Goal: Task Accomplishment & Management: Use online tool/utility

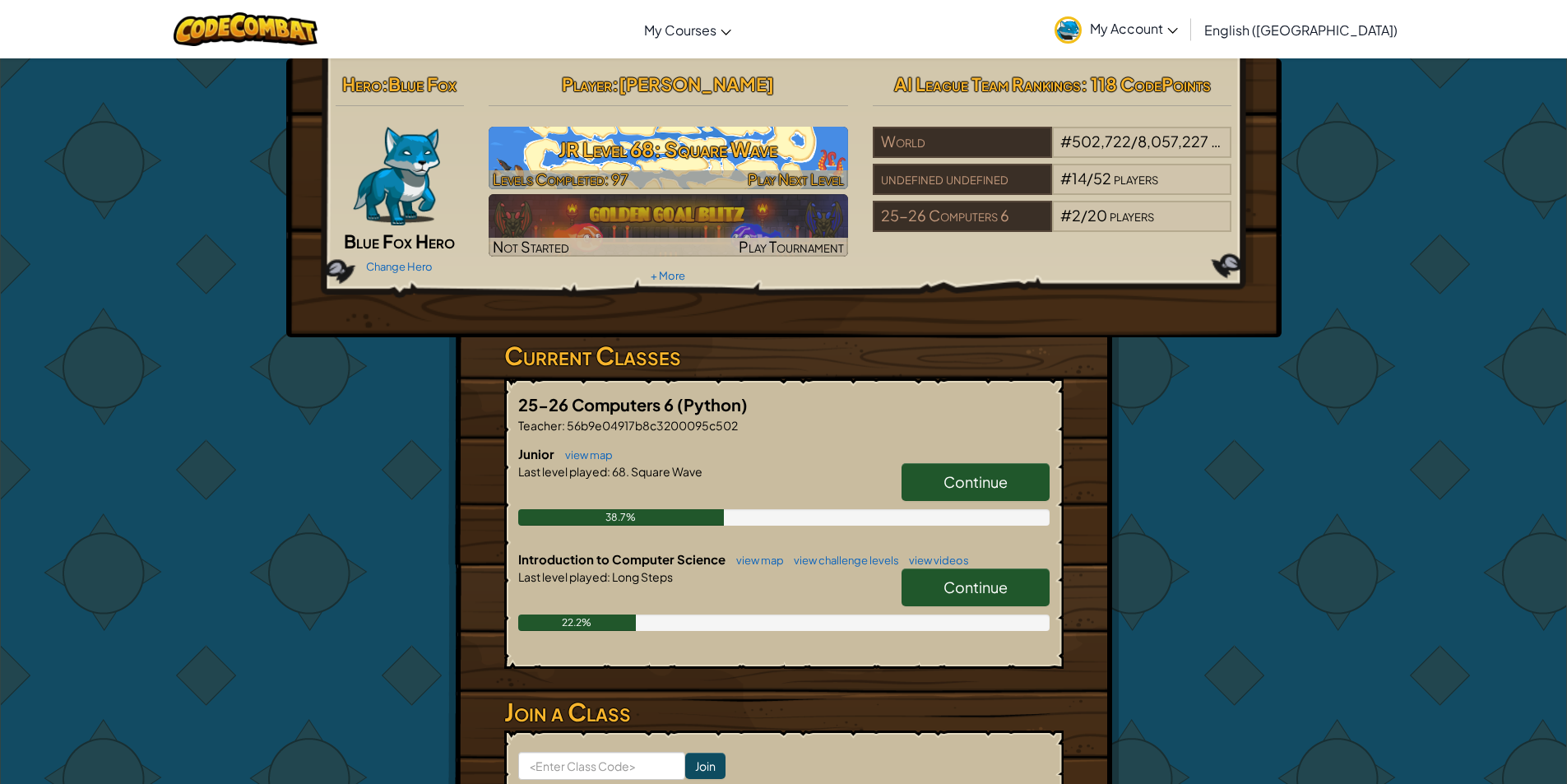
click at [785, 175] on span "Play Next Level" at bounding box center [796, 178] width 96 height 19
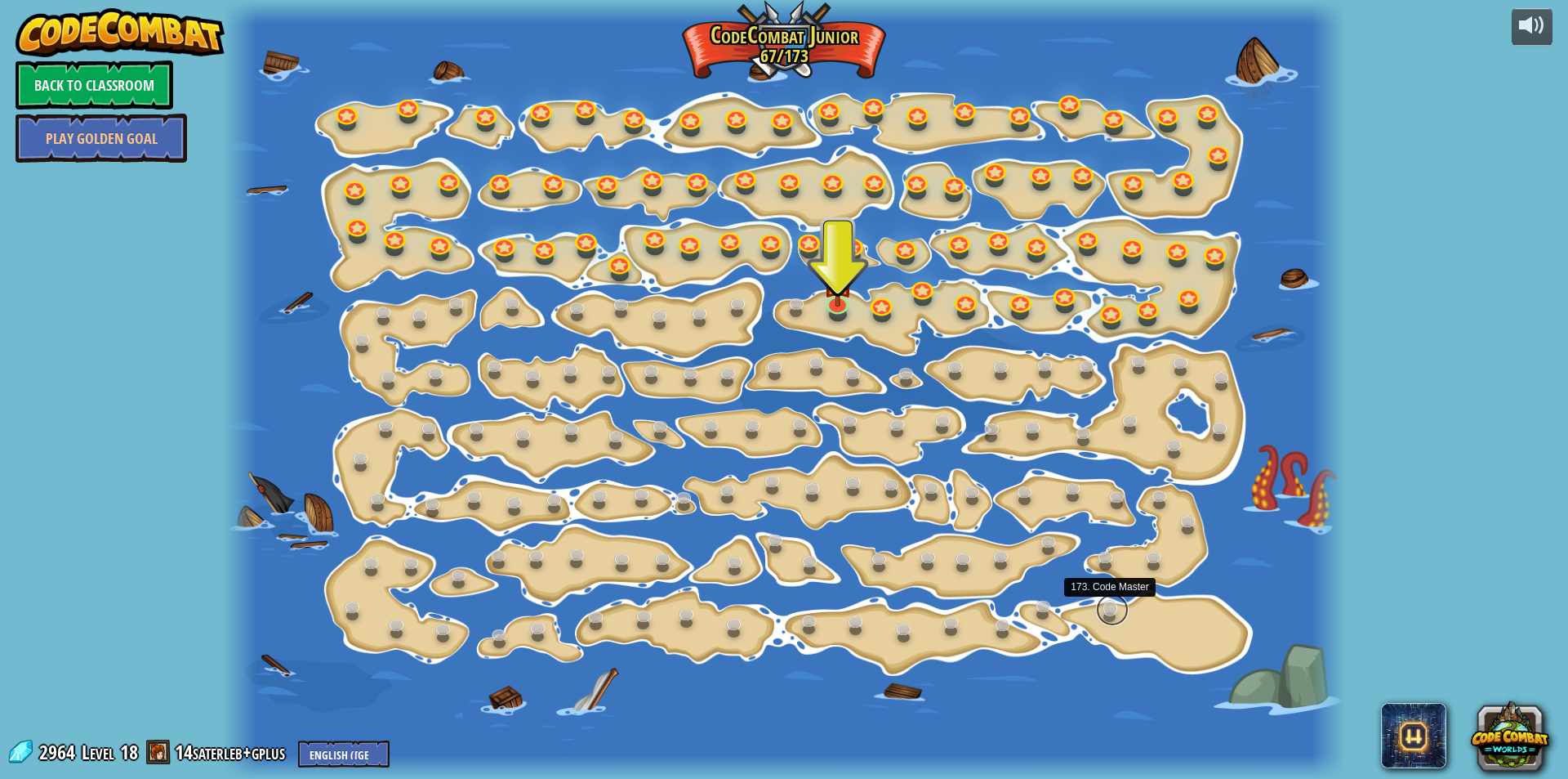
click at [1115, 606] on link at bounding box center [1112, 609] width 33 height 33
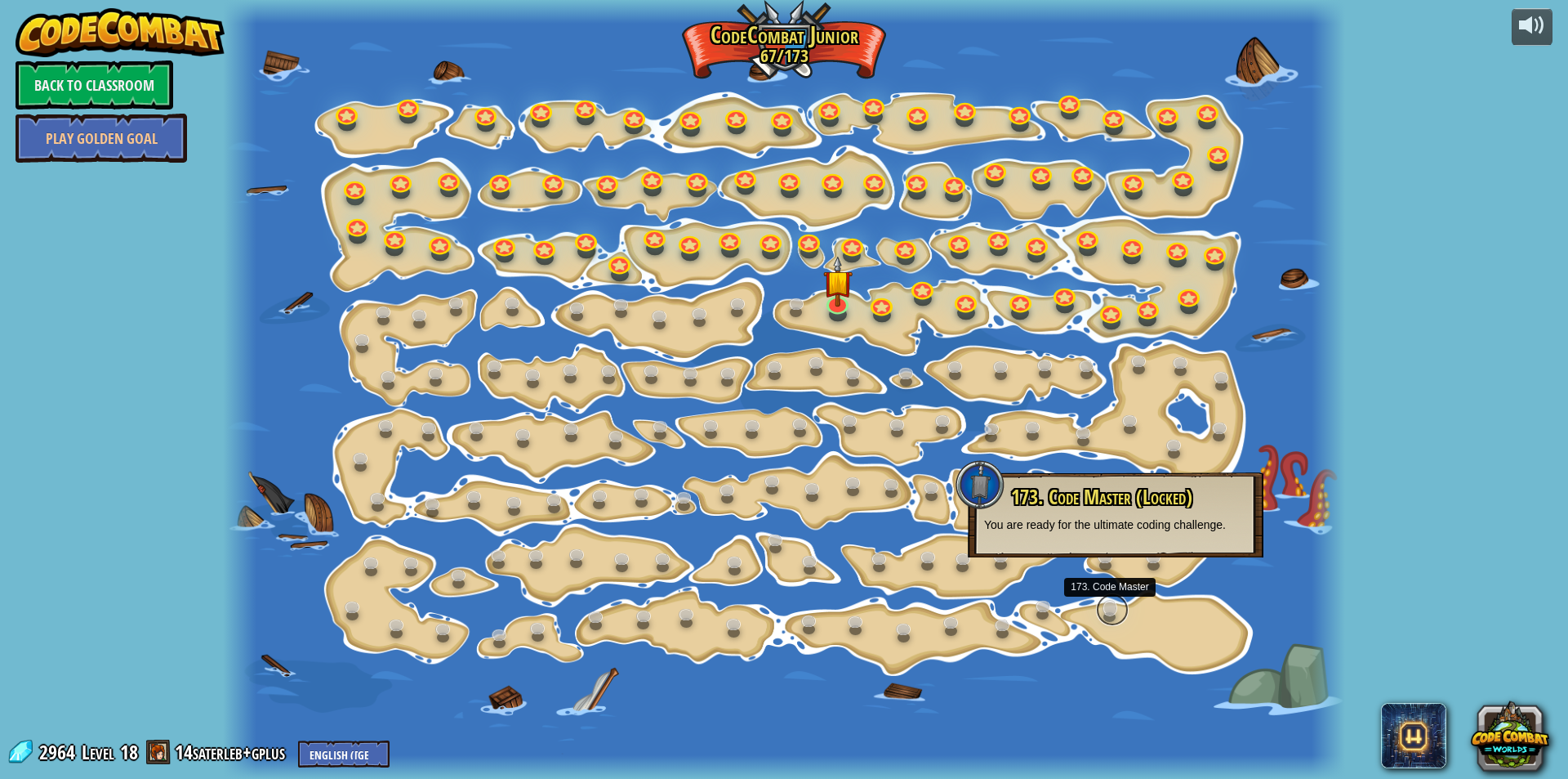
click at [1115, 613] on link at bounding box center [1112, 609] width 33 height 33
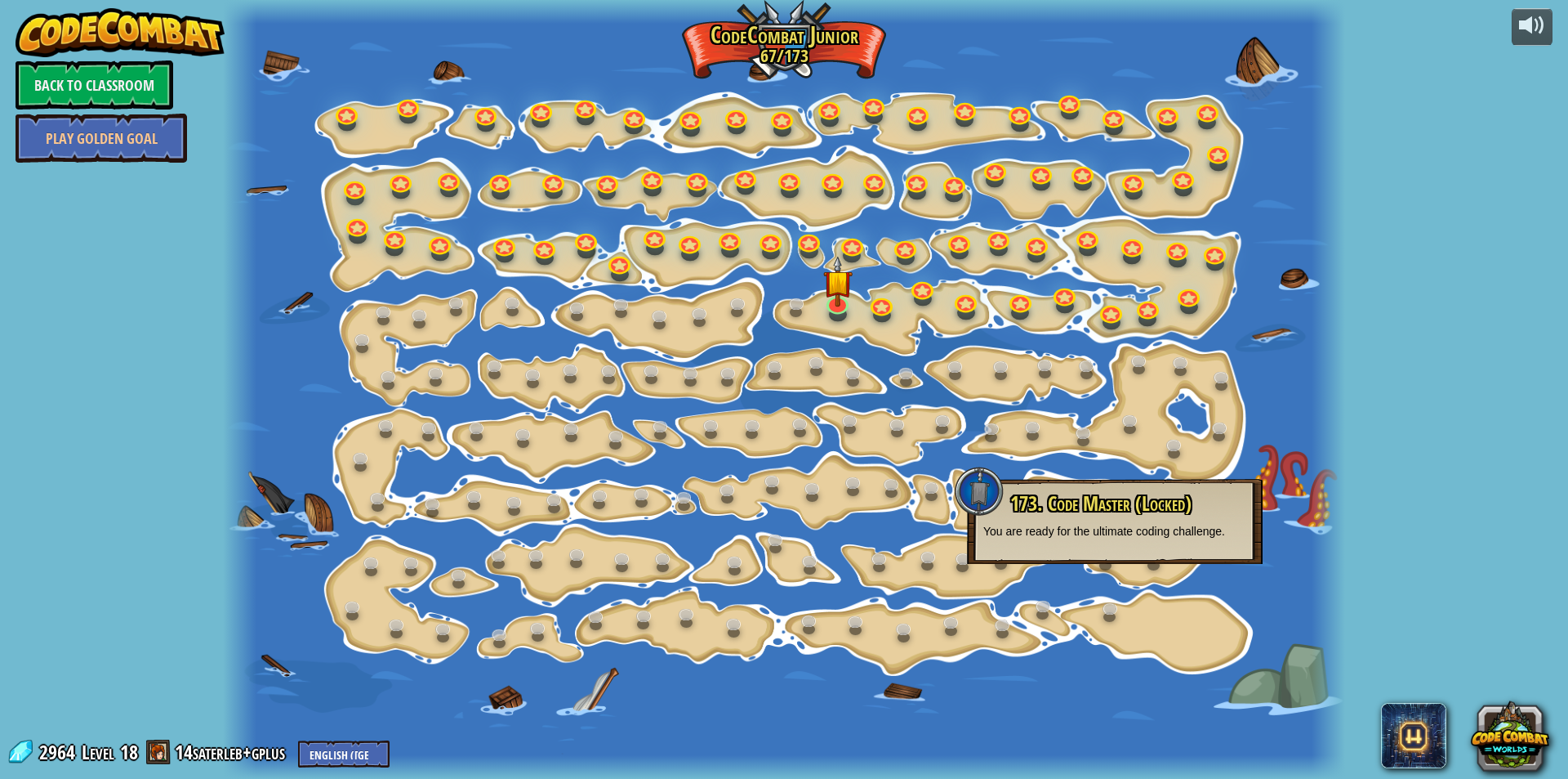
click at [1185, 666] on div at bounding box center [784, 390] width 1122 height 779
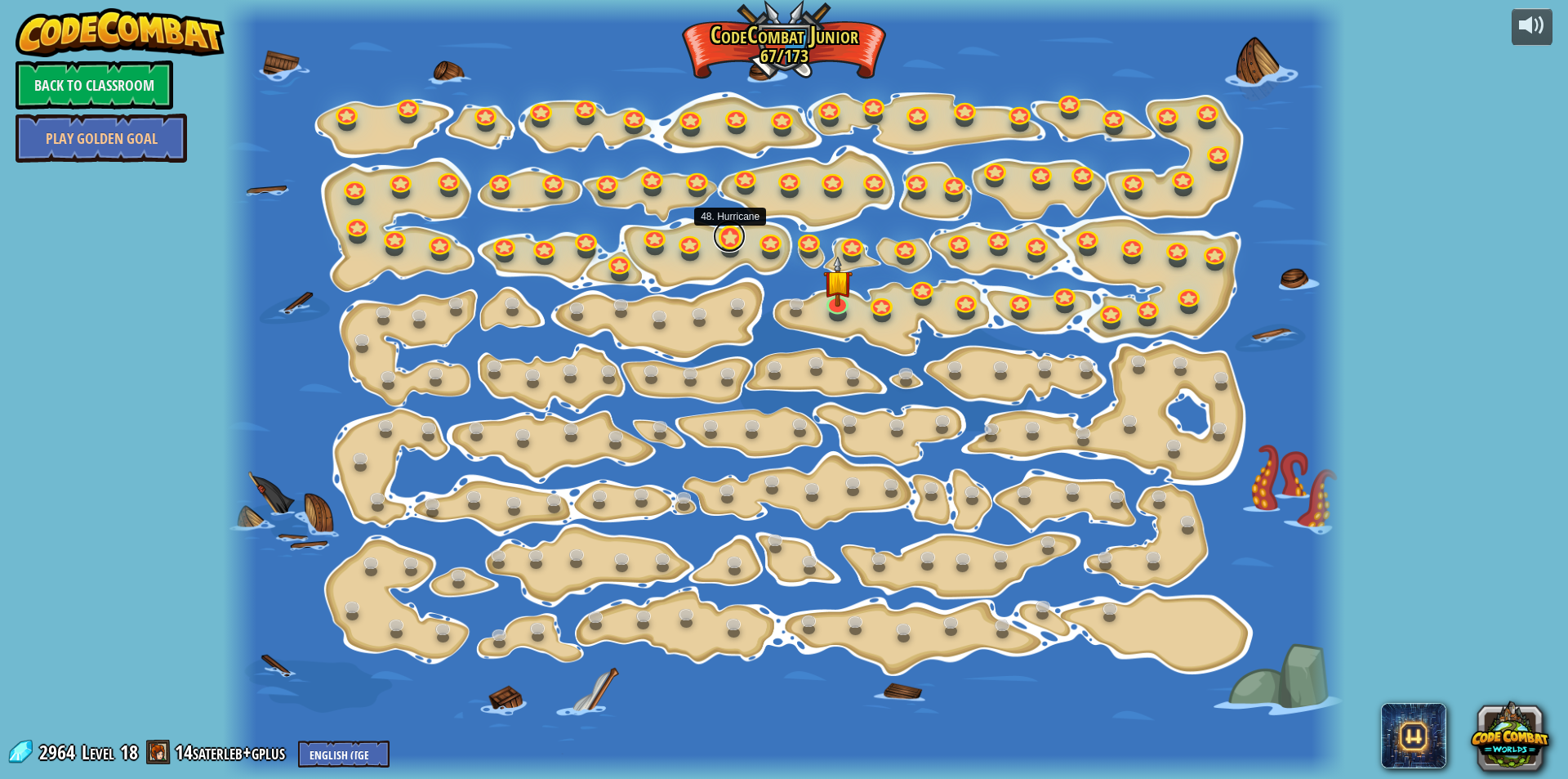
click at [744, 238] on link at bounding box center [729, 236] width 33 height 33
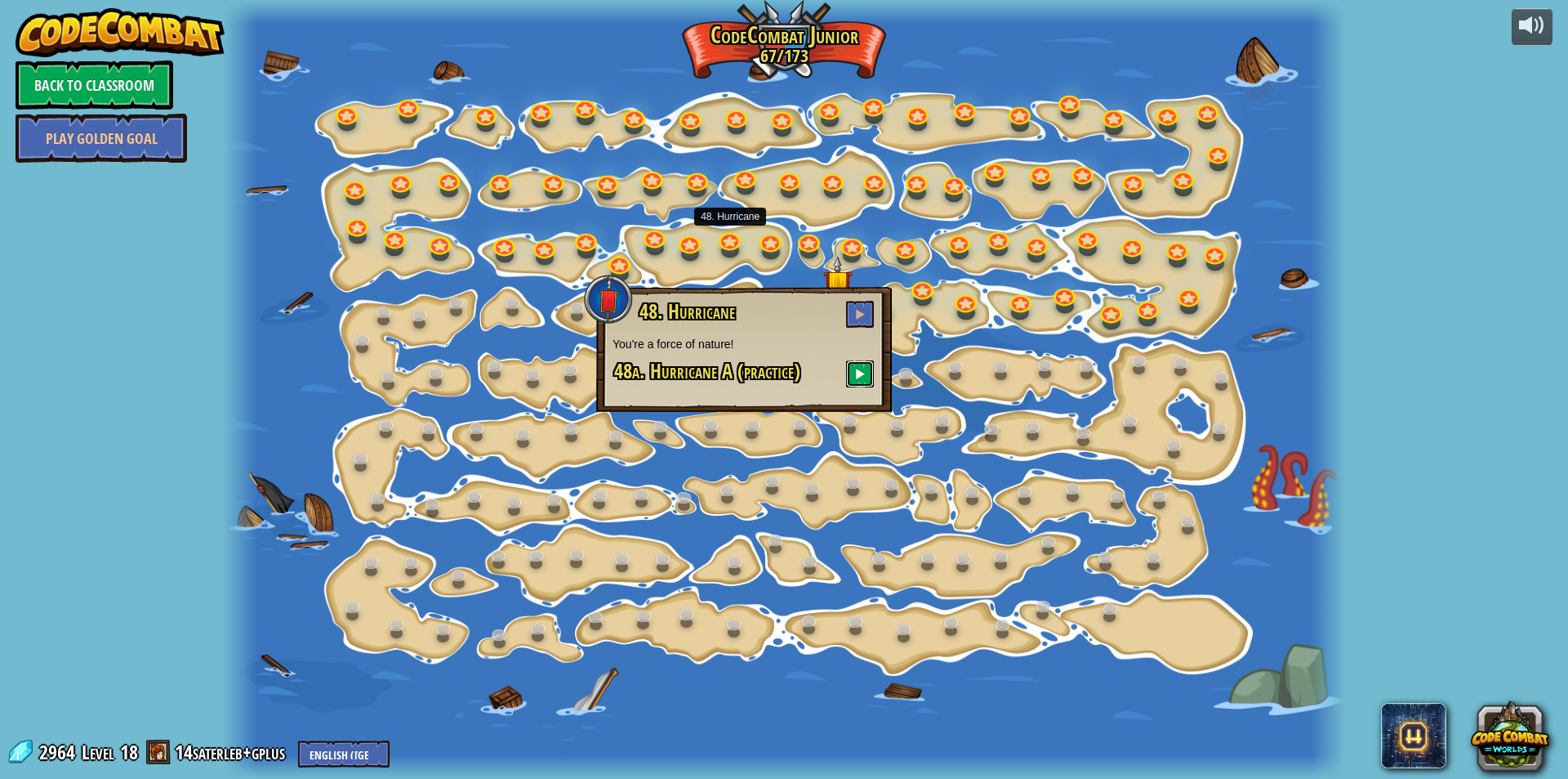
click at [863, 374] on span at bounding box center [860, 374] width 12 height 12
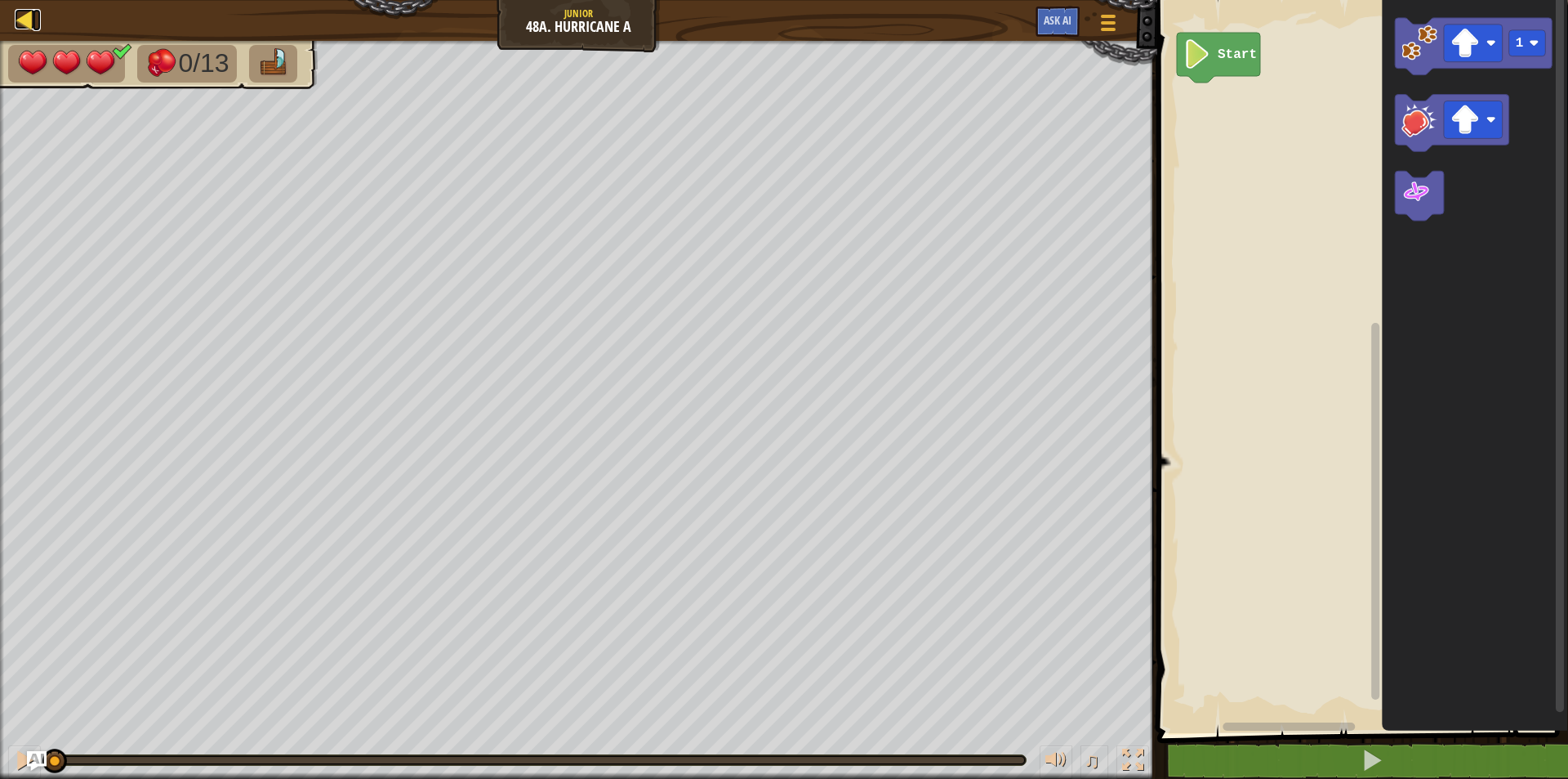
click at [29, 18] on div at bounding box center [25, 19] width 20 height 20
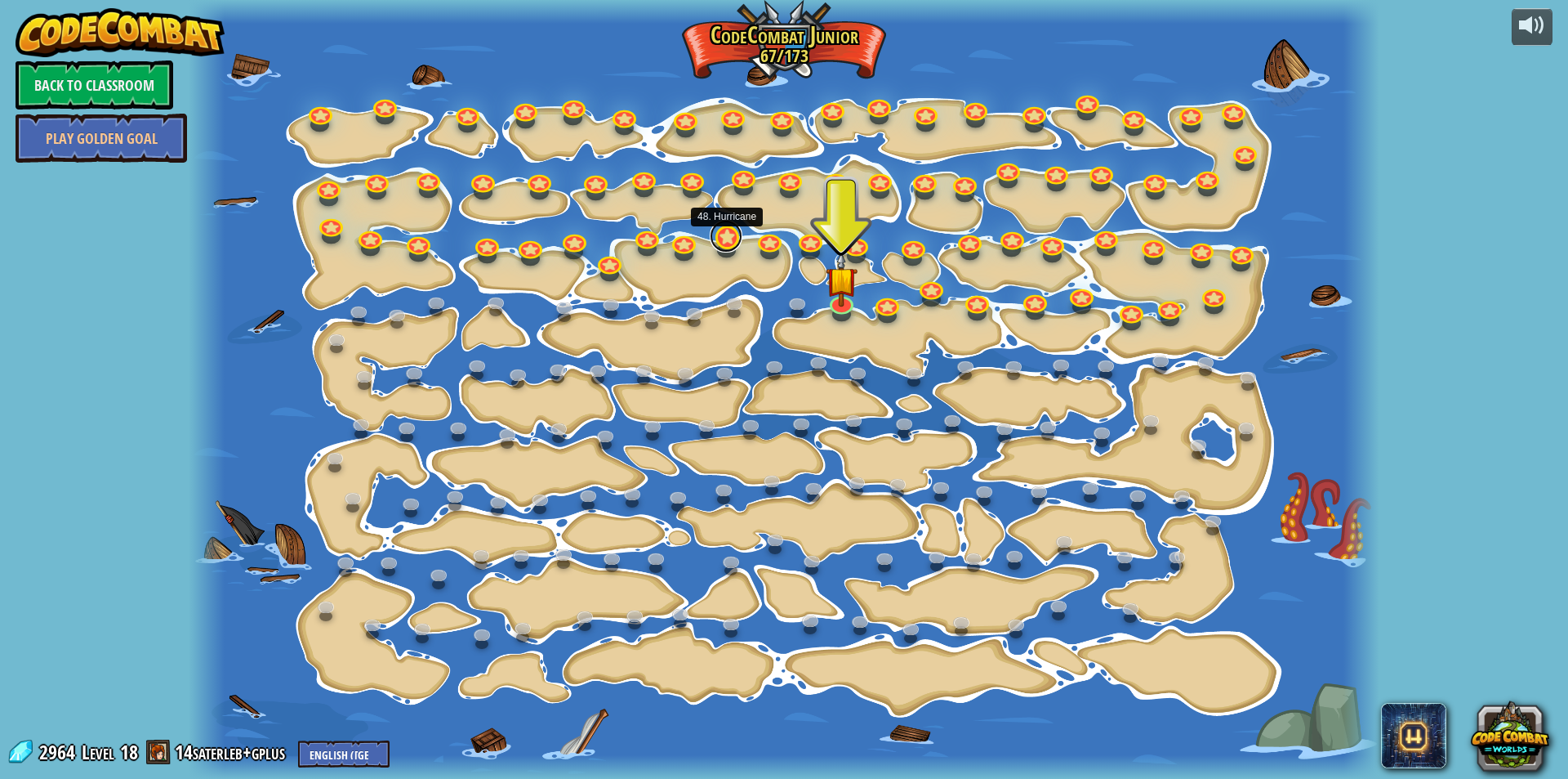
click at [719, 240] on link at bounding box center [726, 236] width 33 height 33
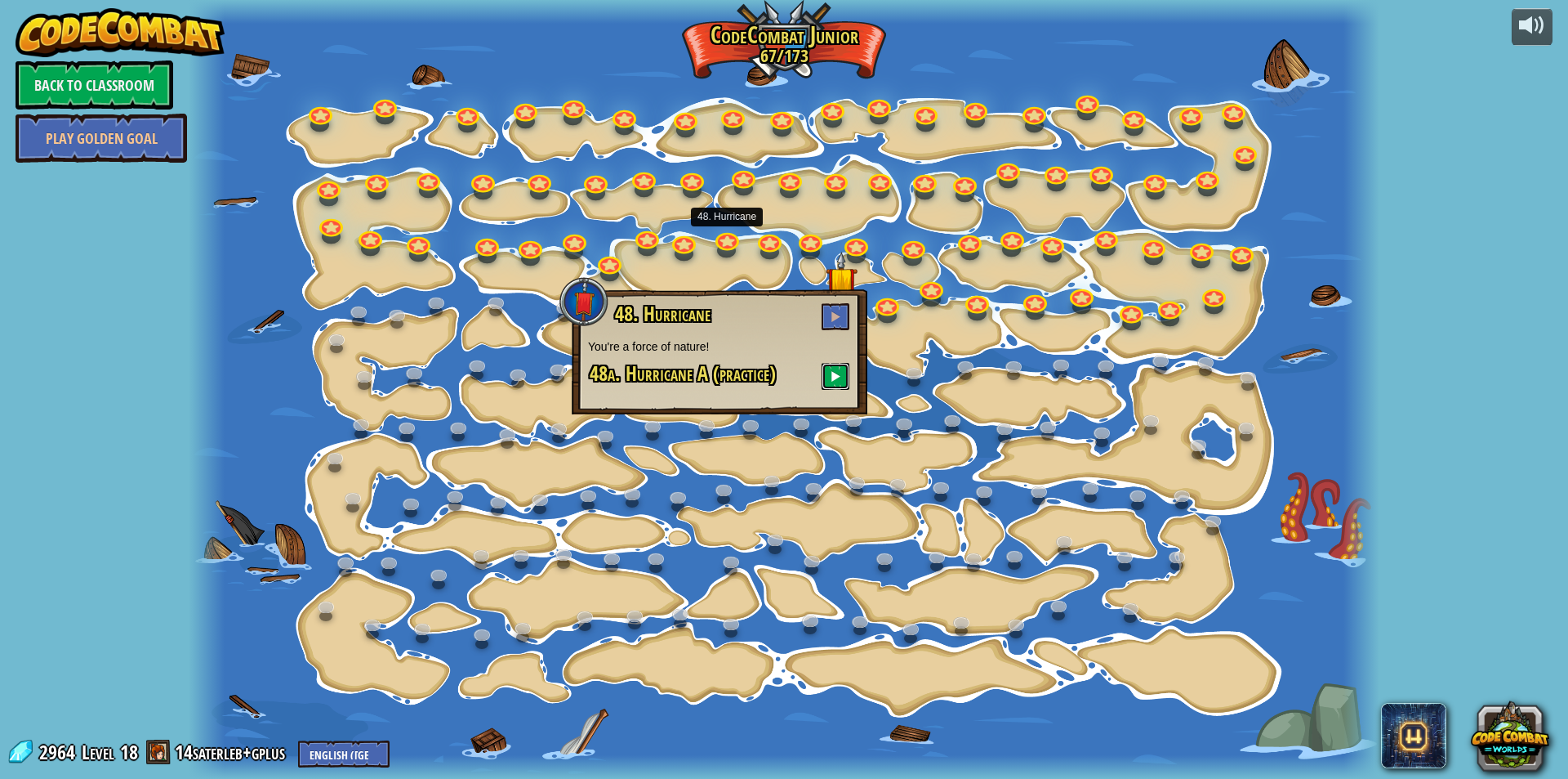
click at [836, 378] on span at bounding box center [836, 376] width 12 height 12
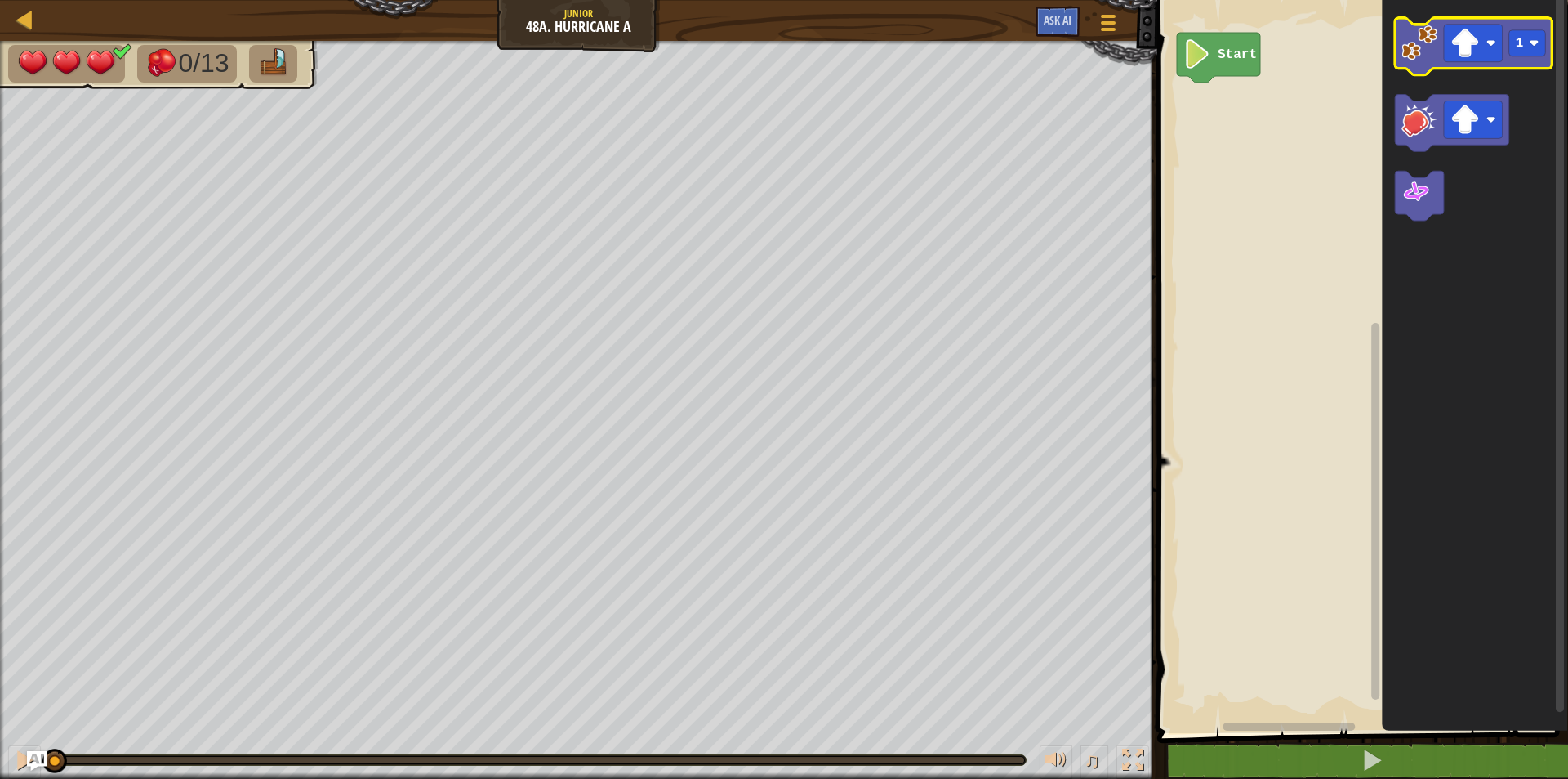
click at [1425, 57] on image "Blockly Workspace" at bounding box center [1419, 43] width 36 height 36
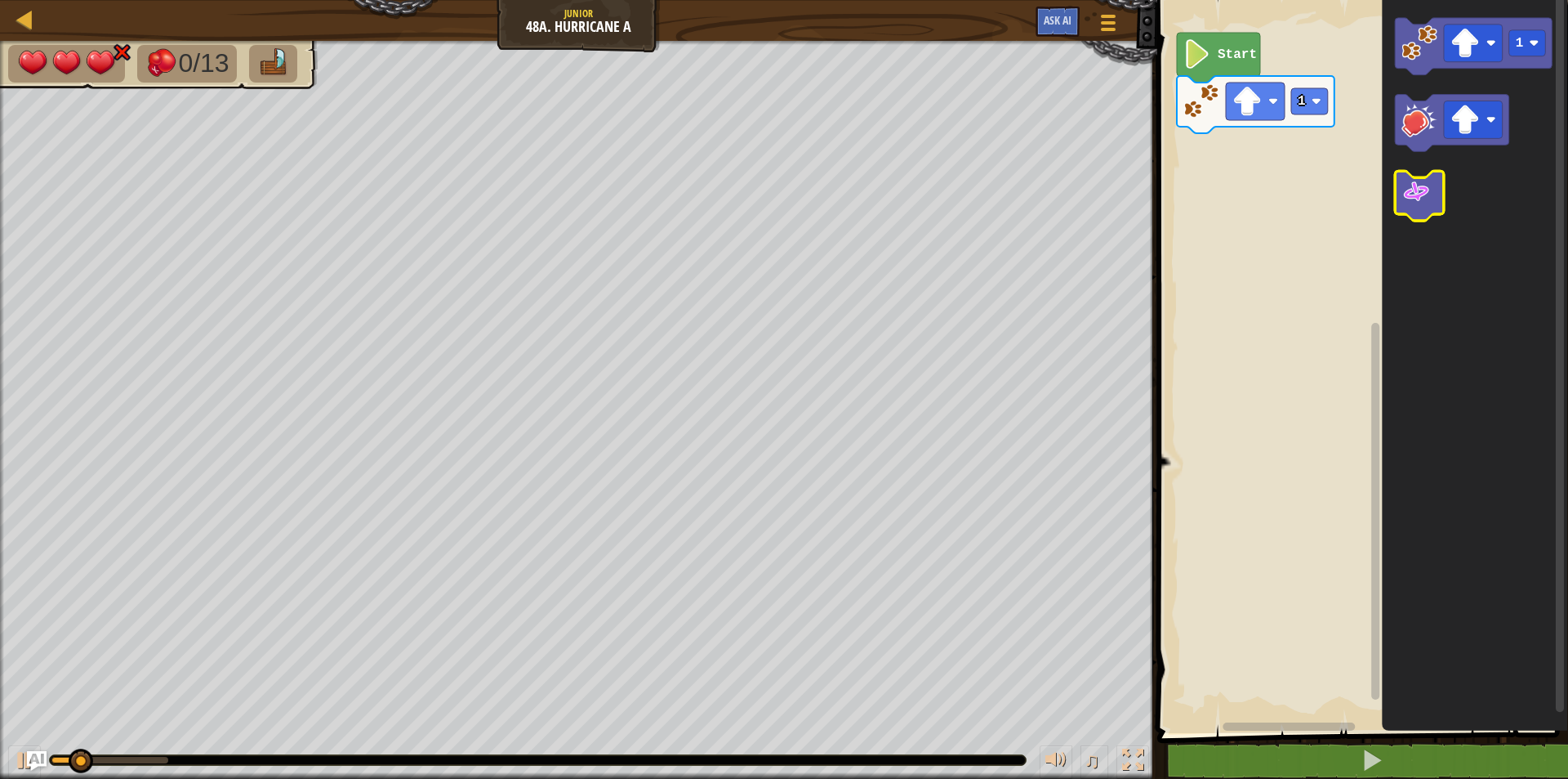
click at [1423, 194] on image "Blockly Workspace" at bounding box center [1415, 192] width 29 height 29
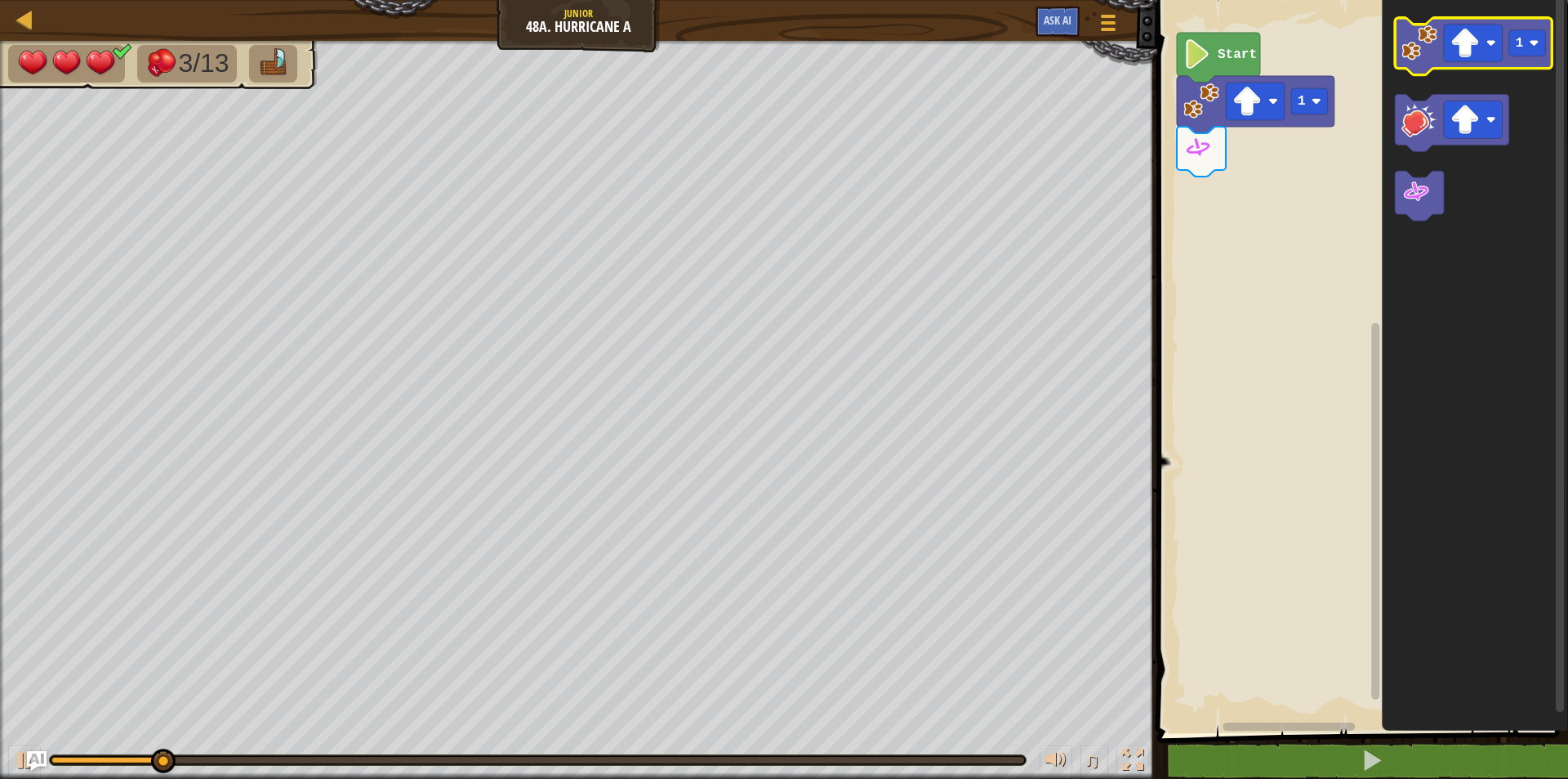
click at [1433, 46] on image "Blockly Workspace" at bounding box center [1419, 43] width 36 height 36
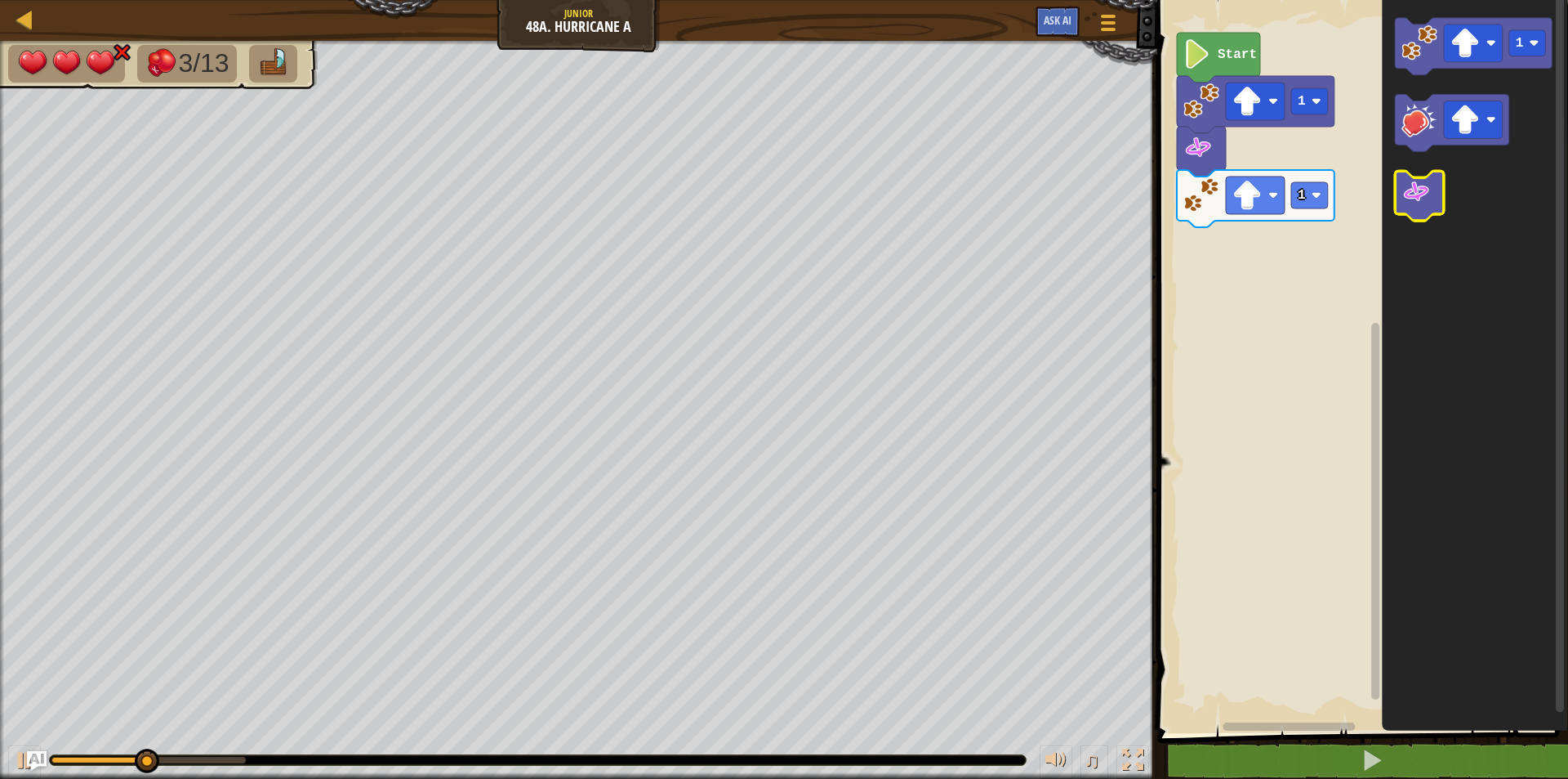
click at [1417, 204] on image "Blockly Workspace" at bounding box center [1415, 192] width 29 height 29
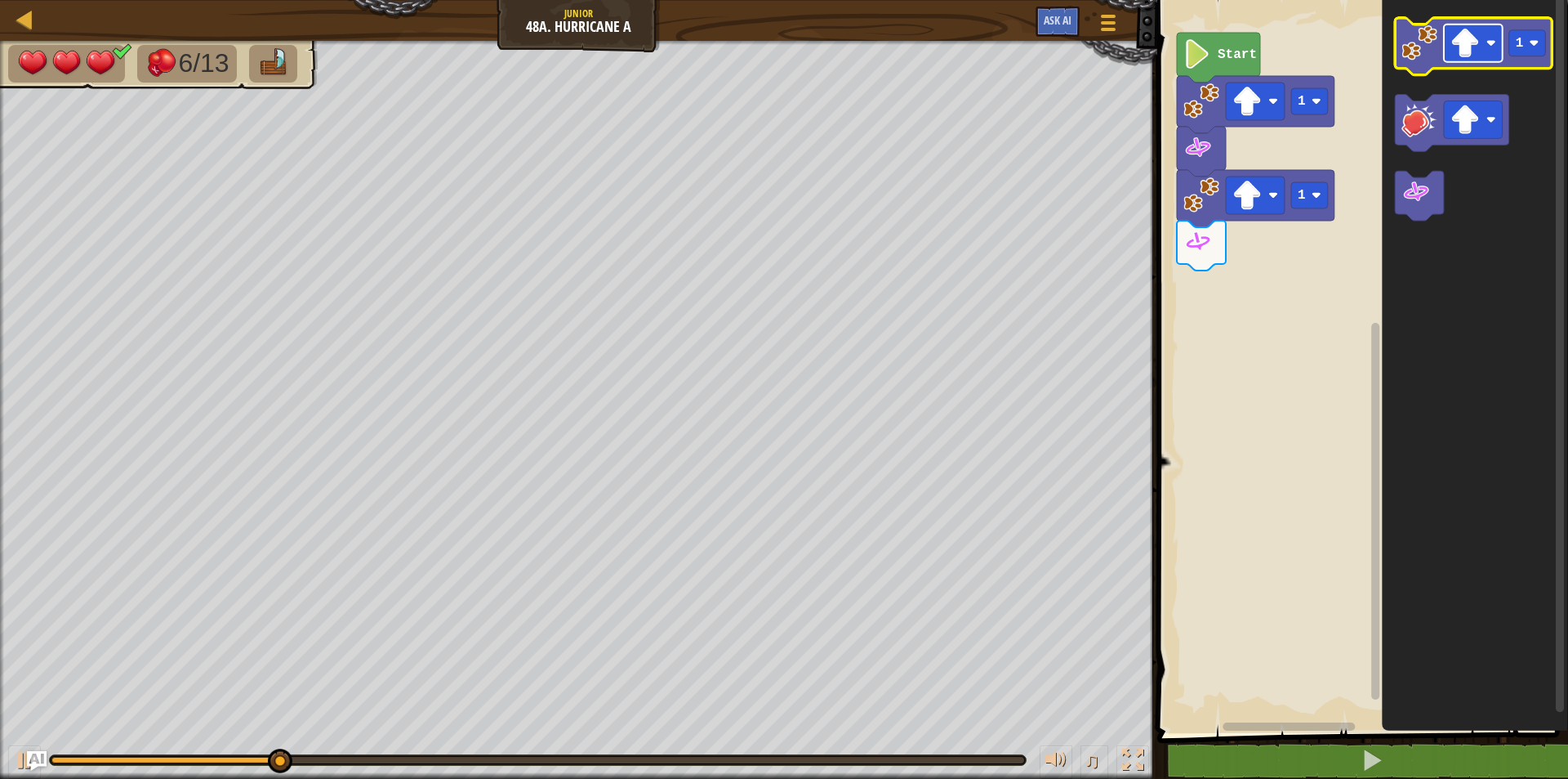
click at [1479, 48] on image "Blockly Workspace" at bounding box center [1465, 43] width 29 height 29
click at [1473, 64] on icon "Blockly Workspace" at bounding box center [1473, 46] width 158 height 57
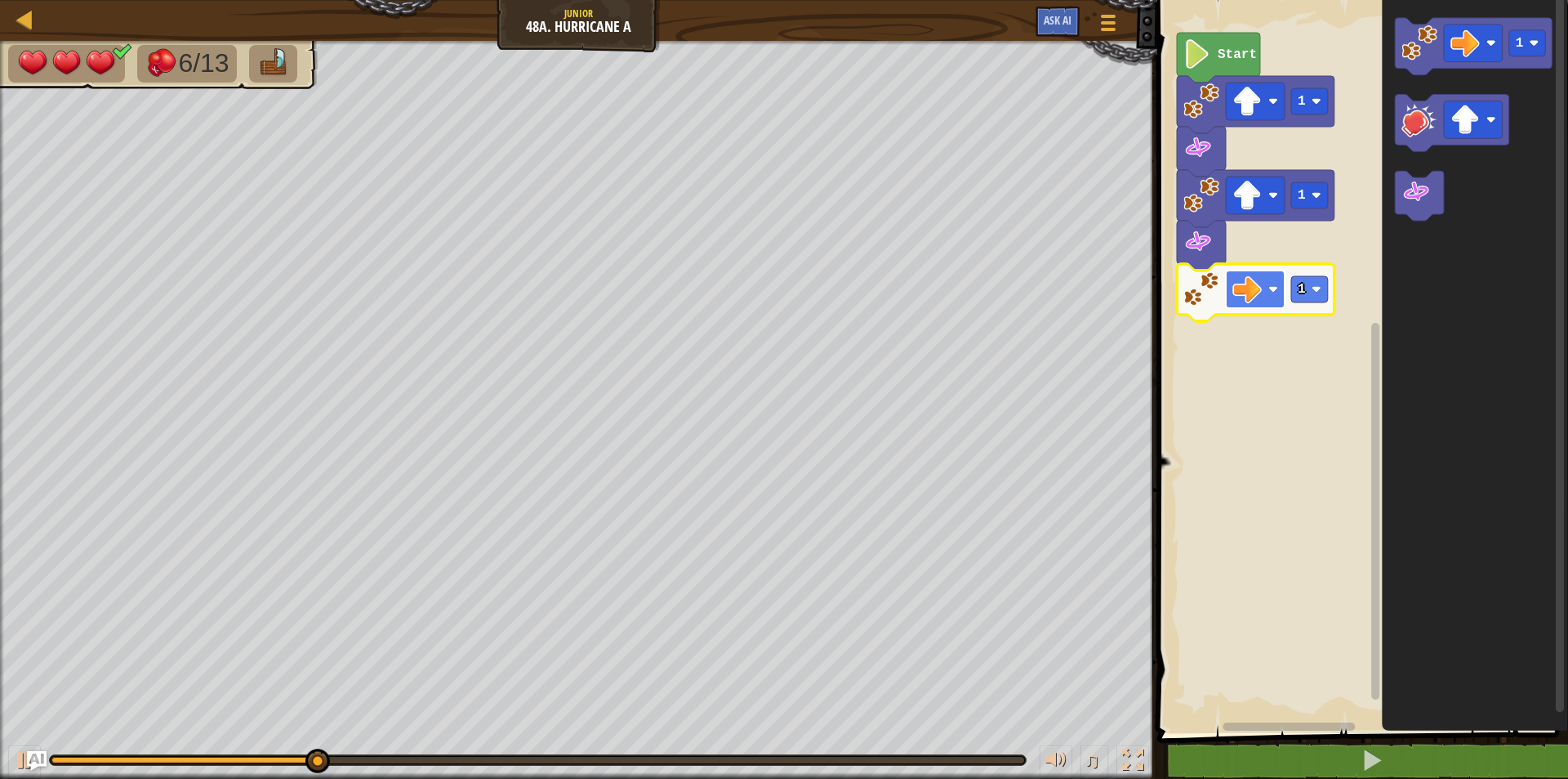
click at [1263, 290] on rect "Blockly Workspace" at bounding box center [1255, 289] width 59 height 38
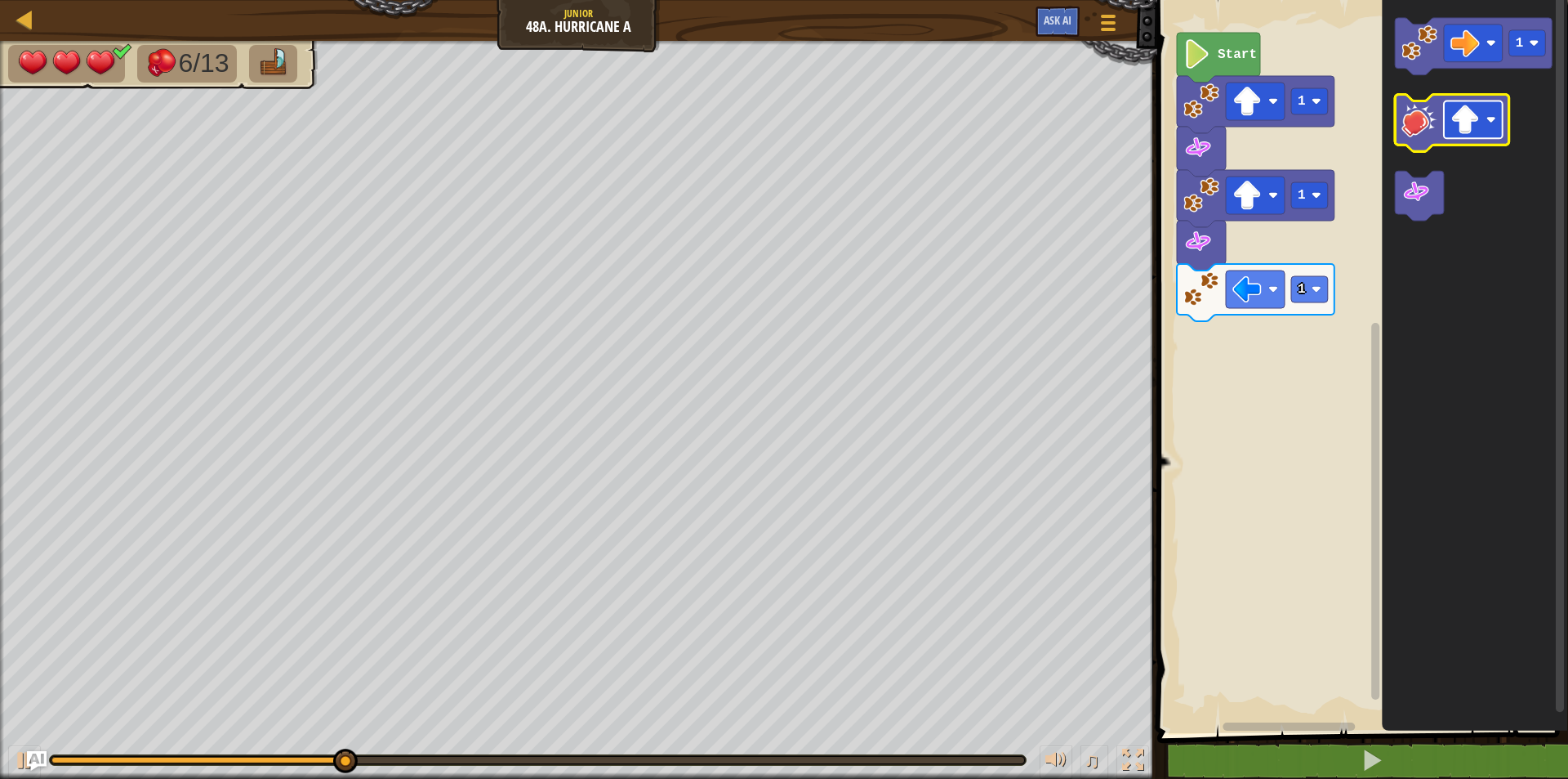
click at [1477, 130] on image "Blockly Workspace" at bounding box center [1465, 120] width 29 height 29
click at [1420, 144] on icon "Blockly Workspace" at bounding box center [1451, 123] width 114 height 57
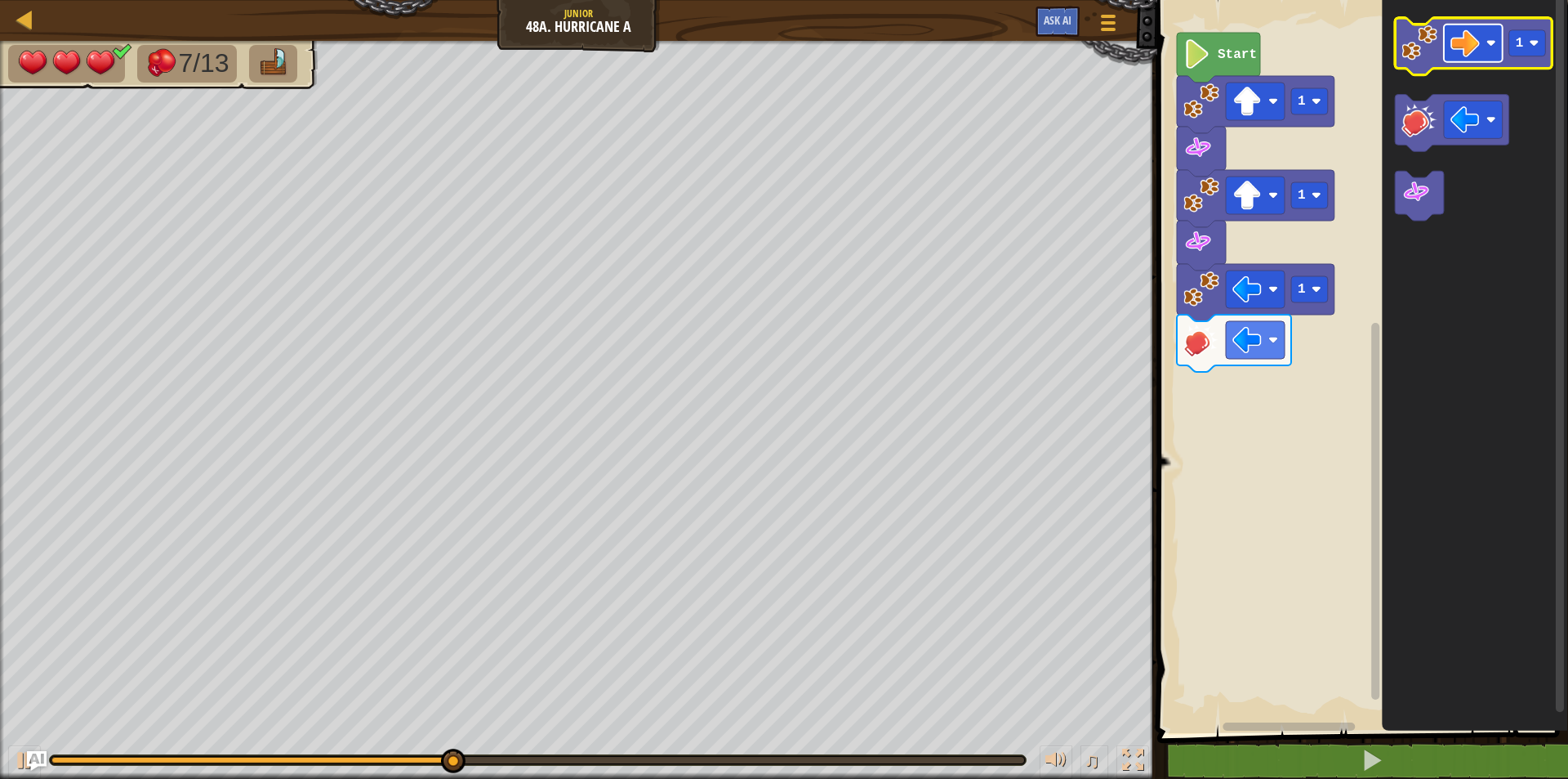
click at [1467, 47] on image "Blockly Workspace" at bounding box center [1465, 43] width 29 height 29
click at [1524, 44] on rect "Blockly Workspace" at bounding box center [1528, 43] width 37 height 26
click at [1420, 65] on icon "Blockly Workspace" at bounding box center [1473, 46] width 158 height 57
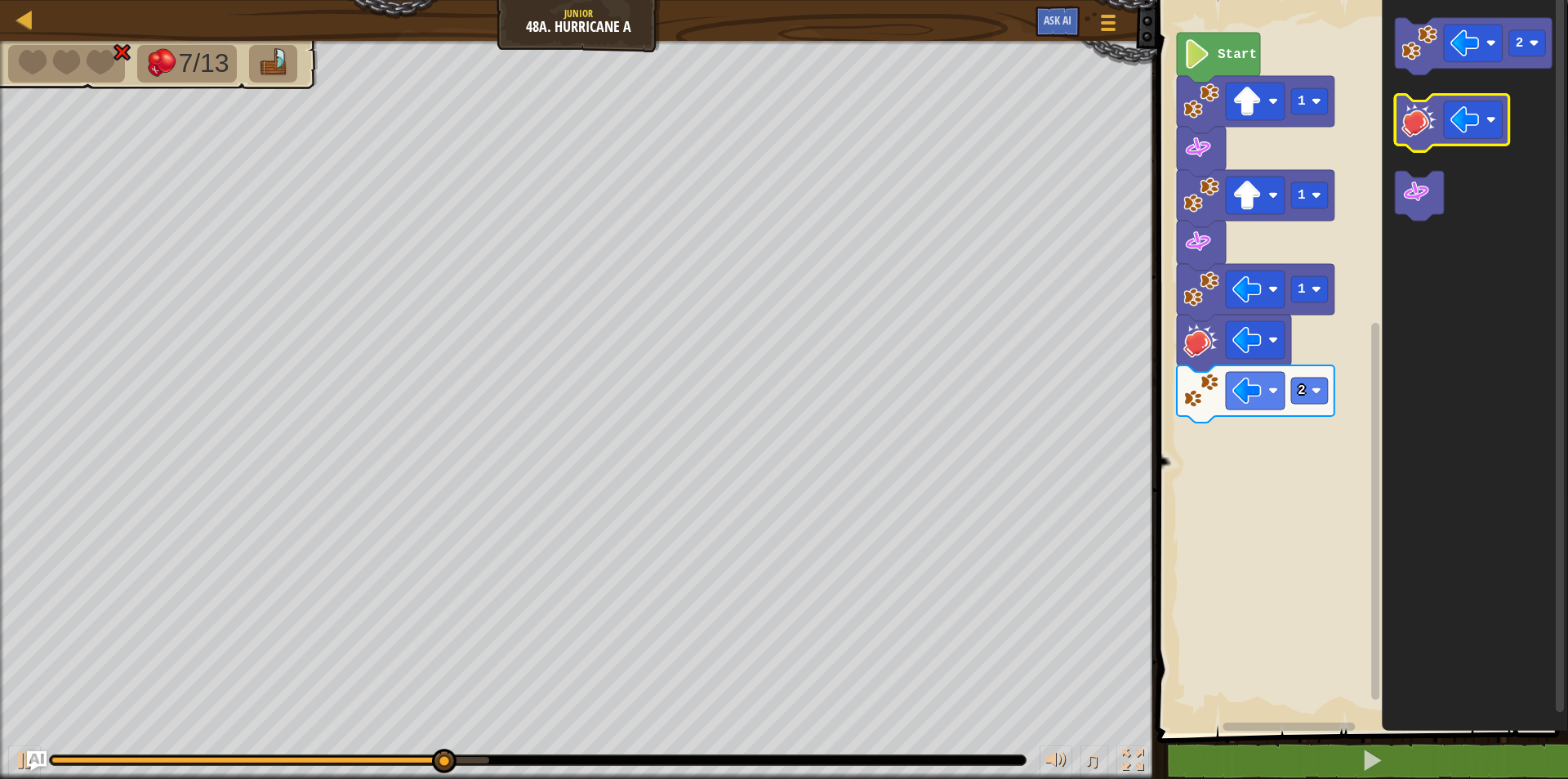
click at [1433, 124] on image "Blockly Workspace" at bounding box center [1419, 120] width 36 height 36
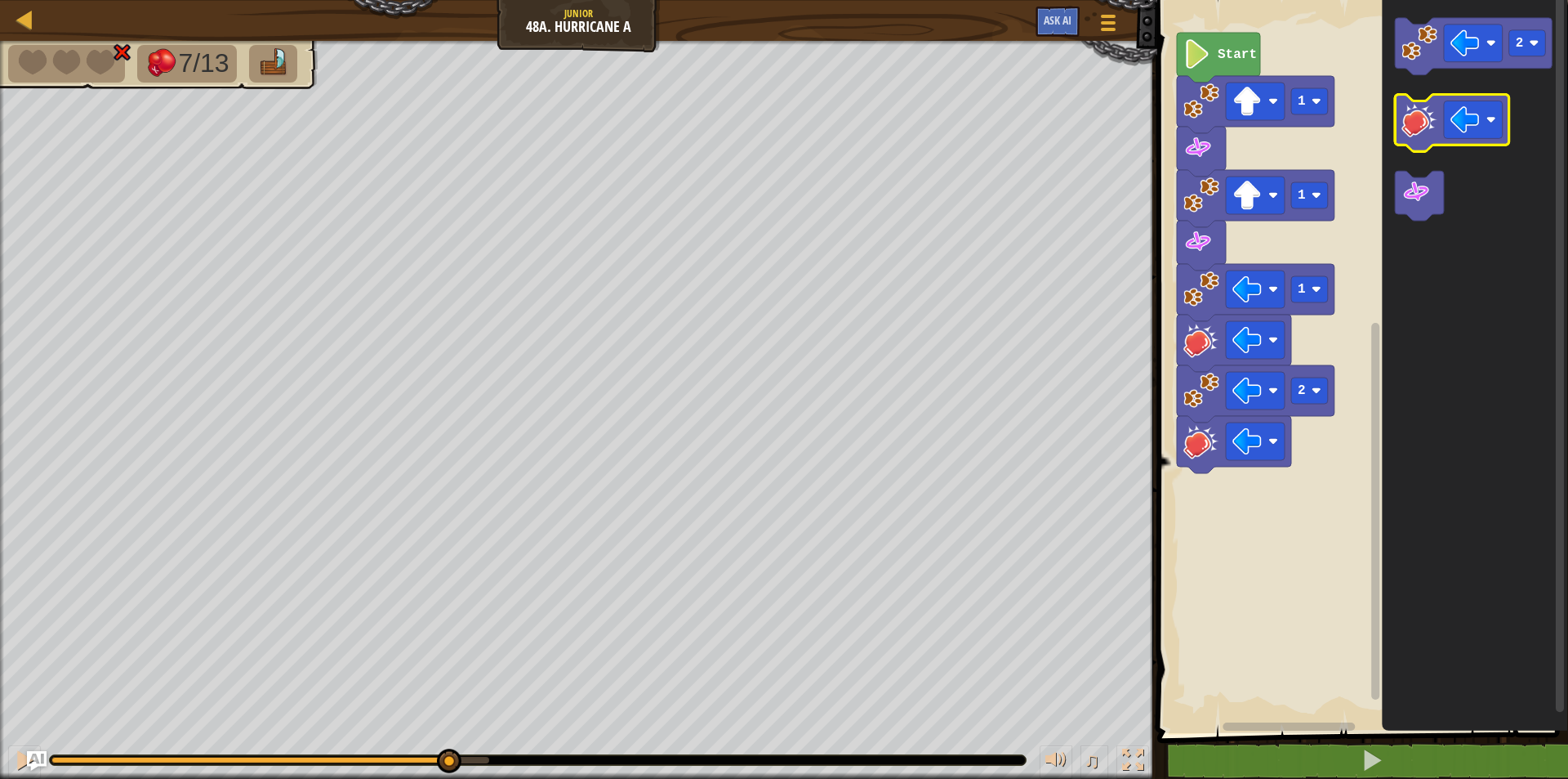
click at [1420, 123] on image "Blockly Workspace" at bounding box center [1419, 120] width 36 height 36
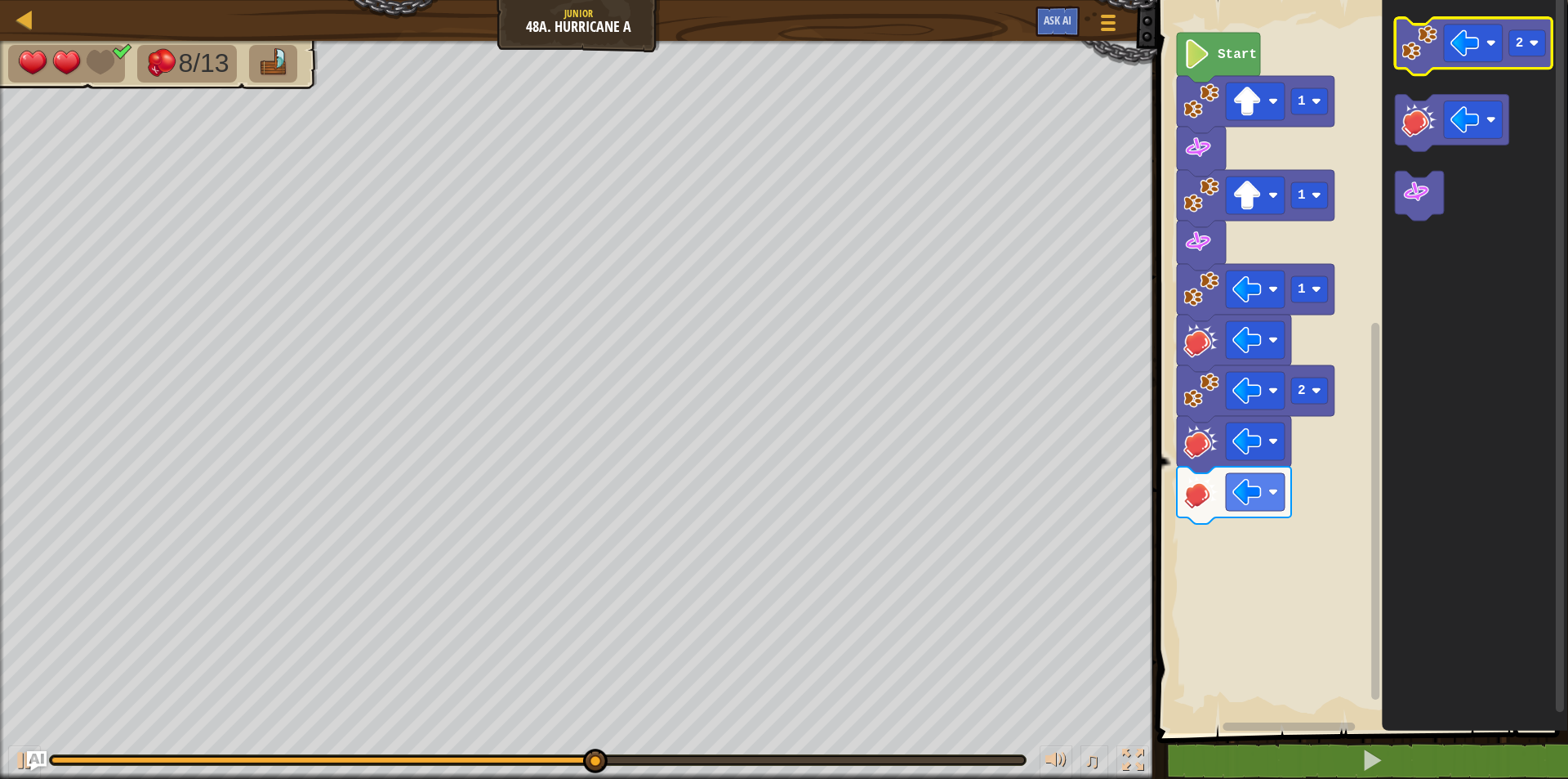
click at [1491, 63] on icon "Blockly Workspace" at bounding box center [1473, 46] width 158 height 57
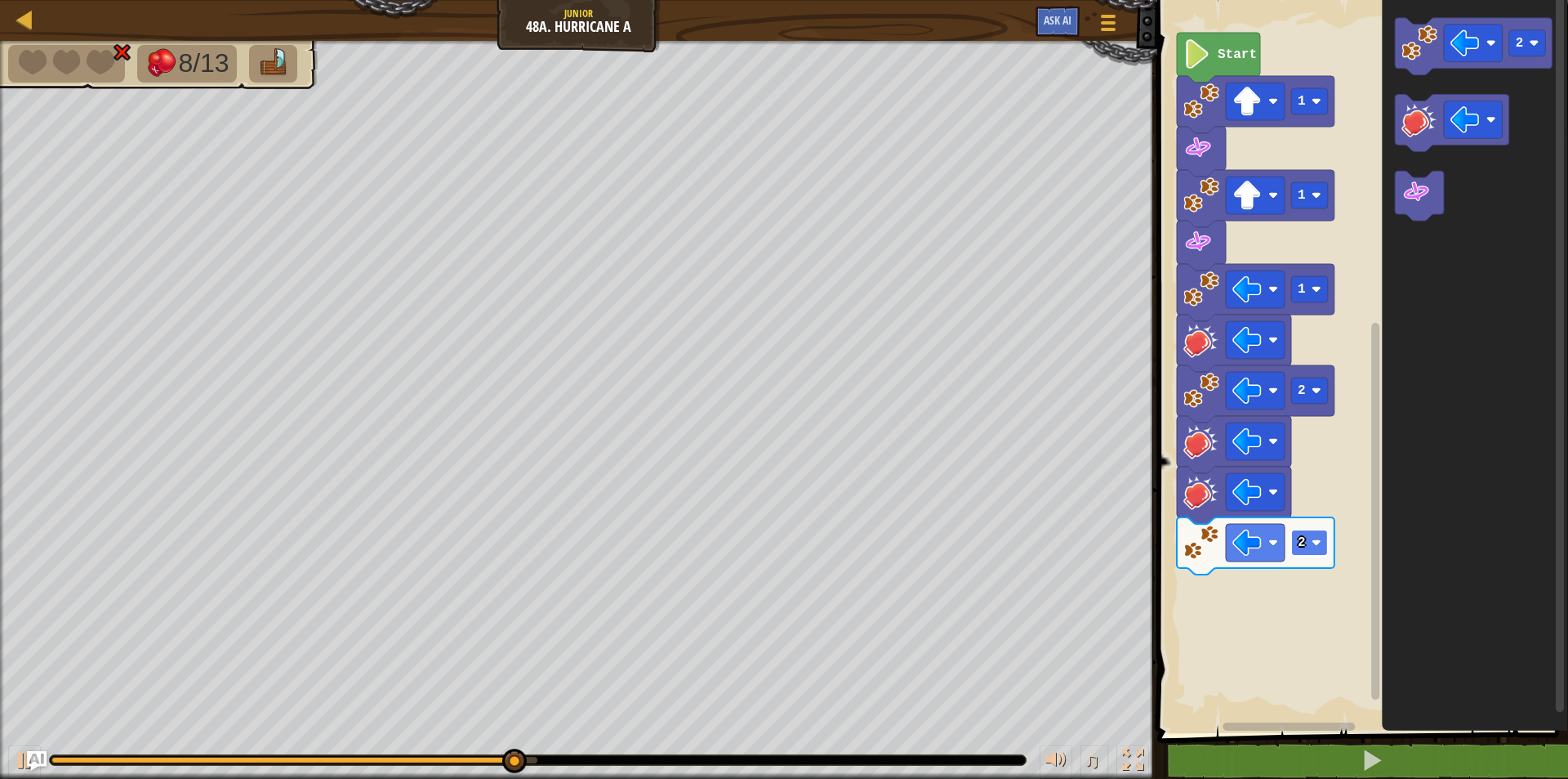
click at [1311, 537] on image "Blockly Workspace" at bounding box center [1315, 542] width 10 height 10
click at [1414, 200] on image "Blockly Workspace" at bounding box center [1415, 192] width 29 height 29
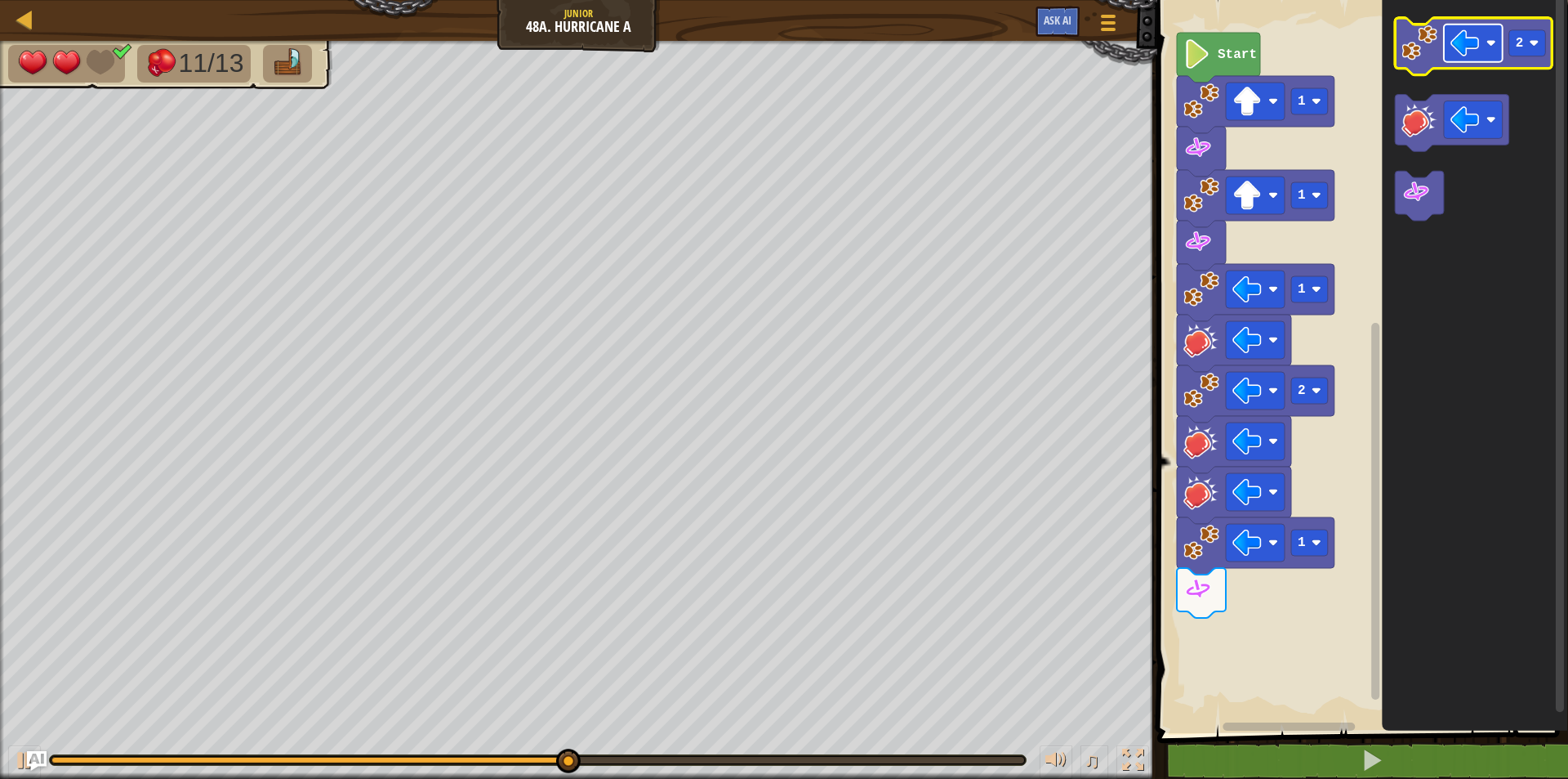
click at [1489, 41] on image "Blockly Workspace" at bounding box center [1491, 44] width 10 height 10
click at [1532, 44] on image "Blockly Workspace" at bounding box center [1534, 44] width 10 height 10
click at [1426, 59] on image "Blockly Workspace" at bounding box center [1419, 43] width 36 height 36
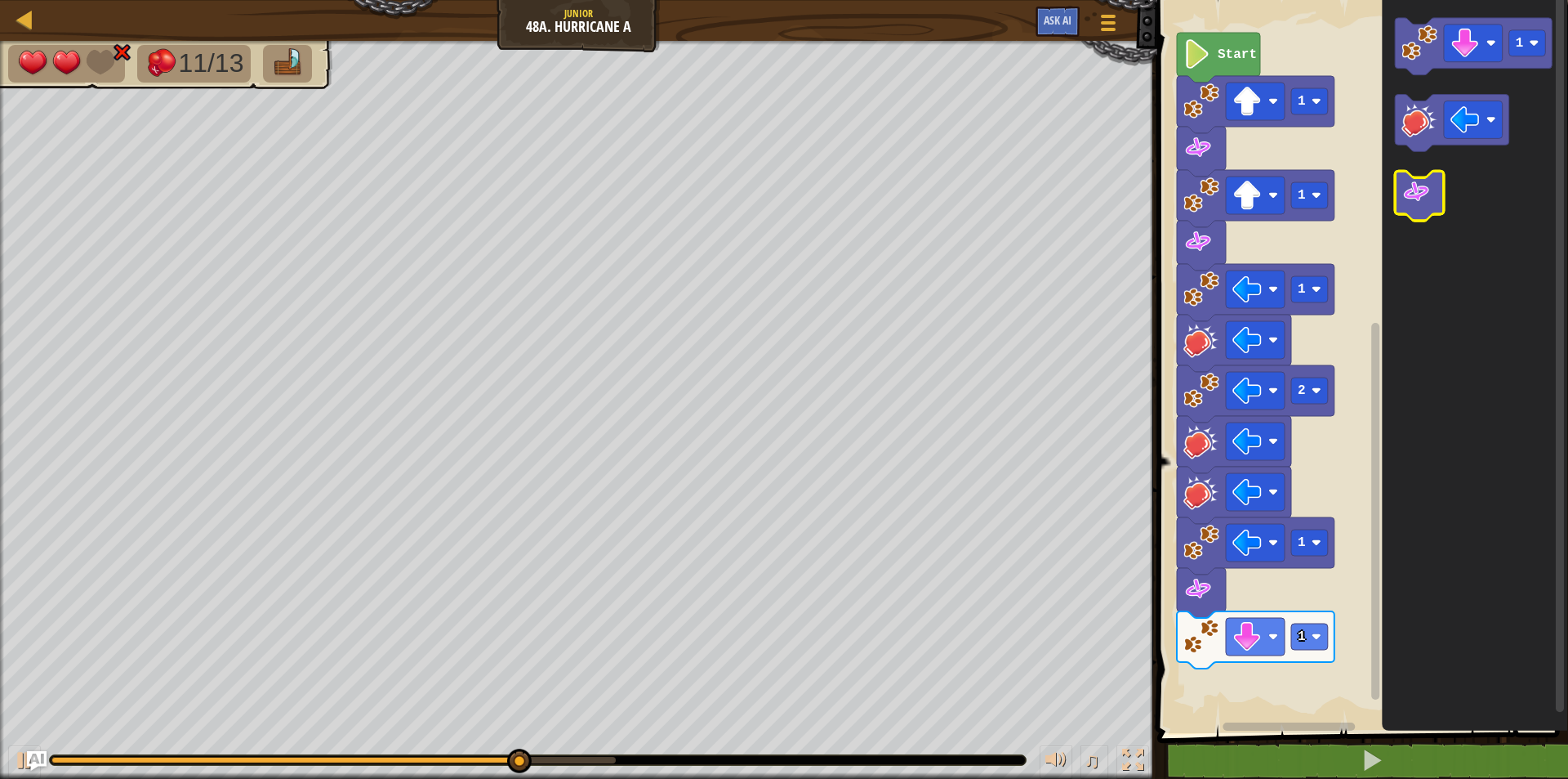
click at [1429, 211] on icon "Blockly Workspace" at bounding box center [1419, 196] width 49 height 50
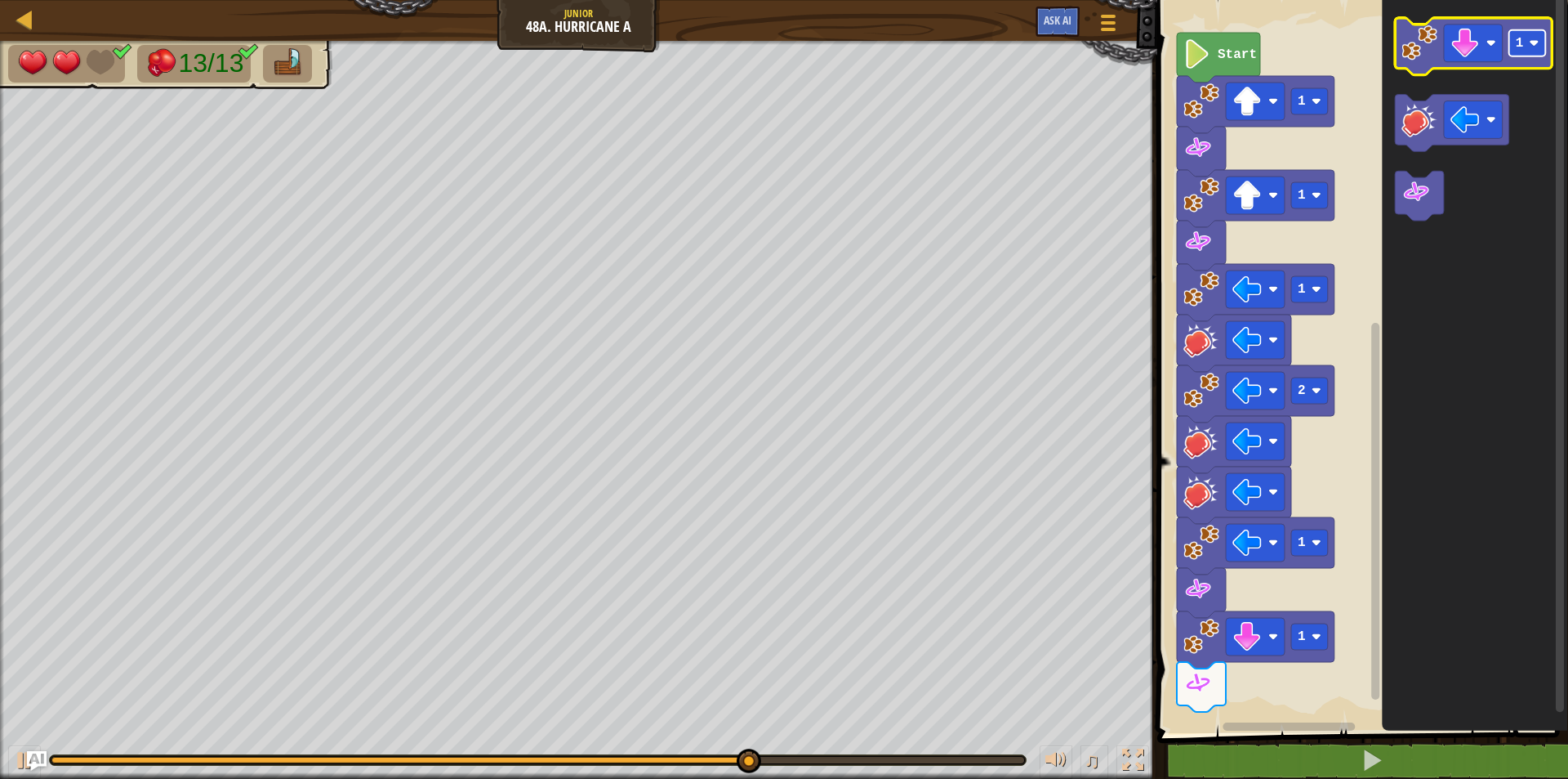
click at [1534, 44] on image "Blockly Workspace" at bounding box center [1534, 44] width 10 height 10
click at [1409, 56] on image "Blockly Workspace" at bounding box center [1419, 43] width 36 height 36
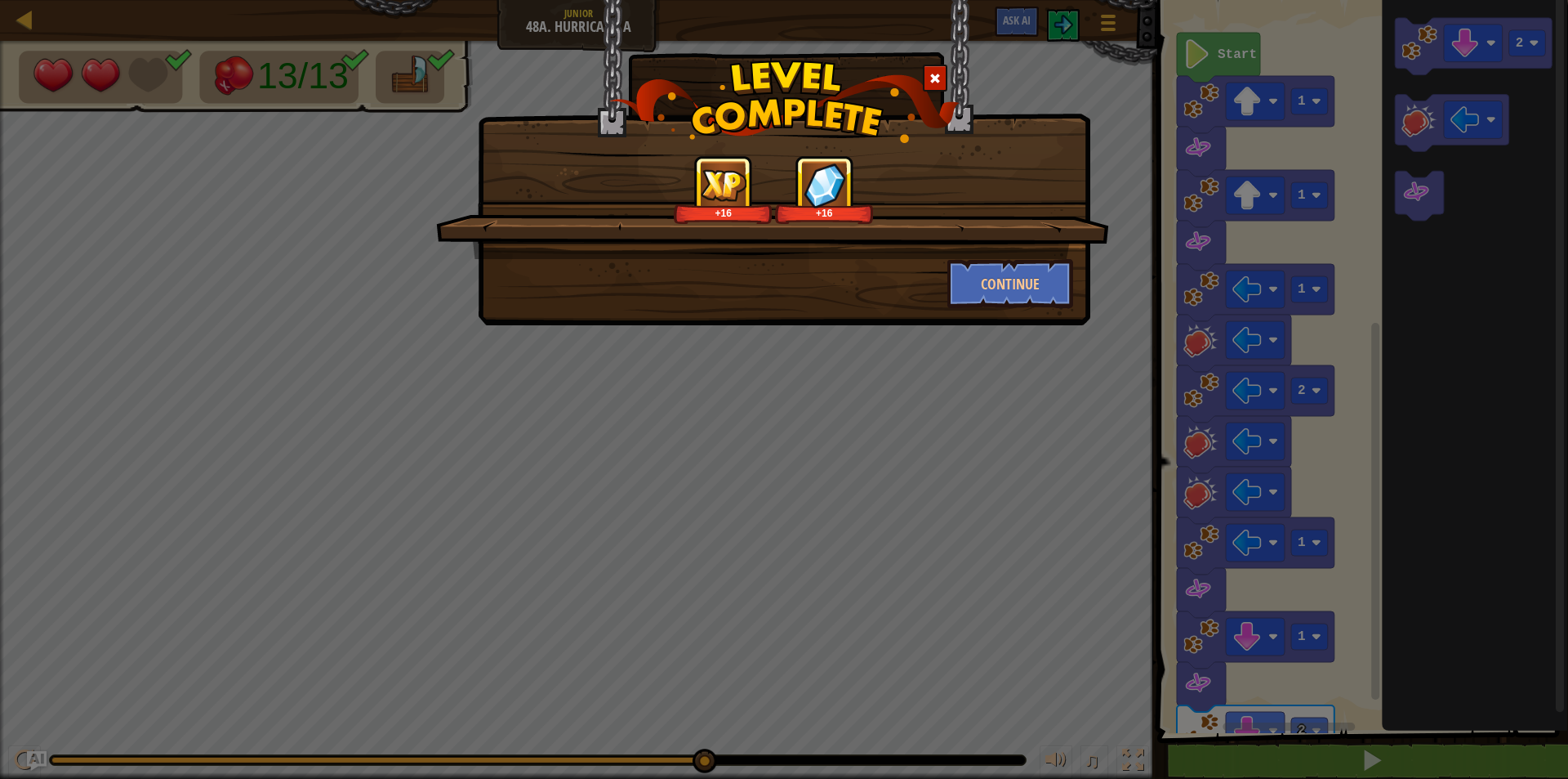
click at [937, 74] on span at bounding box center [935, 79] width 12 height 12
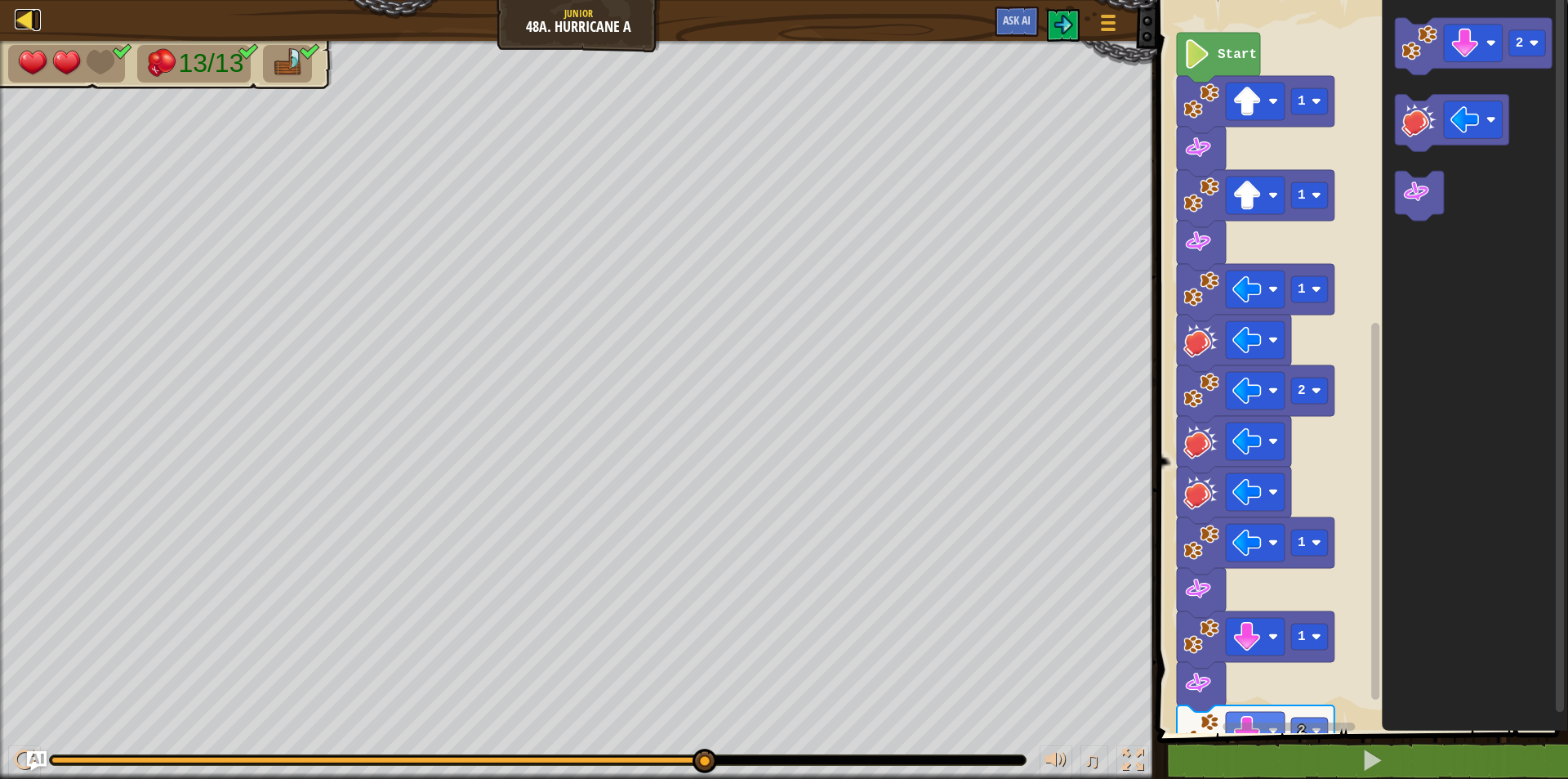
click at [28, 15] on div at bounding box center [25, 19] width 20 height 20
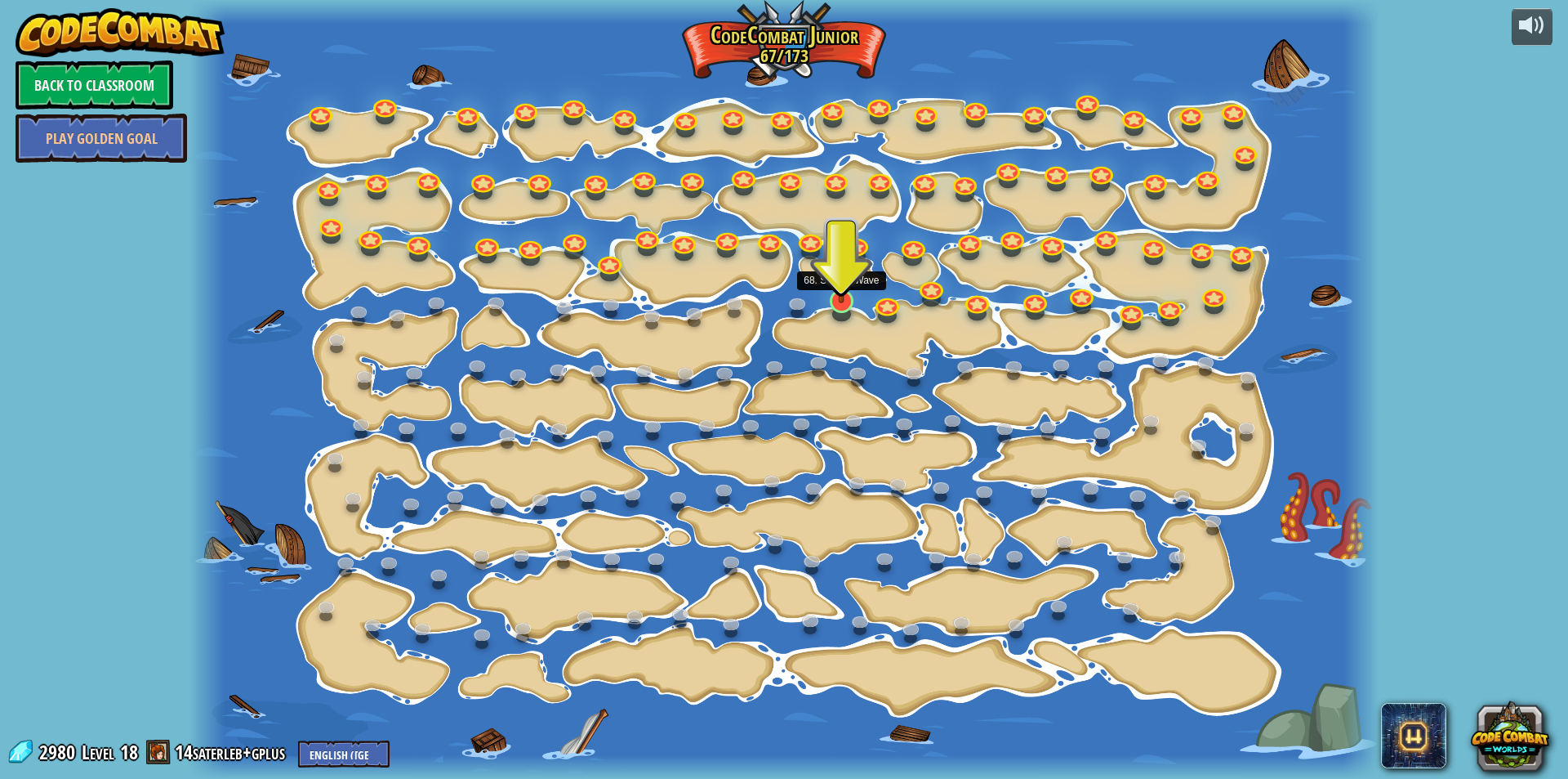
click at [835, 299] on img at bounding box center [841, 266] width 32 height 74
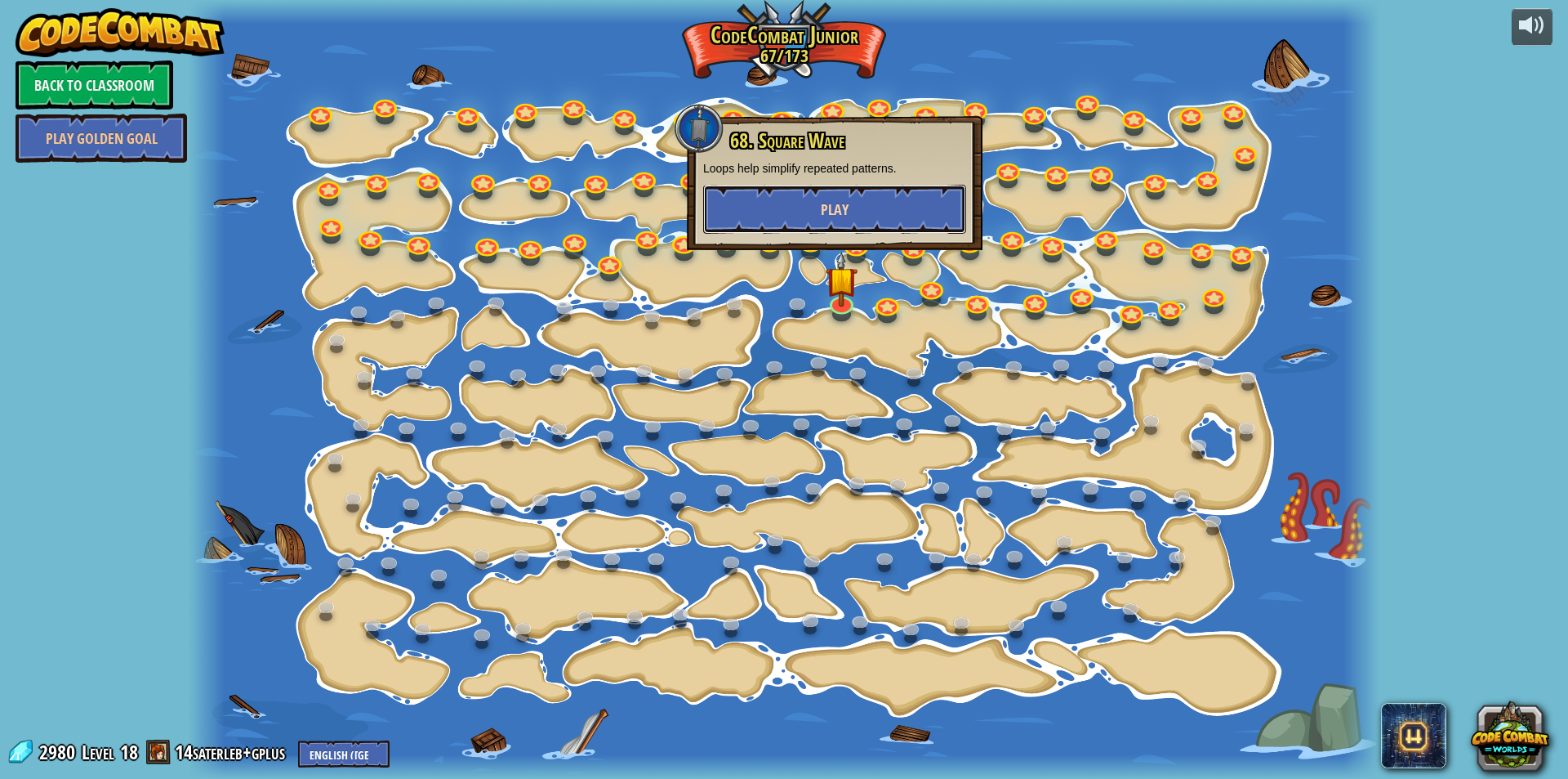
click at [827, 216] on span "Play" at bounding box center [834, 209] width 28 height 20
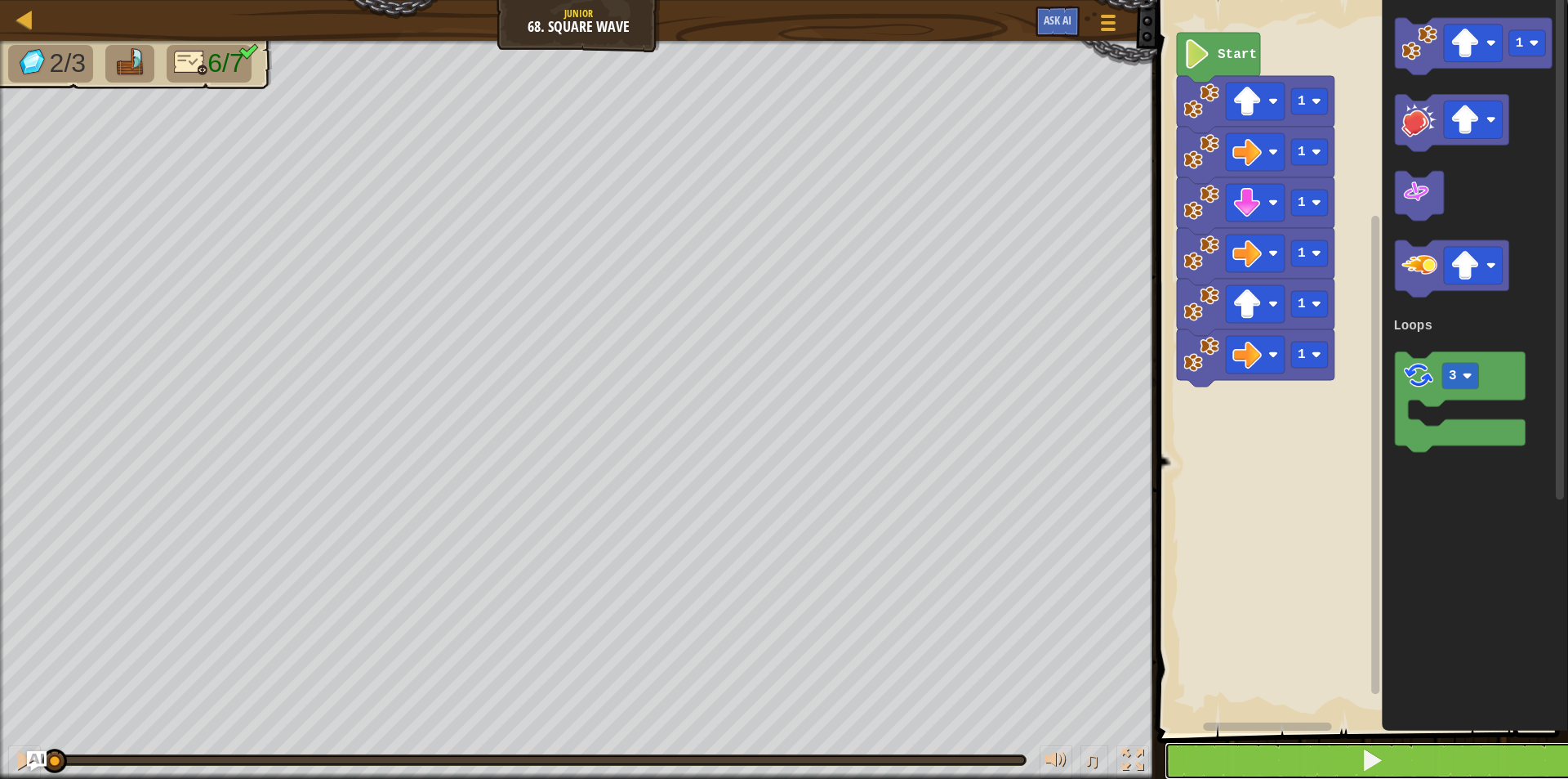
click at [1254, 764] on button at bounding box center [1372, 761] width 415 height 38
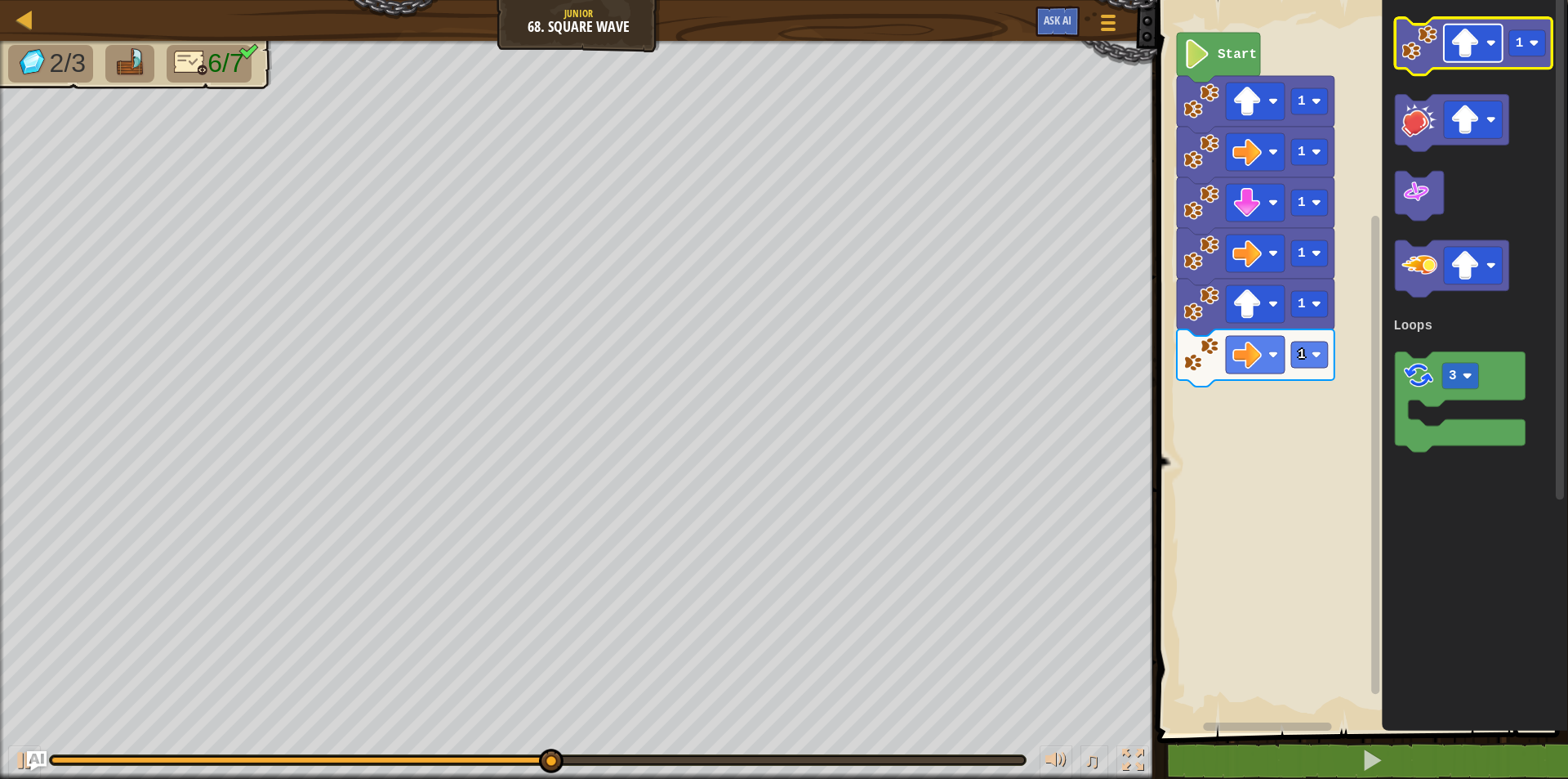
click at [1492, 42] on image "Blockly Workspace" at bounding box center [1491, 44] width 10 height 10
click at [1410, 55] on image "Blockly Workspace" at bounding box center [1419, 43] width 36 height 36
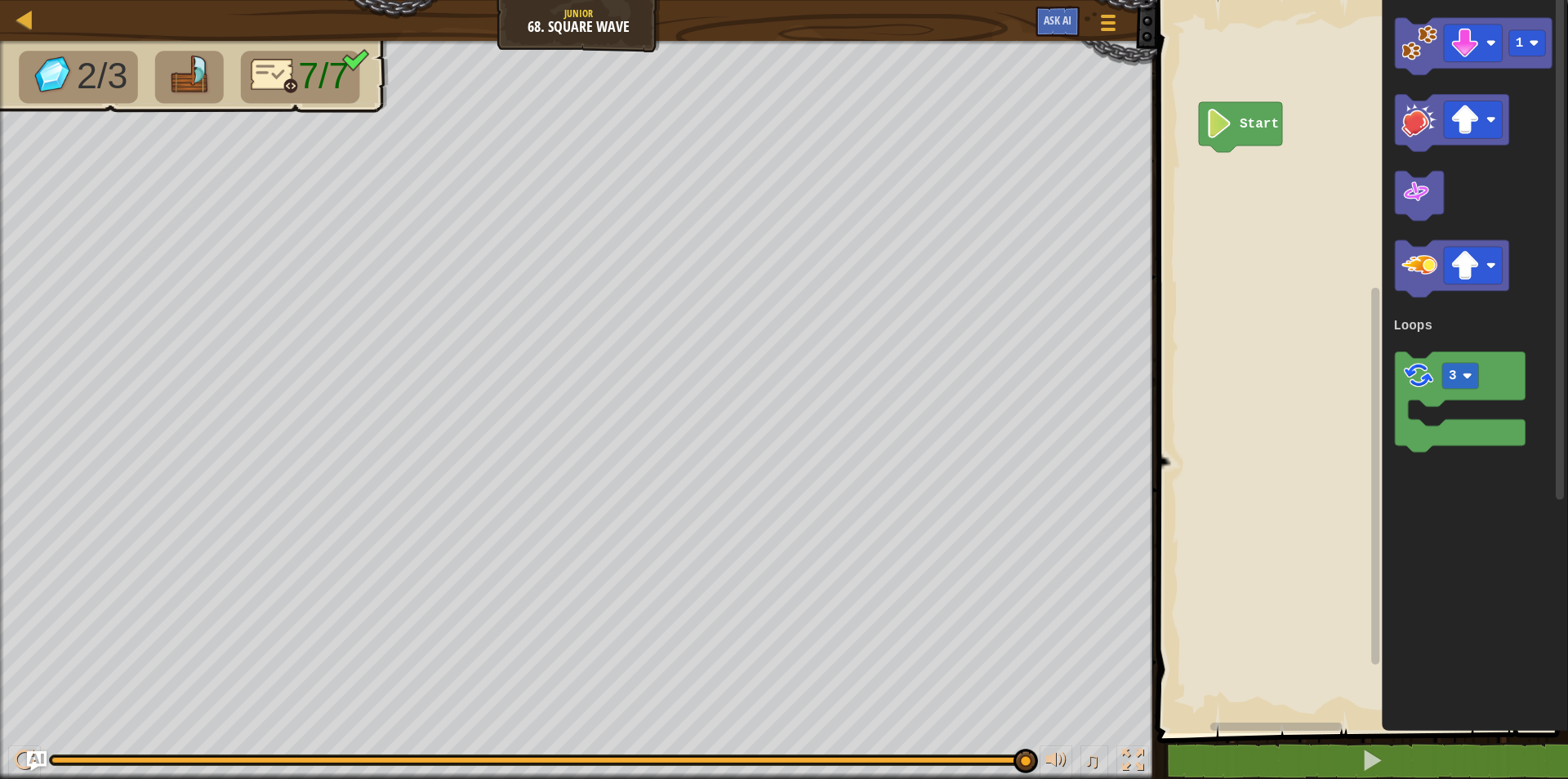
click at [1376, 486] on div "Loops Start 1 3 Loops" at bounding box center [1359, 362] width 415 height 741
click at [1317, 484] on rect "Blockly Workspace" at bounding box center [1359, 362] width 415 height 741
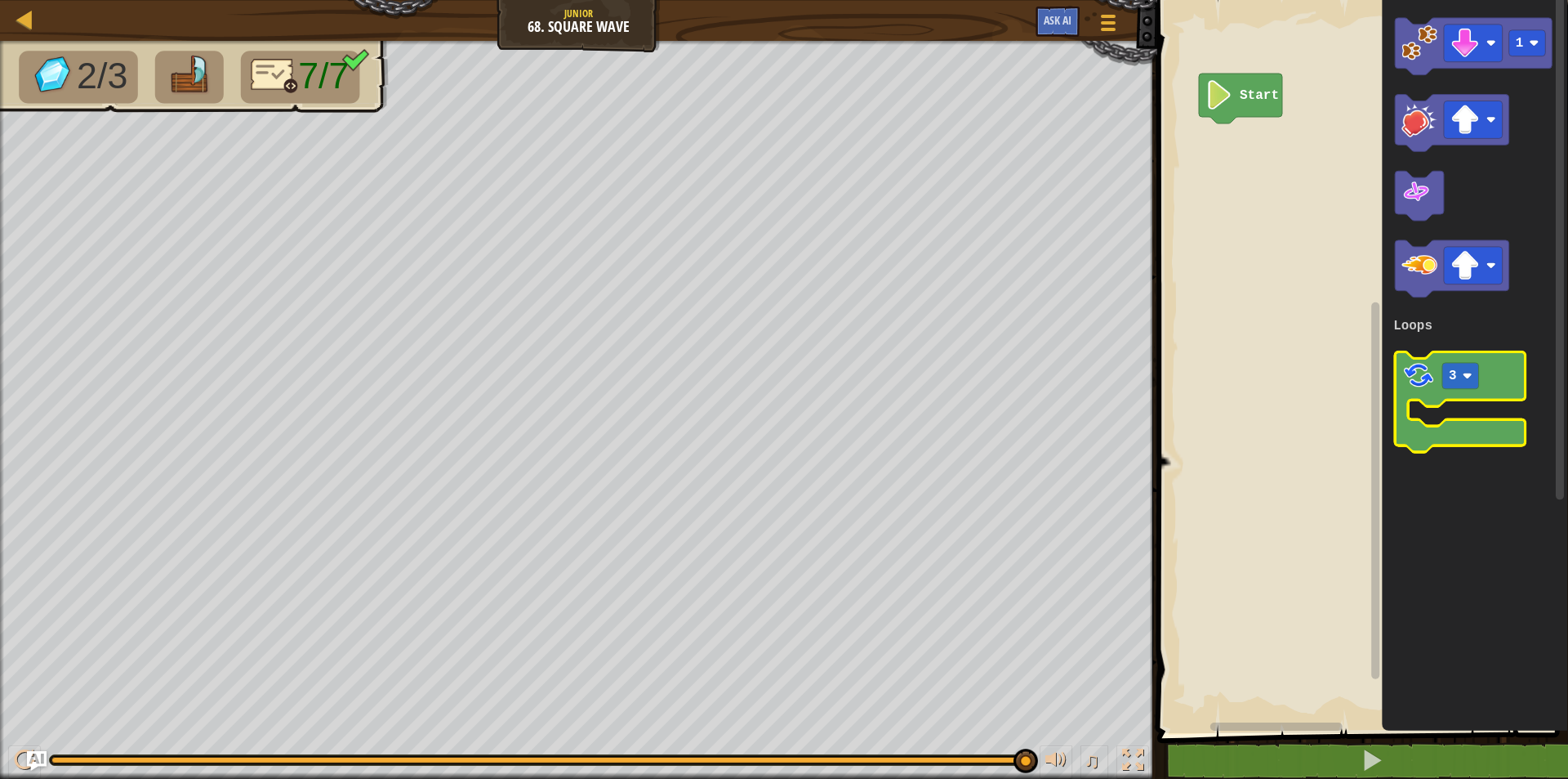
click at [1418, 444] on icon "Blockly Workspace" at bounding box center [1460, 403] width 131 height 101
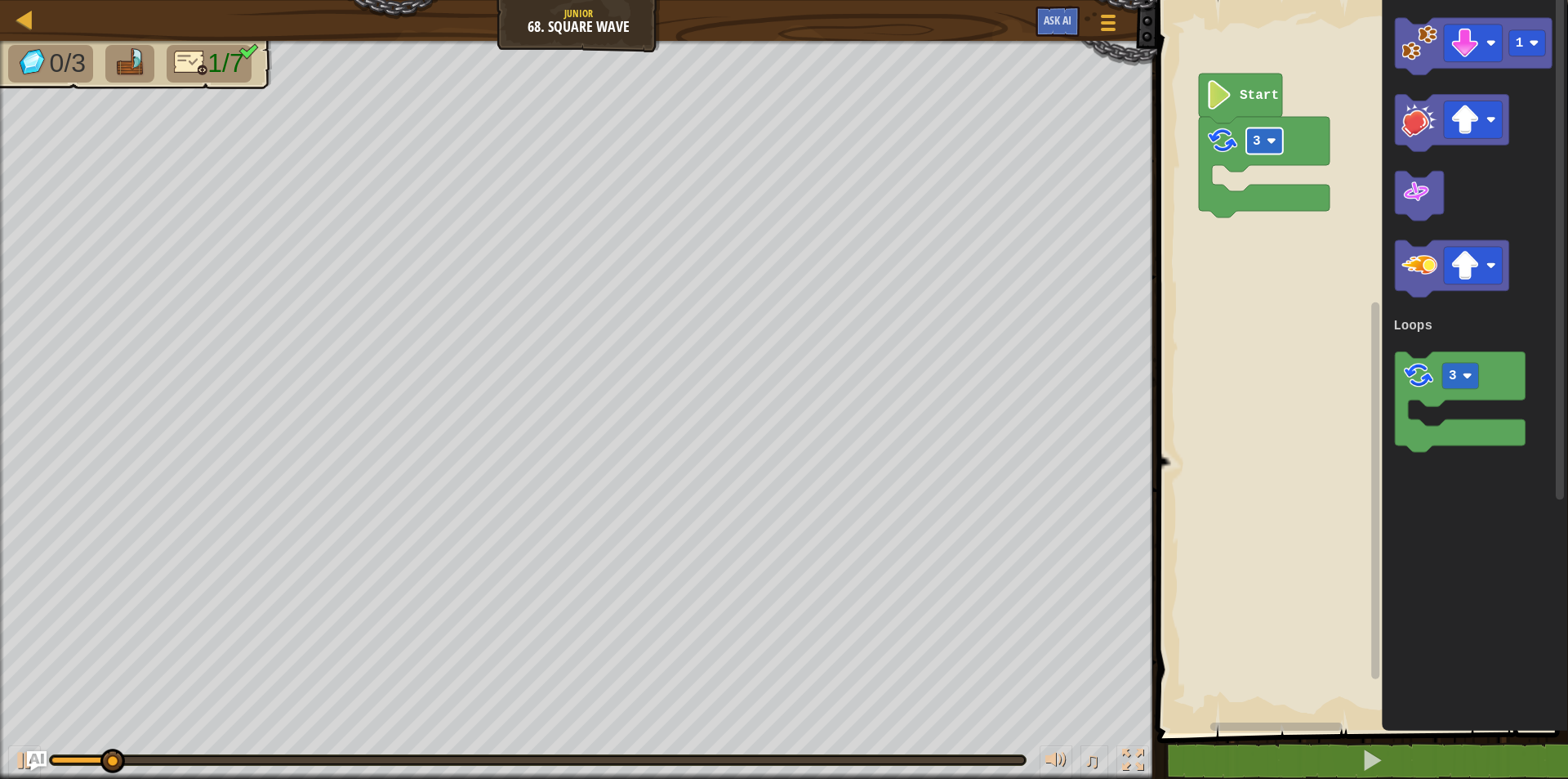
click at [1264, 140] on rect "Blockly Workspace" at bounding box center [1264, 141] width 37 height 26
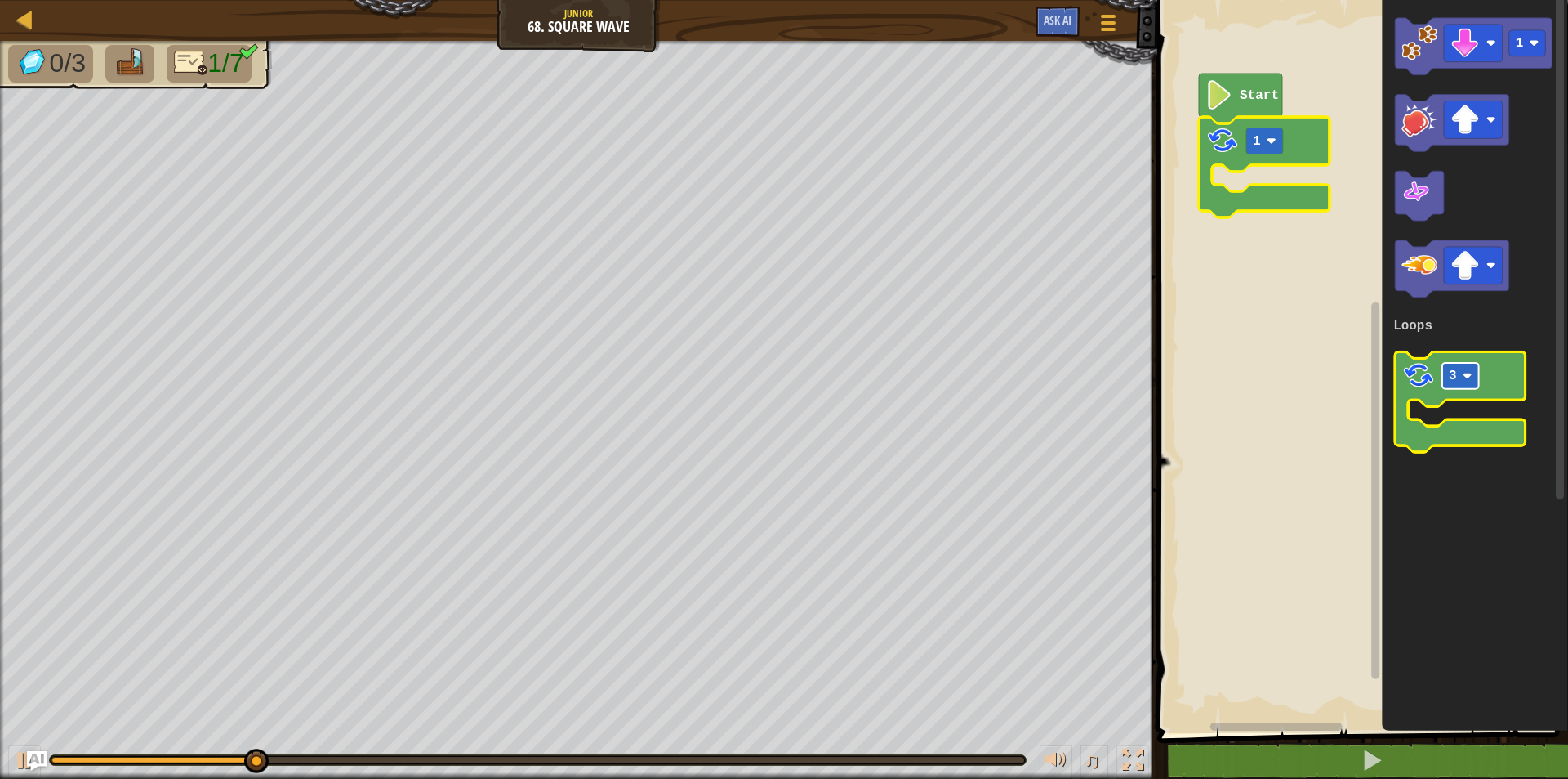
click at [1474, 384] on rect "Blockly Workspace" at bounding box center [1461, 377] width 37 height 26
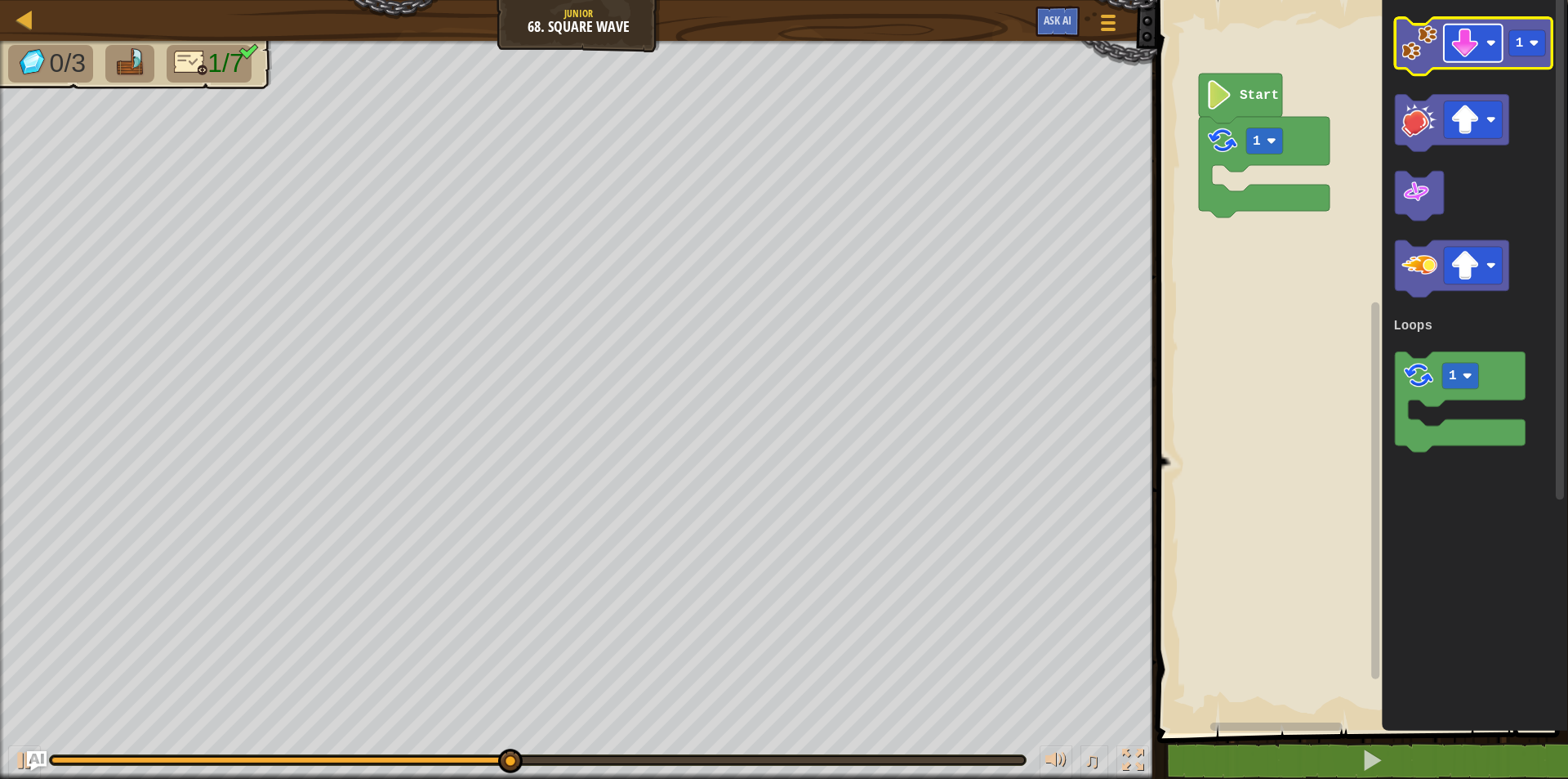
click at [1490, 44] on image "Blockly Workspace" at bounding box center [1491, 44] width 10 height 10
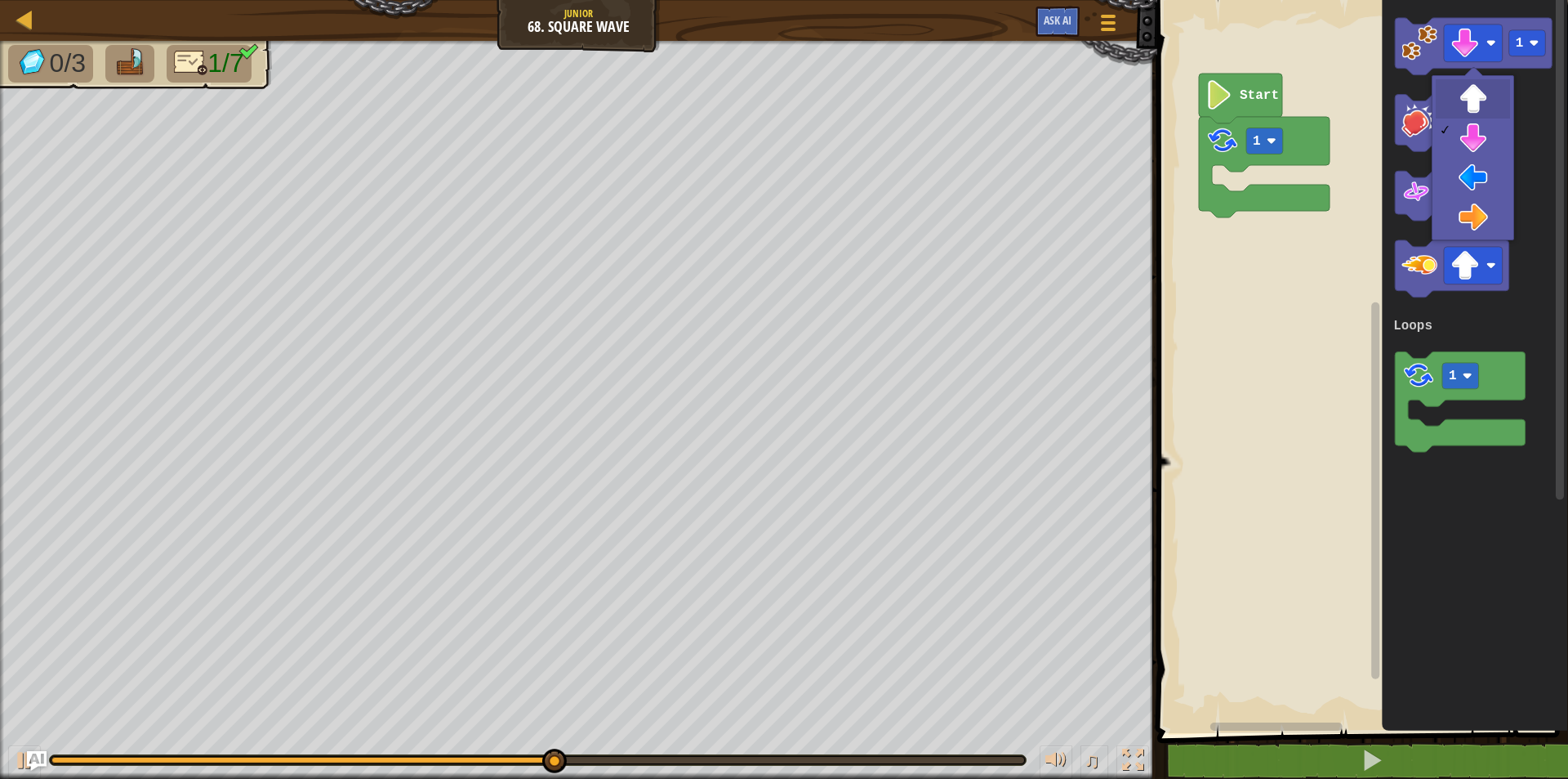
drag, startPoint x: 1482, startPoint y: 112, endPoint x: 1471, endPoint y: 102, distance: 14.9
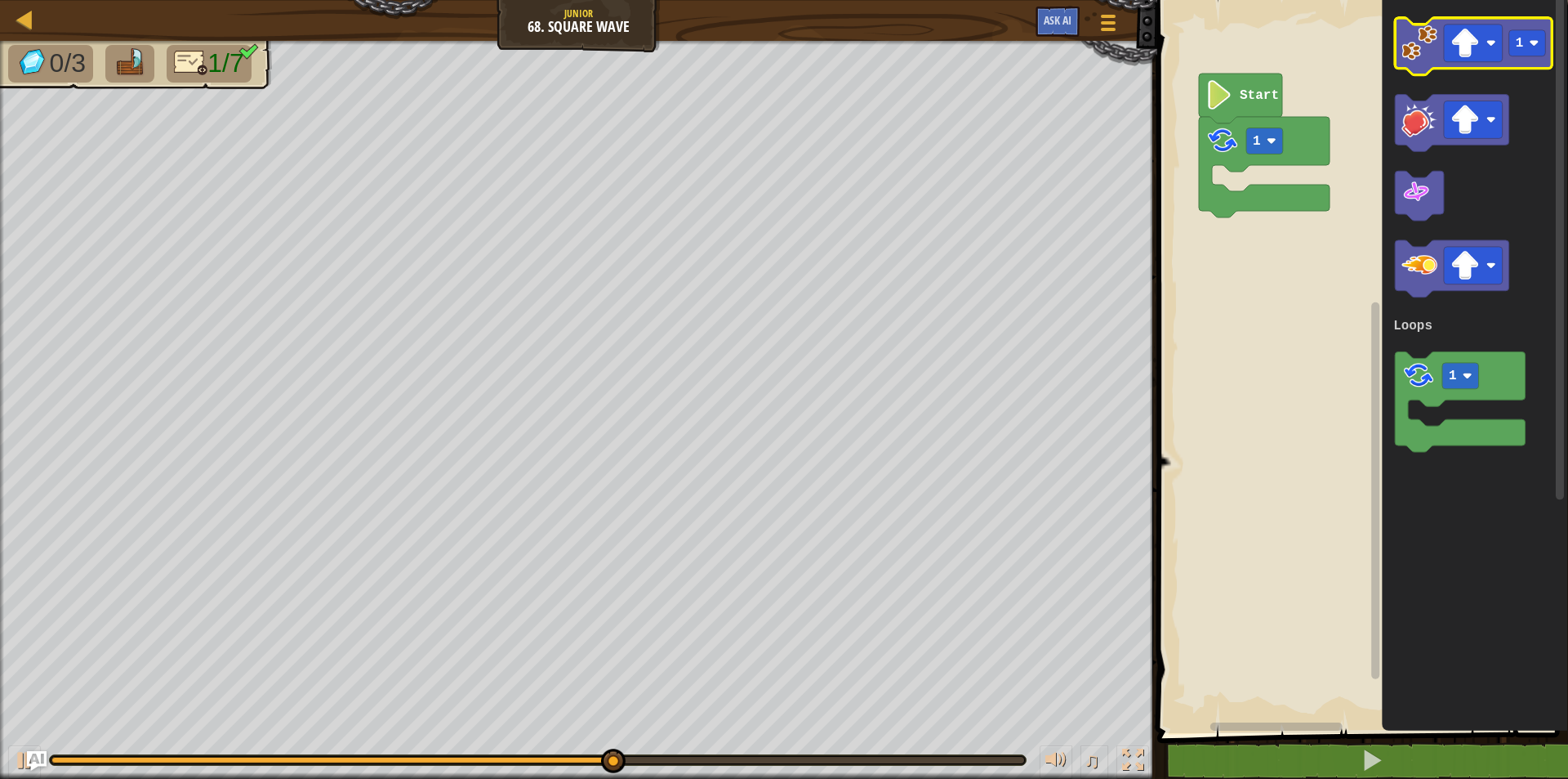
click at [1404, 60] on image "Blockly Workspace" at bounding box center [1419, 43] width 36 height 36
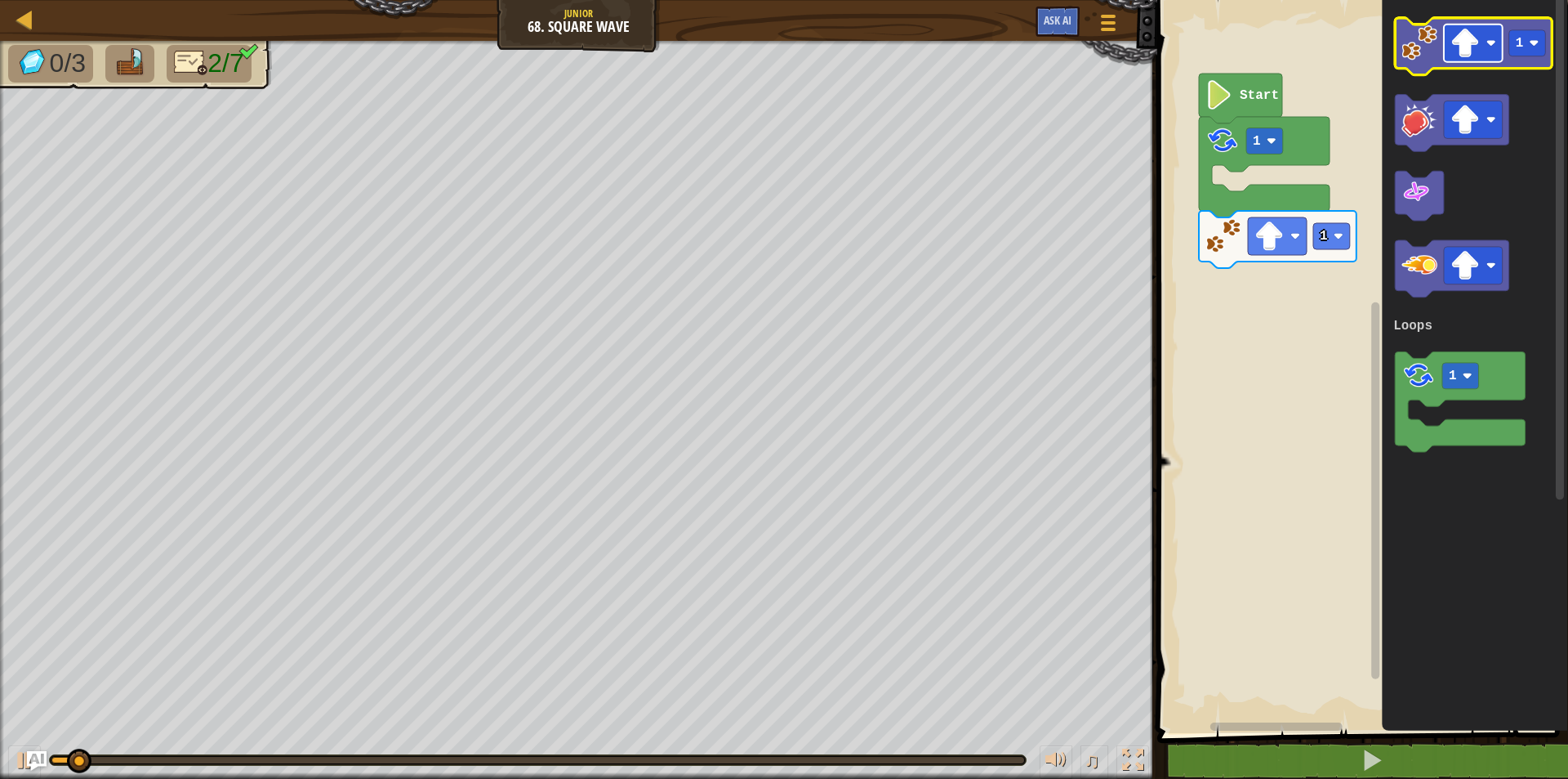
click at [1487, 49] on rect "Blockly Workspace" at bounding box center [1473, 43] width 59 height 38
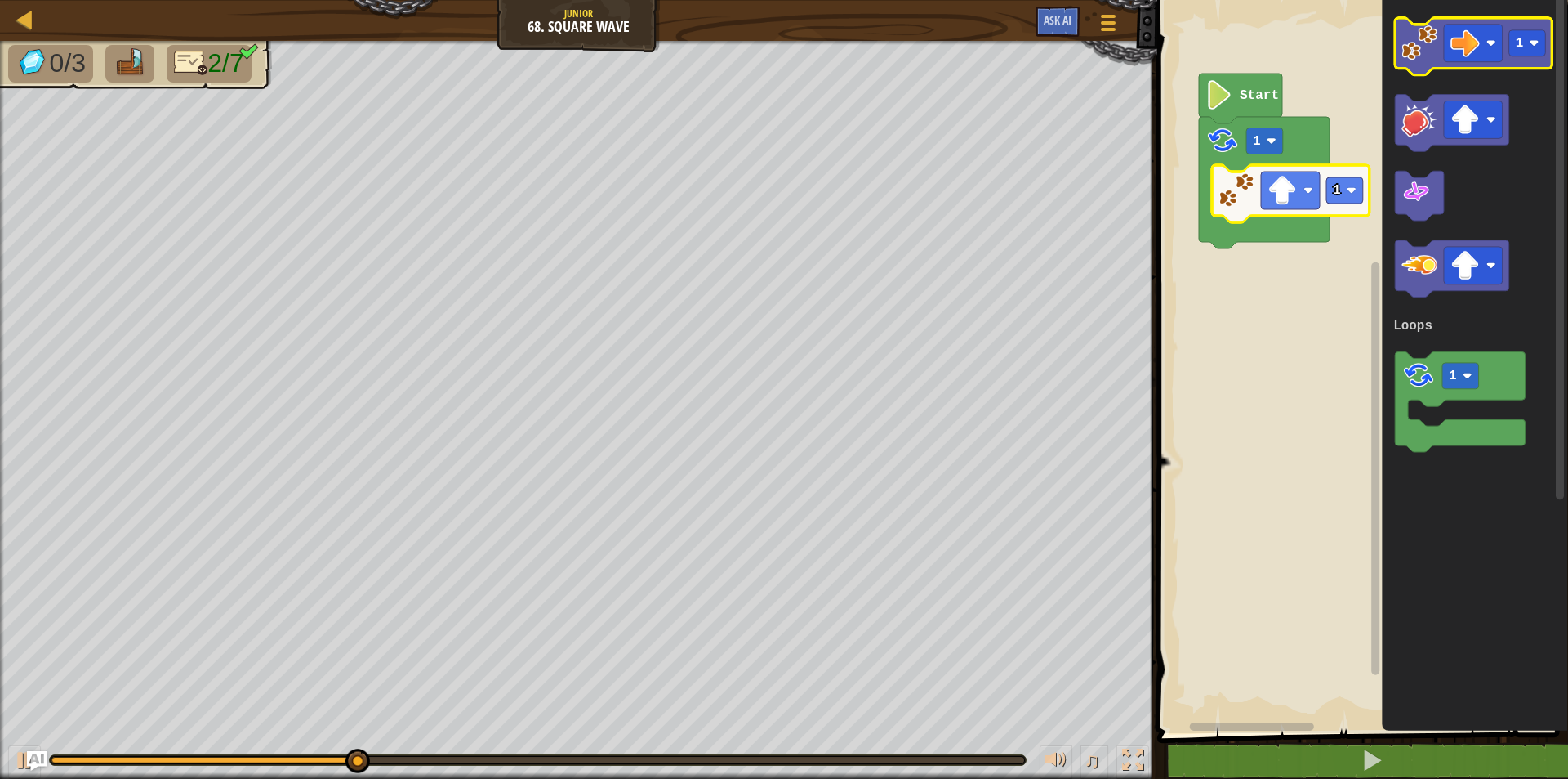
click at [1407, 60] on image "Blockly Workspace" at bounding box center [1419, 43] width 36 height 36
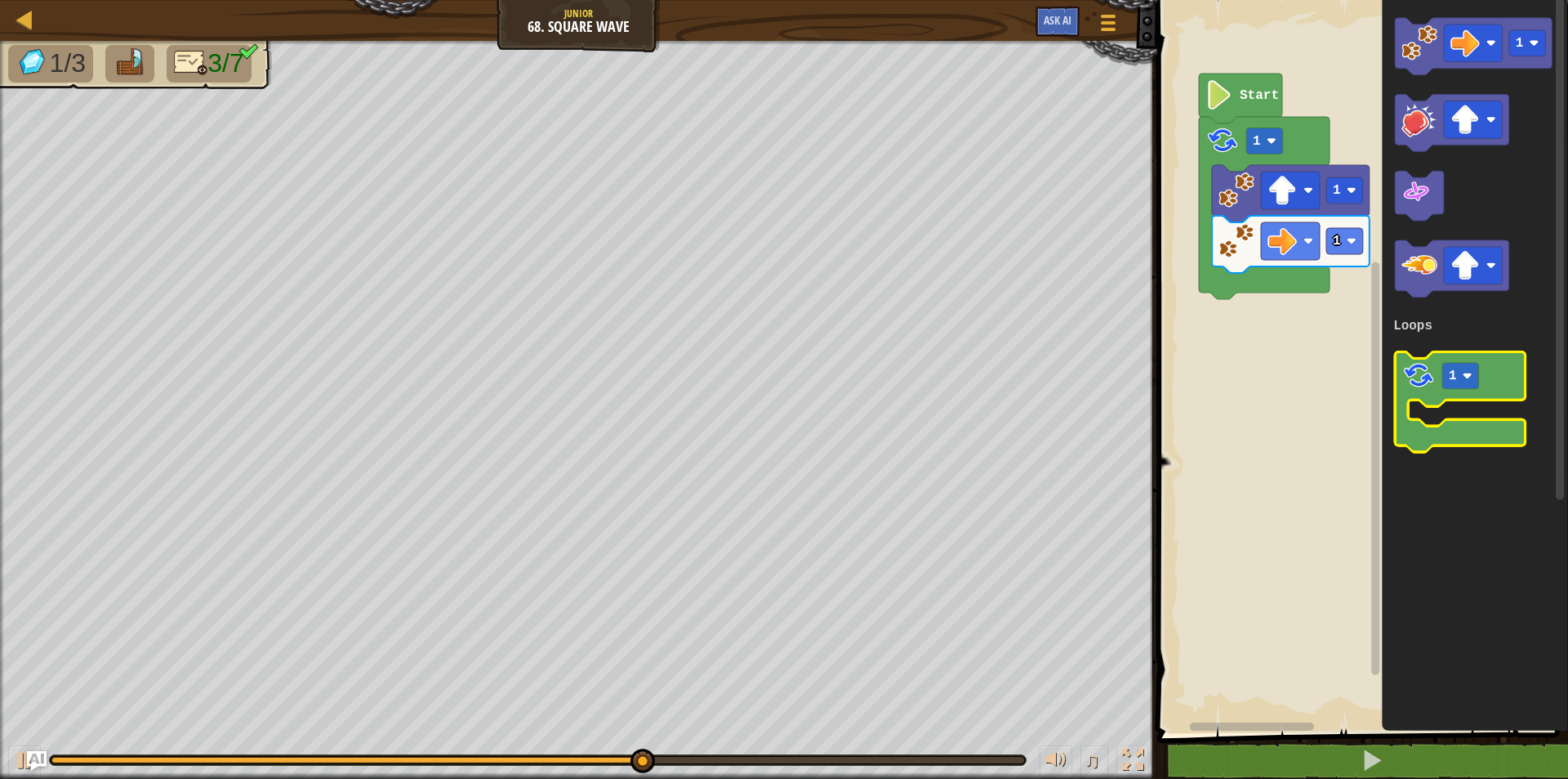
click at [1401, 437] on icon "Blockly Workspace" at bounding box center [1460, 403] width 131 height 101
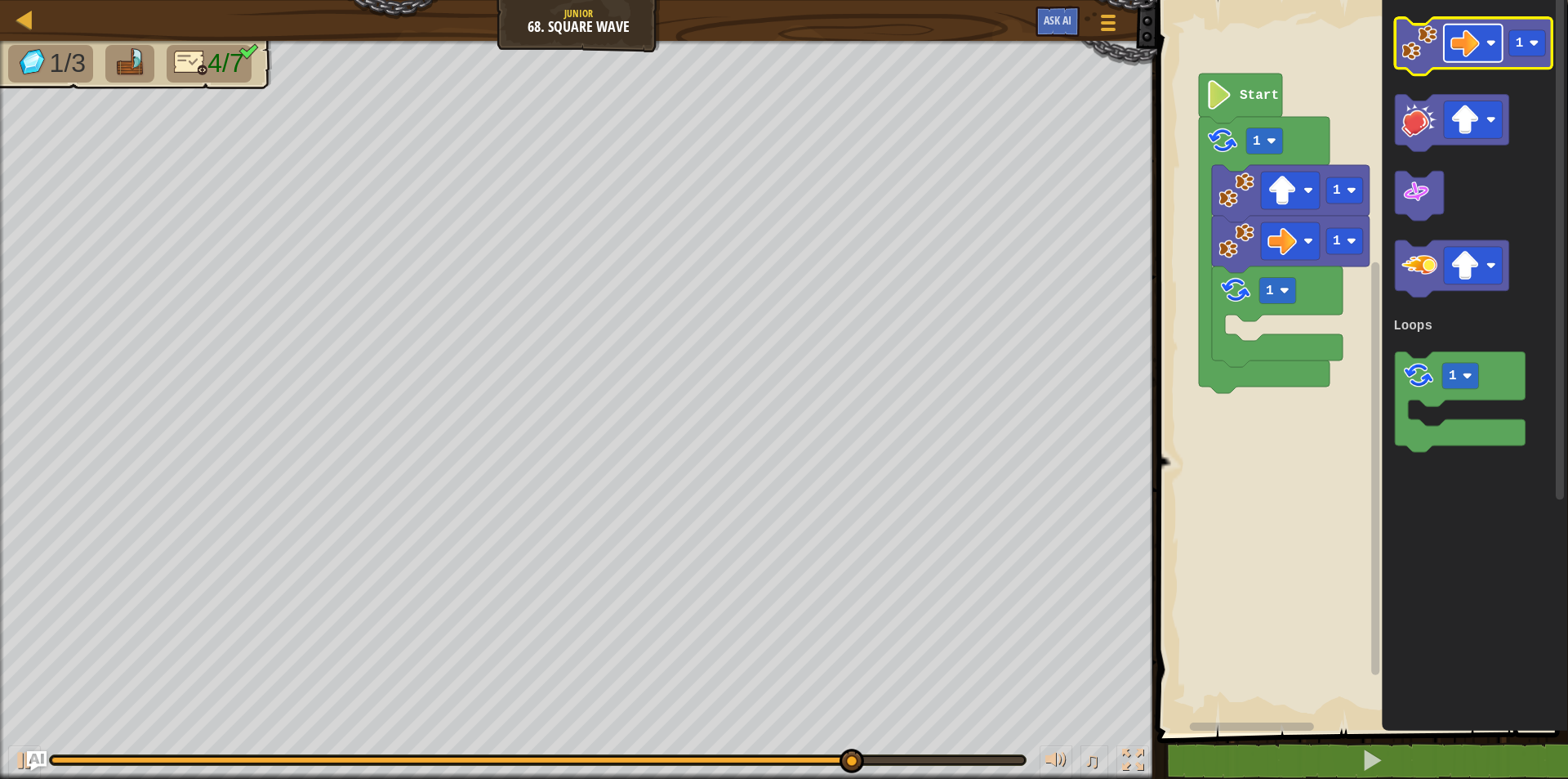
click at [1487, 41] on image "Blockly Workspace" at bounding box center [1491, 44] width 10 height 10
click at [1422, 65] on icon "Blockly Workspace" at bounding box center [1473, 46] width 158 height 57
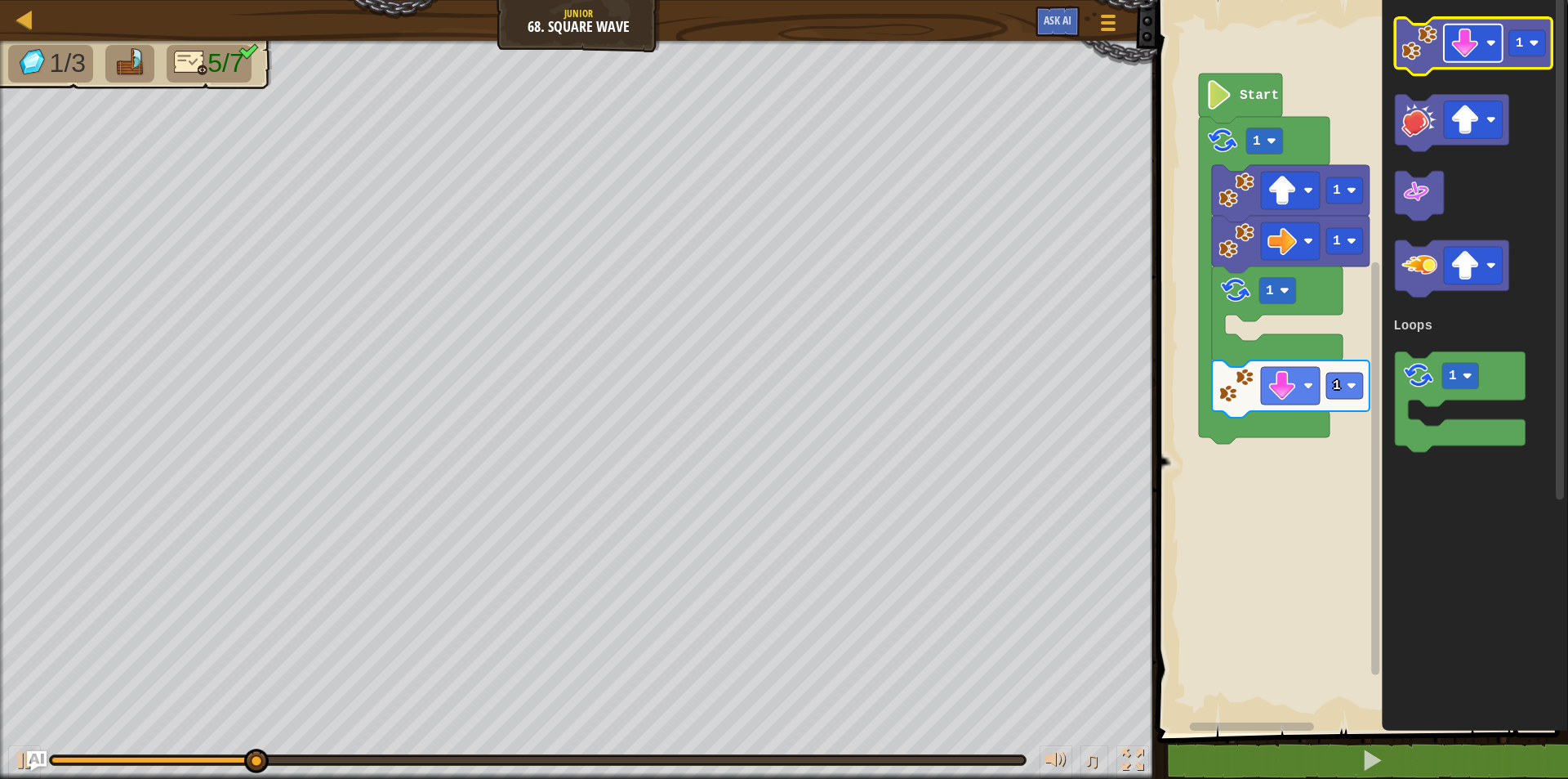
click at [1481, 55] on rect "Blockly Workspace" at bounding box center [1473, 43] width 59 height 38
click at [1410, 59] on image "Blockly Workspace" at bounding box center [1419, 43] width 36 height 36
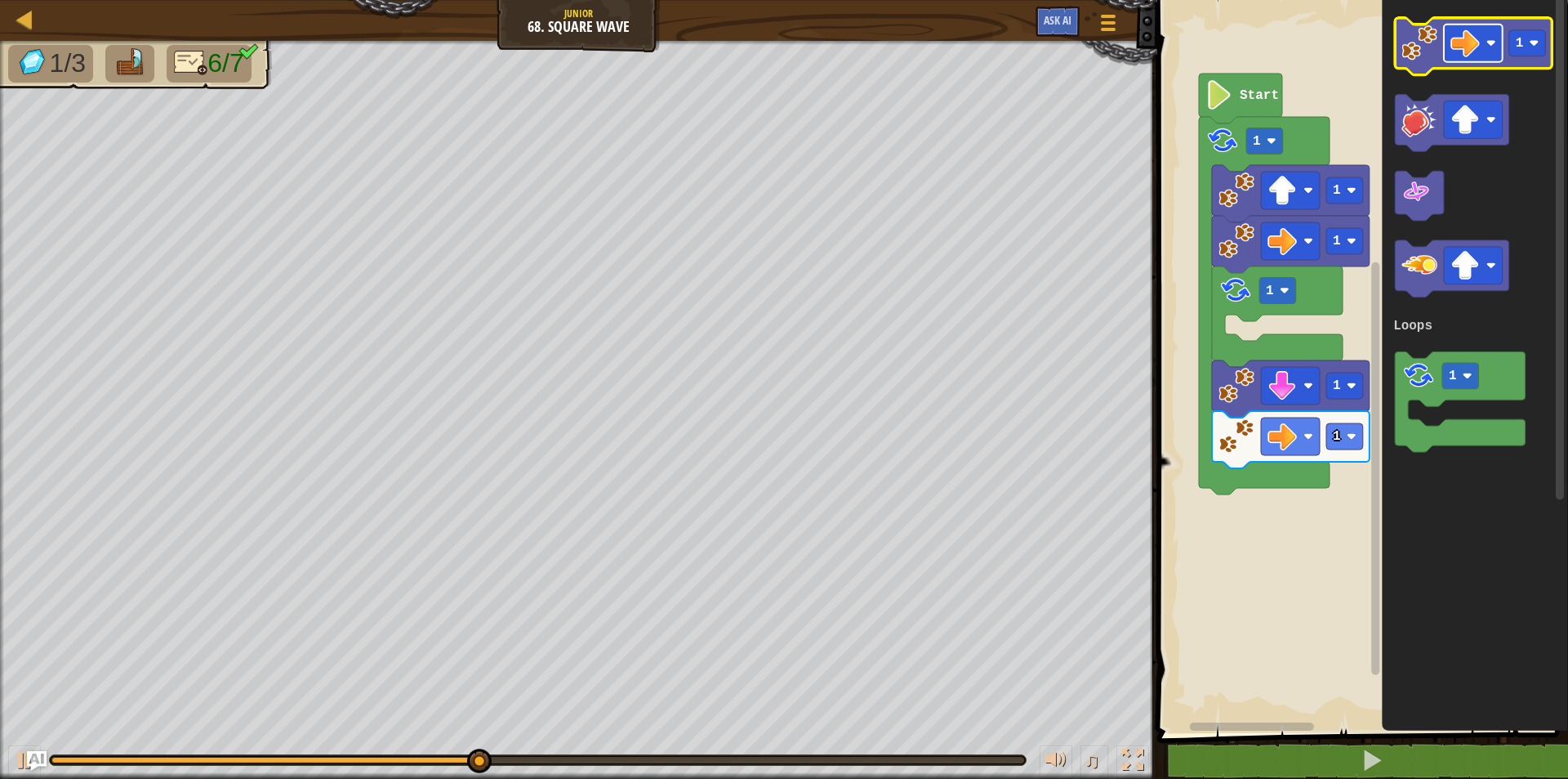
click at [1487, 52] on rect "Blockly Workspace" at bounding box center [1473, 43] width 59 height 38
click at [1435, 50] on image "Blockly Workspace" at bounding box center [1419, 43] width 36 height 36
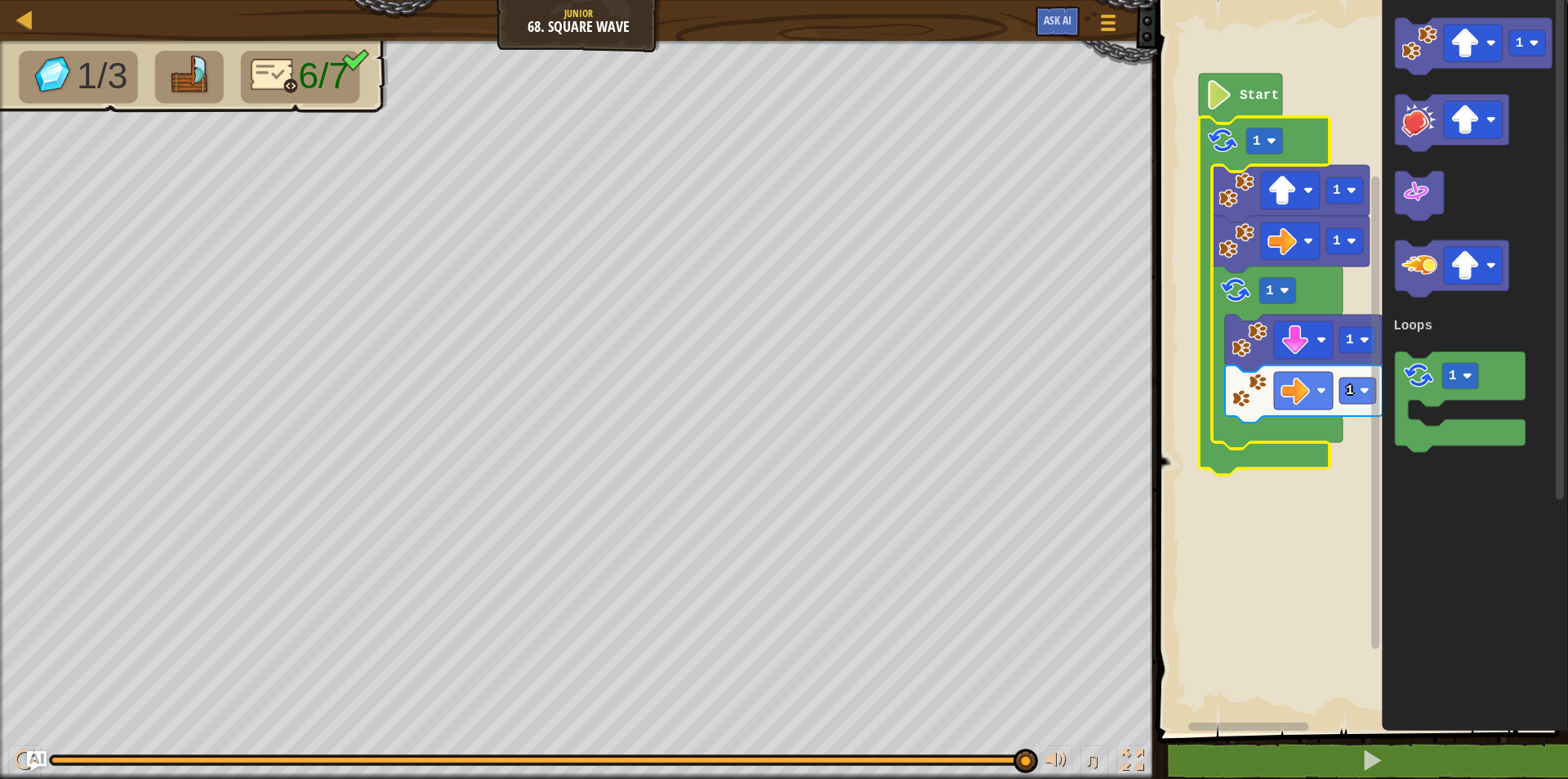
click at [1222, 466] on icon "Blockly Workspace" at bounding box center [1264, 295] width 131 height 358
click at [1262, 138] on rect "Blockly Workspace" at bounding box center [1264, 141] width 37 height 26
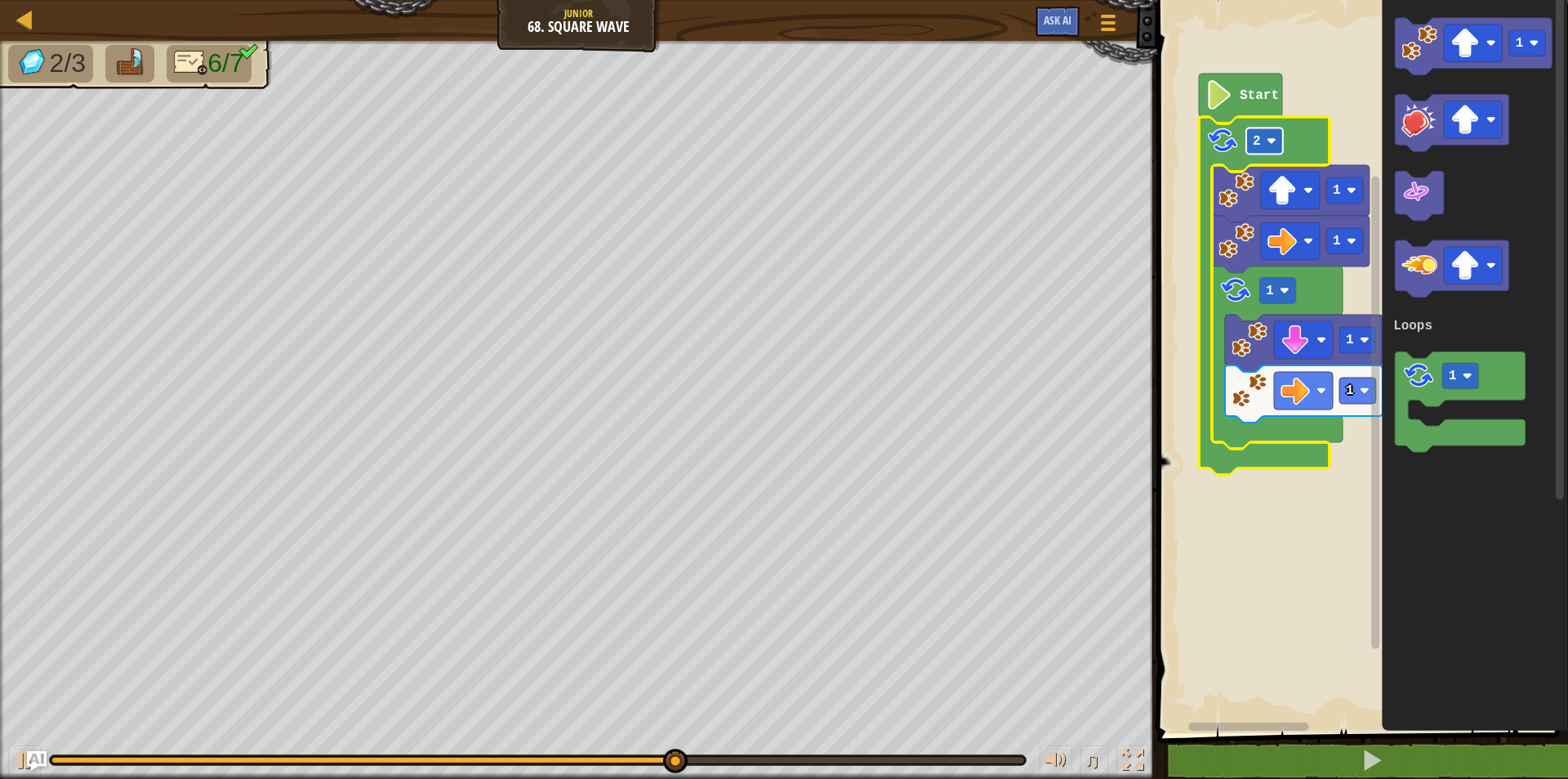
click at [1253, 142] on text "2" at bounding box center [1257, 142] width 8 height 15
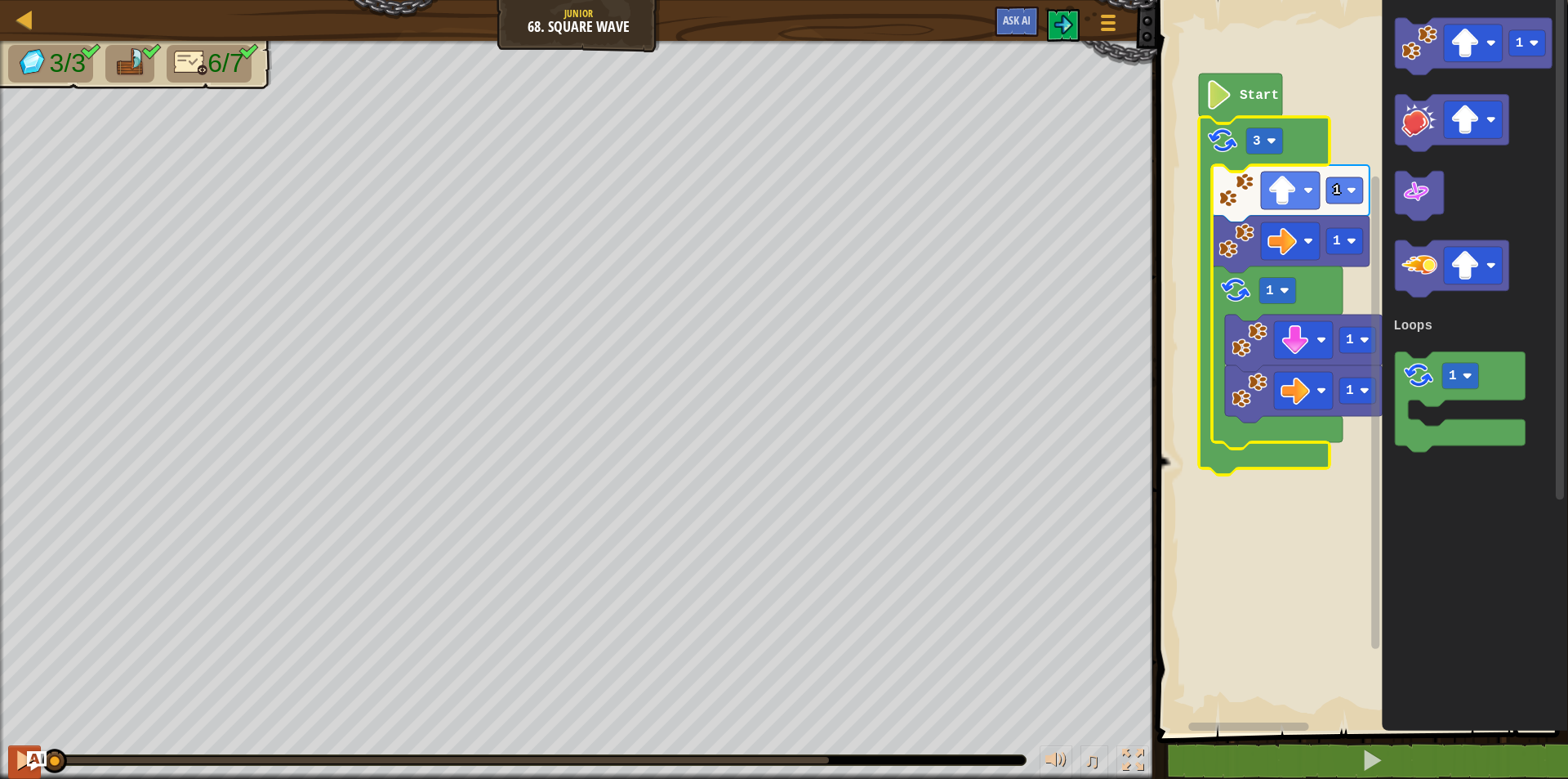
drag, startPoint x: 789, startPoint y: 759, endPoint x: 12, endPoint y: 756, distance: 777.0
click at [12, 756] on div "♫" at bounding box center [578, 755] width 1157 height 49
click at [12, 756] on button at bounding box center [24, 762] width 33 height 34
drag, startPoint x: 66, startPoint y: 758, endPoint x: 18, endPoint y: 752, distance: 48.4
click at [18, 751] on div "♫" at bounding box center [578, 755] width 1157 height 49
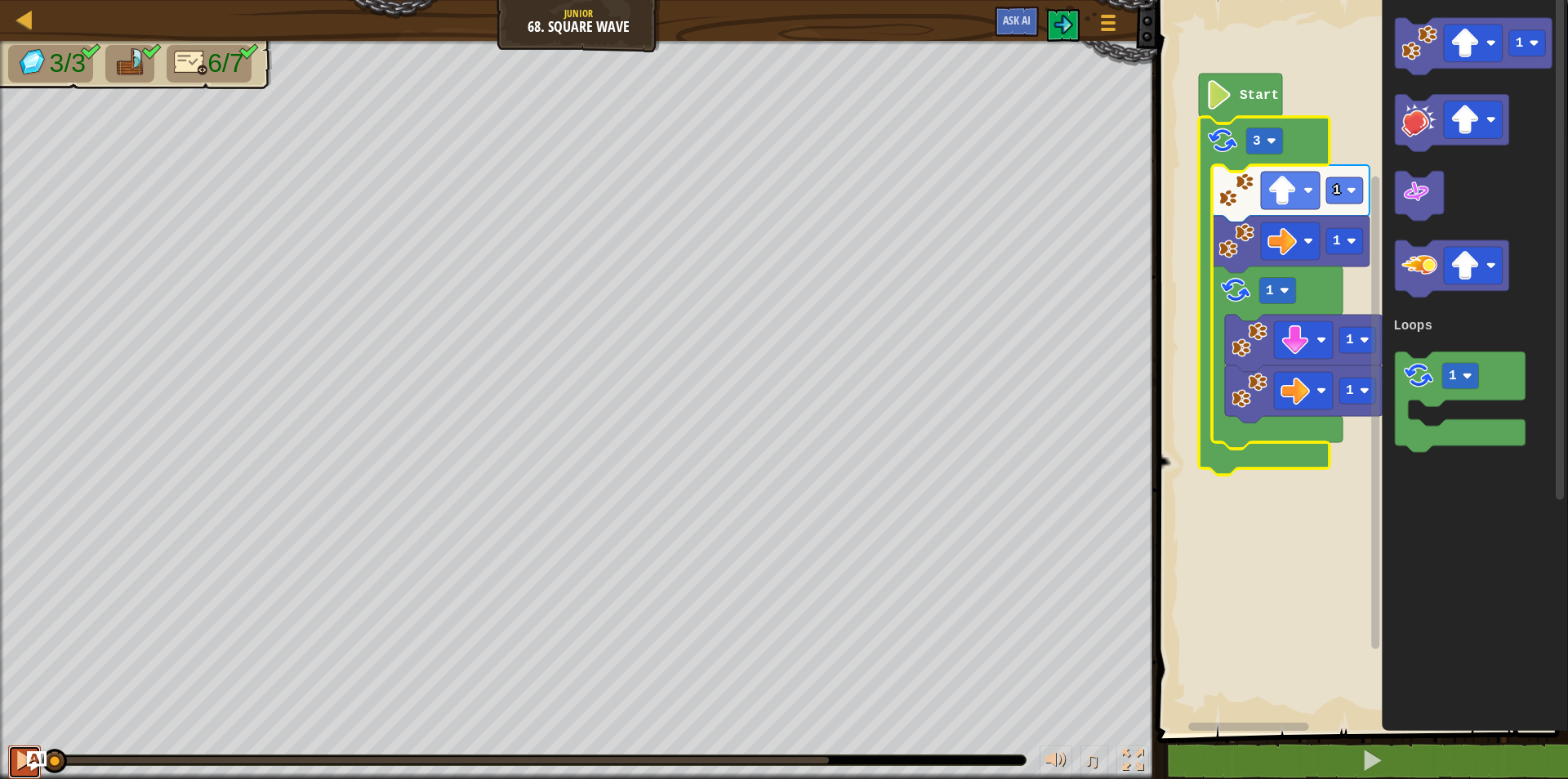
click at [18, 761] on div at bounding box center [24, 759] width 21 height 21
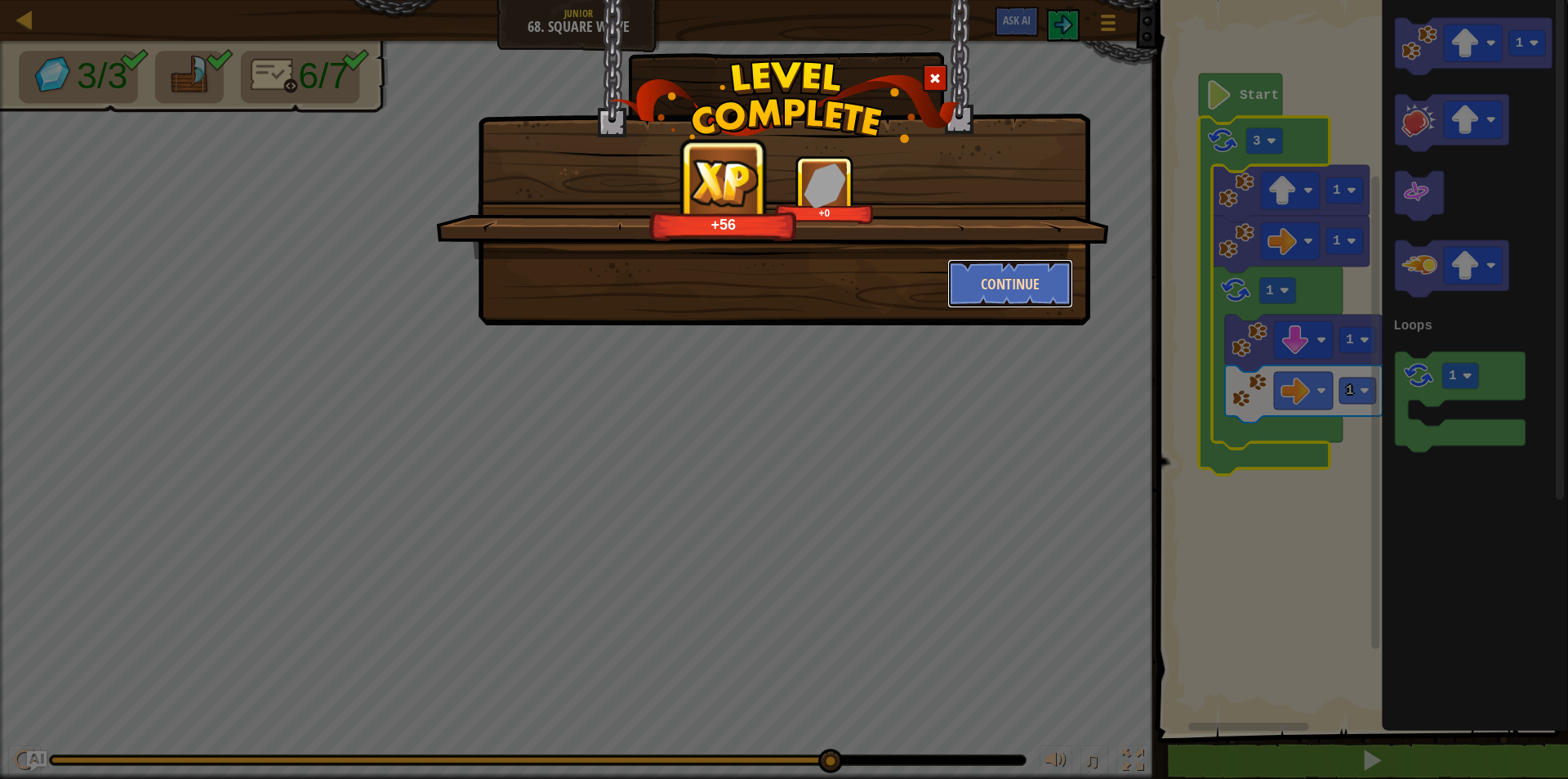
click at [987, 281] on button "Continue" at bounding box center [1010, 284] width 127 height 49
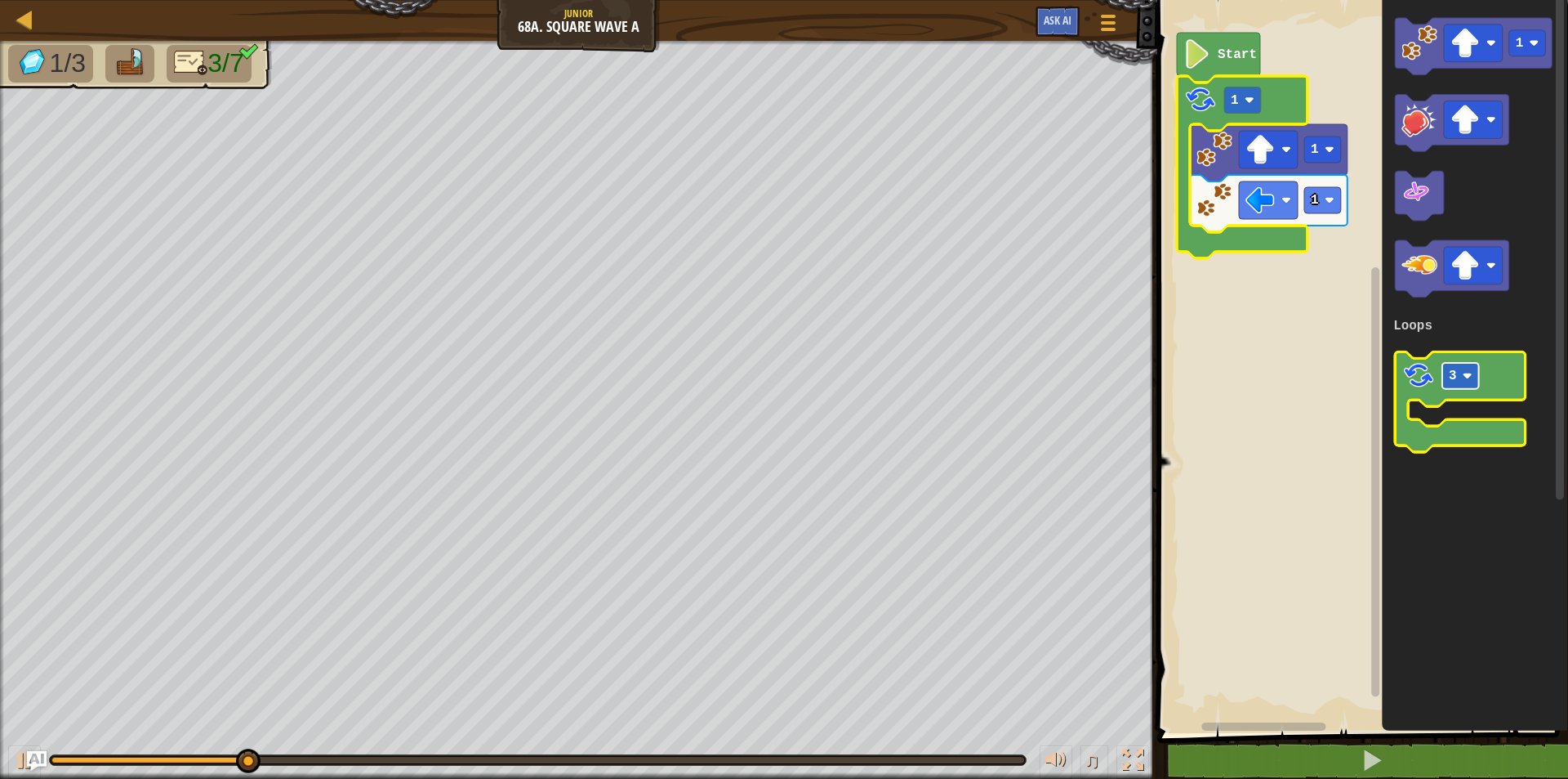
click at [1464, 377] on image "Blockly Workspace" at bounding box center [1467, 378] width 10 height 10
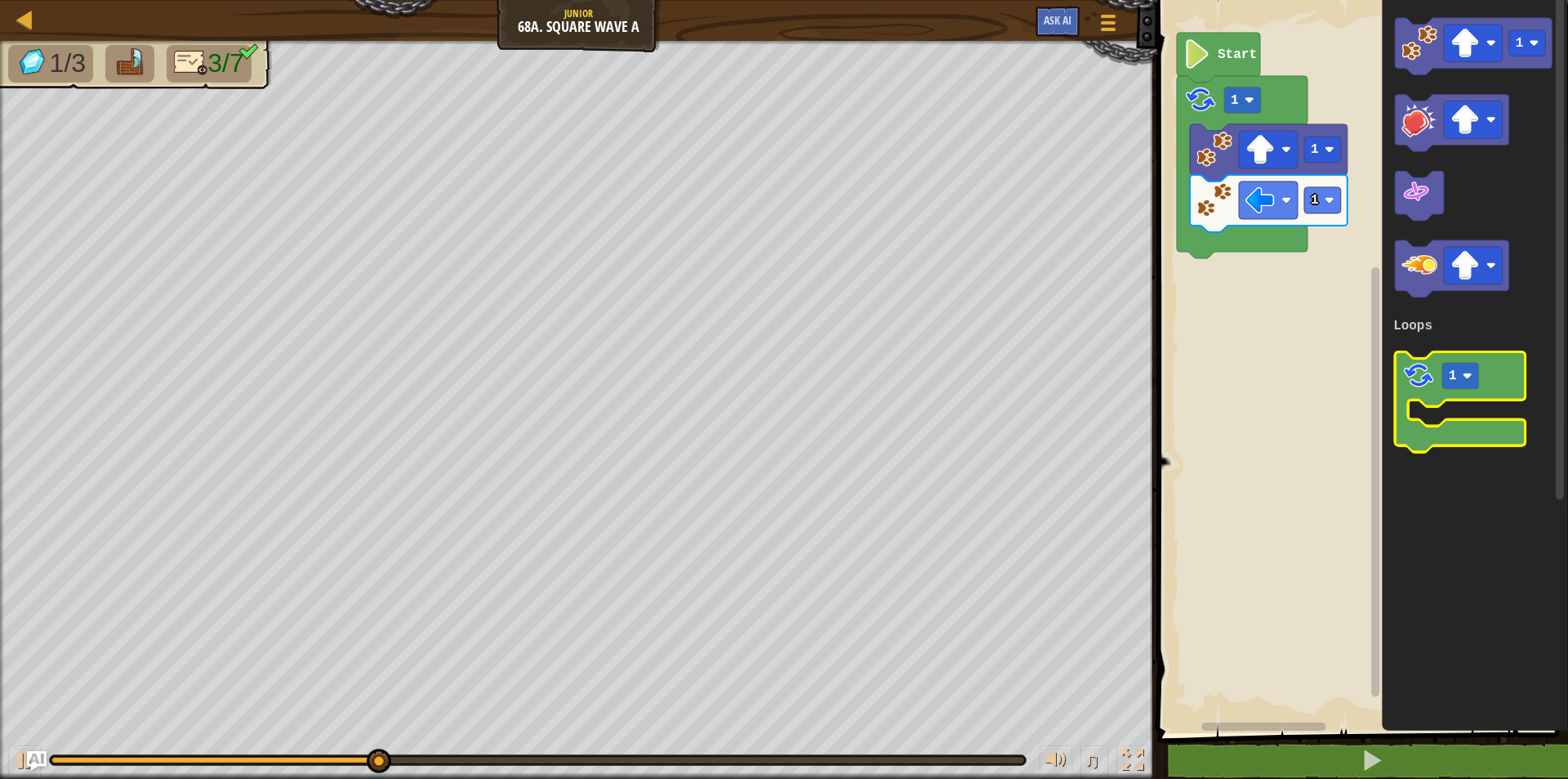
click at [1405, 434] on icon "Blockly Workspace" at bounding box center [1460, 403] width 131 height 101
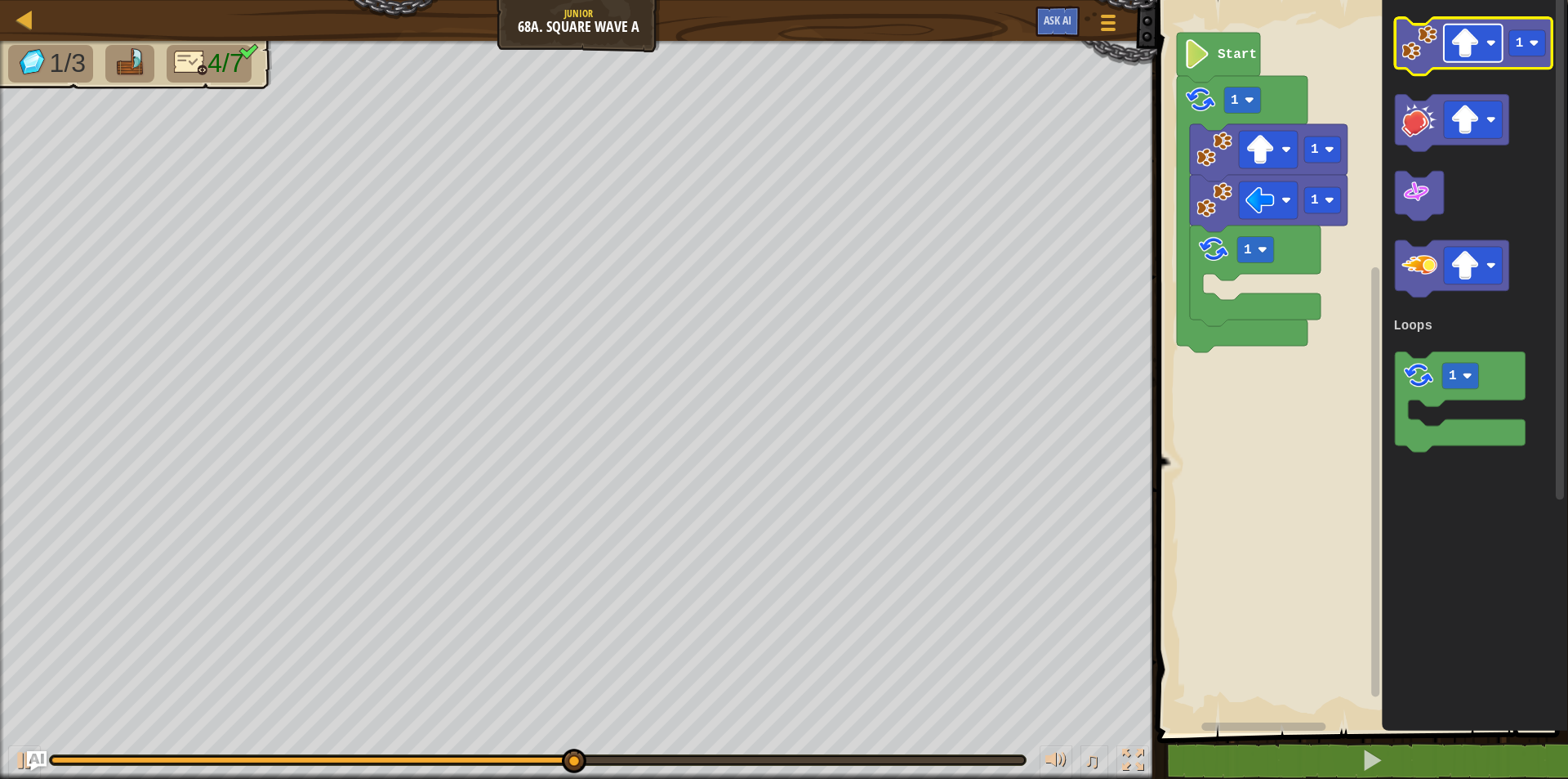
click at [1486, 44] on image "Blockly Workspace" at bounding box center [1491, 44] width 10 height 10
click at [1415, 68] on icon "Blockly Workspace" at bounding box center [1473, 46] width 158 height 57
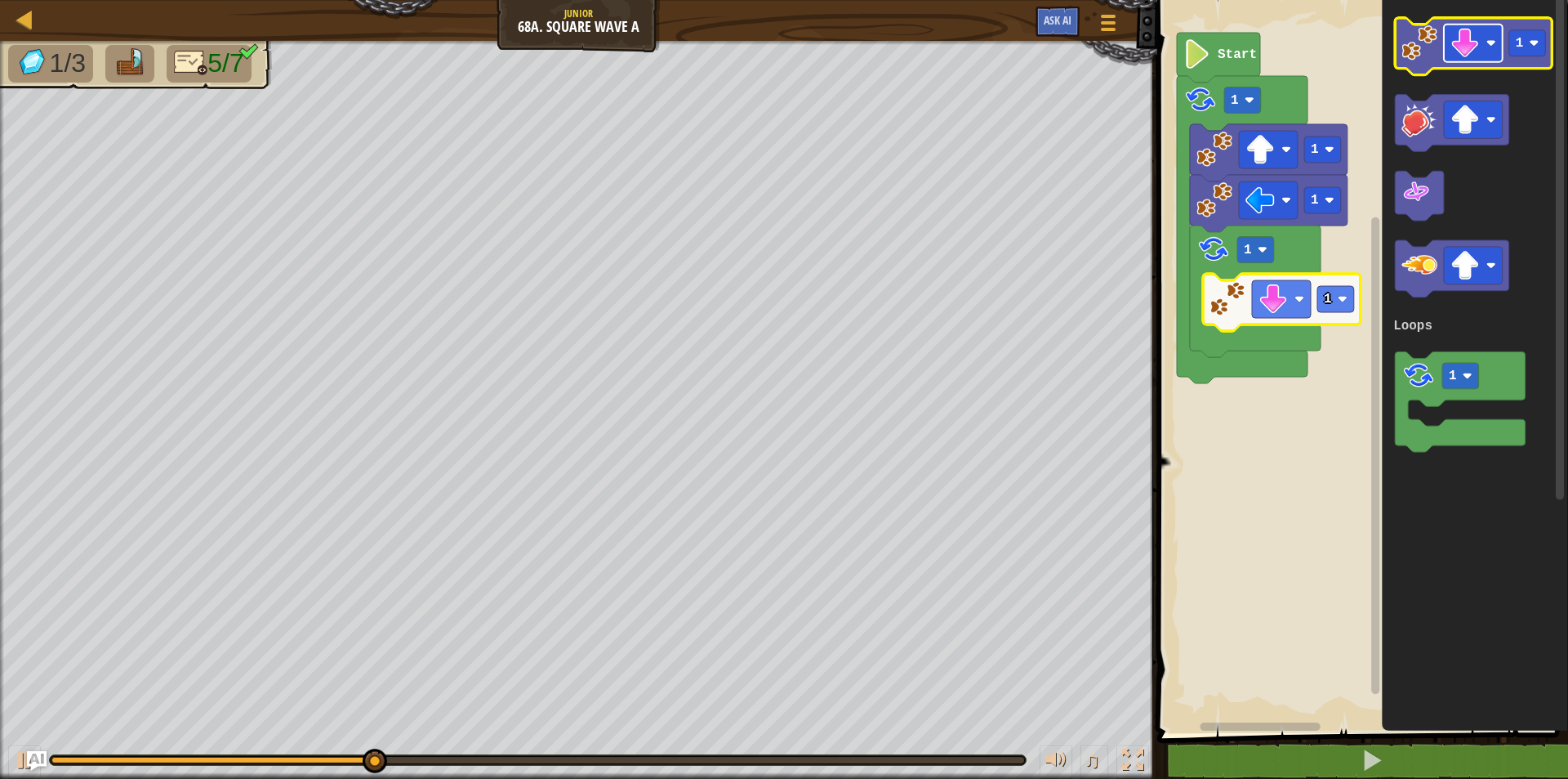
click at [1467, 46] on image "Blockly Workspace" at bounding box center [1465, 43] width 29 height 29
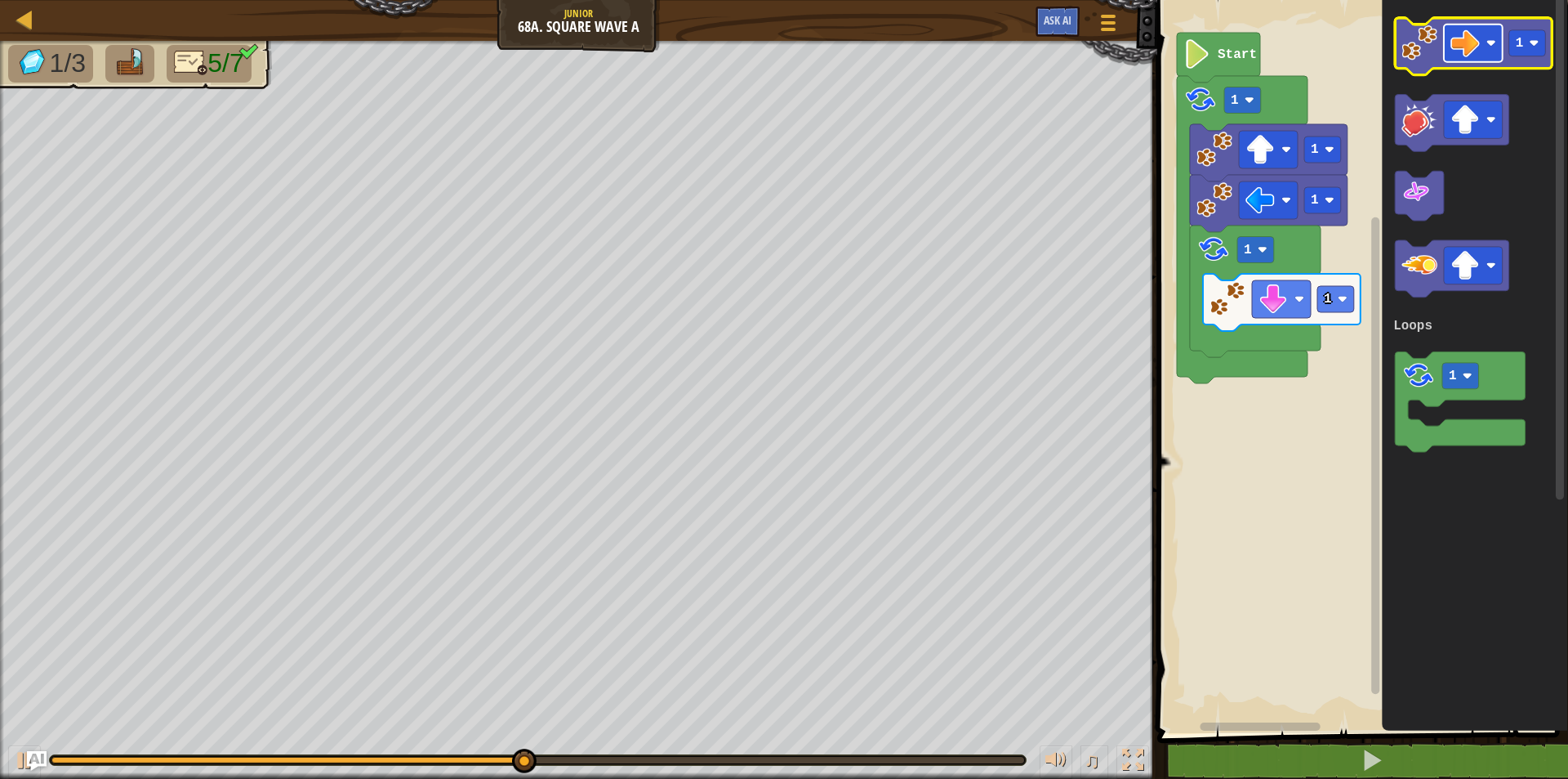
click at [1466, 50] on image "Blockly Workspace" at bounding box center [1465, 43] width 29 height 29
click at [1427, 60] on image "Blockly Workspace" at bounding box center [1419, 43] width 36 height 36
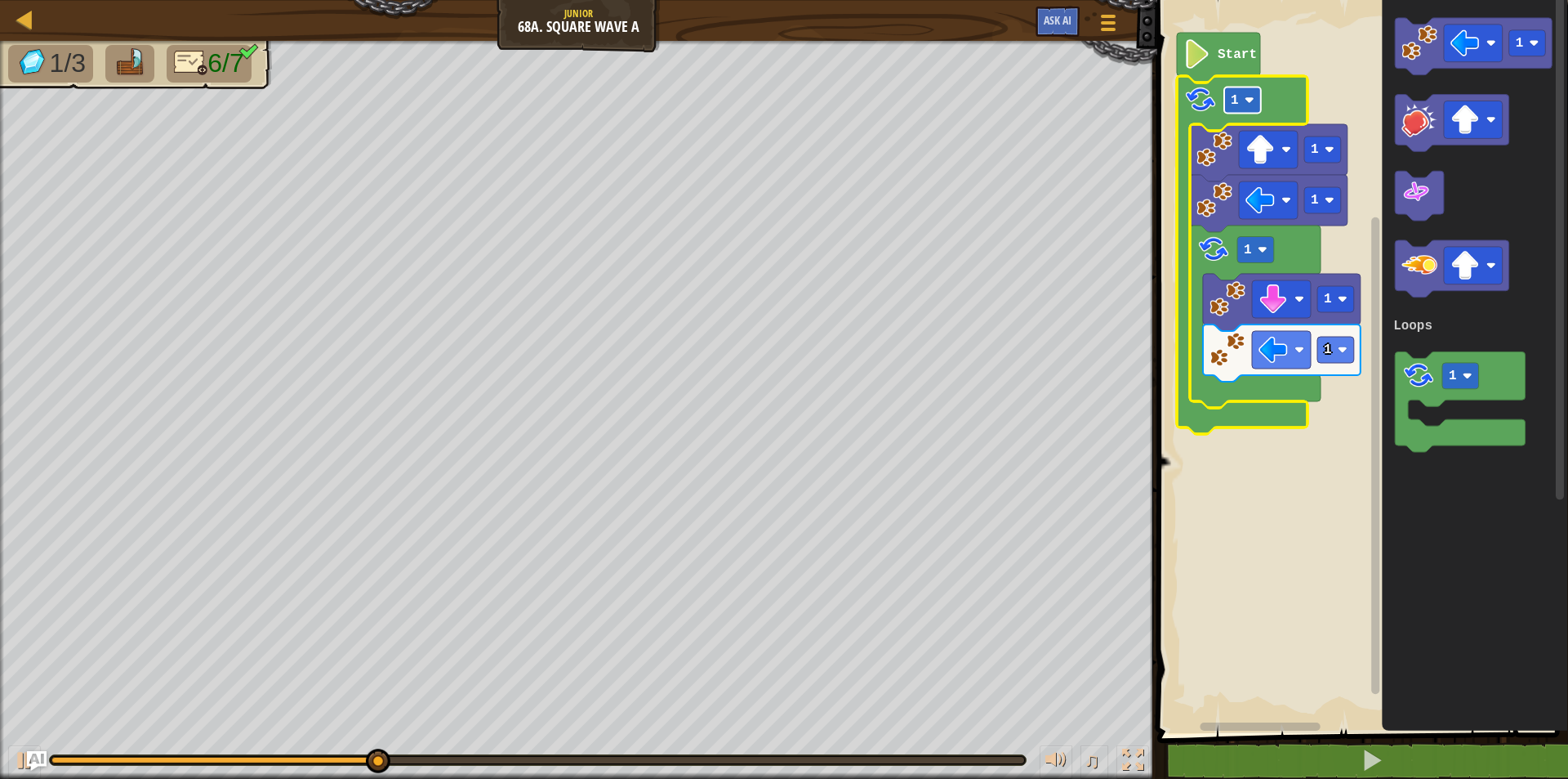
click at [1248, 98] on image "Blockly Workspace" at bounding box center [1248, 101] width 10 height 10
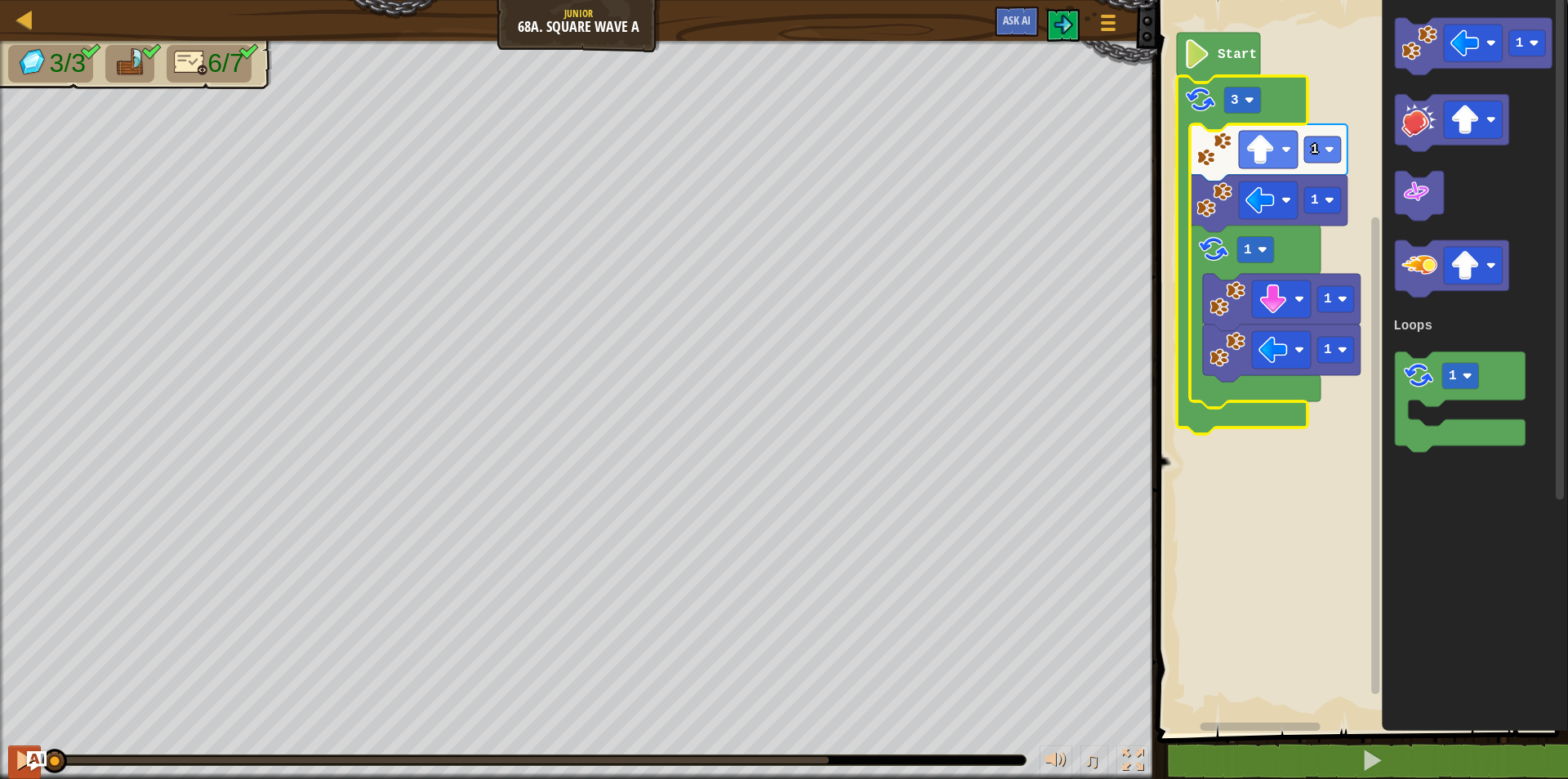
drag, startPoint x: 471, startPoint y: 759, endPoint x: 19, endPoint y: 754, distance: 452.0
click at [19, 754] on div "♫" at bounding box center [578, 755] width 1157 height 49
click at [19, 754] on div at bounding box center [24, 759] width 21 height 21
click at [0, 0] on div at bounding box center [0, 0] width 0 height 0
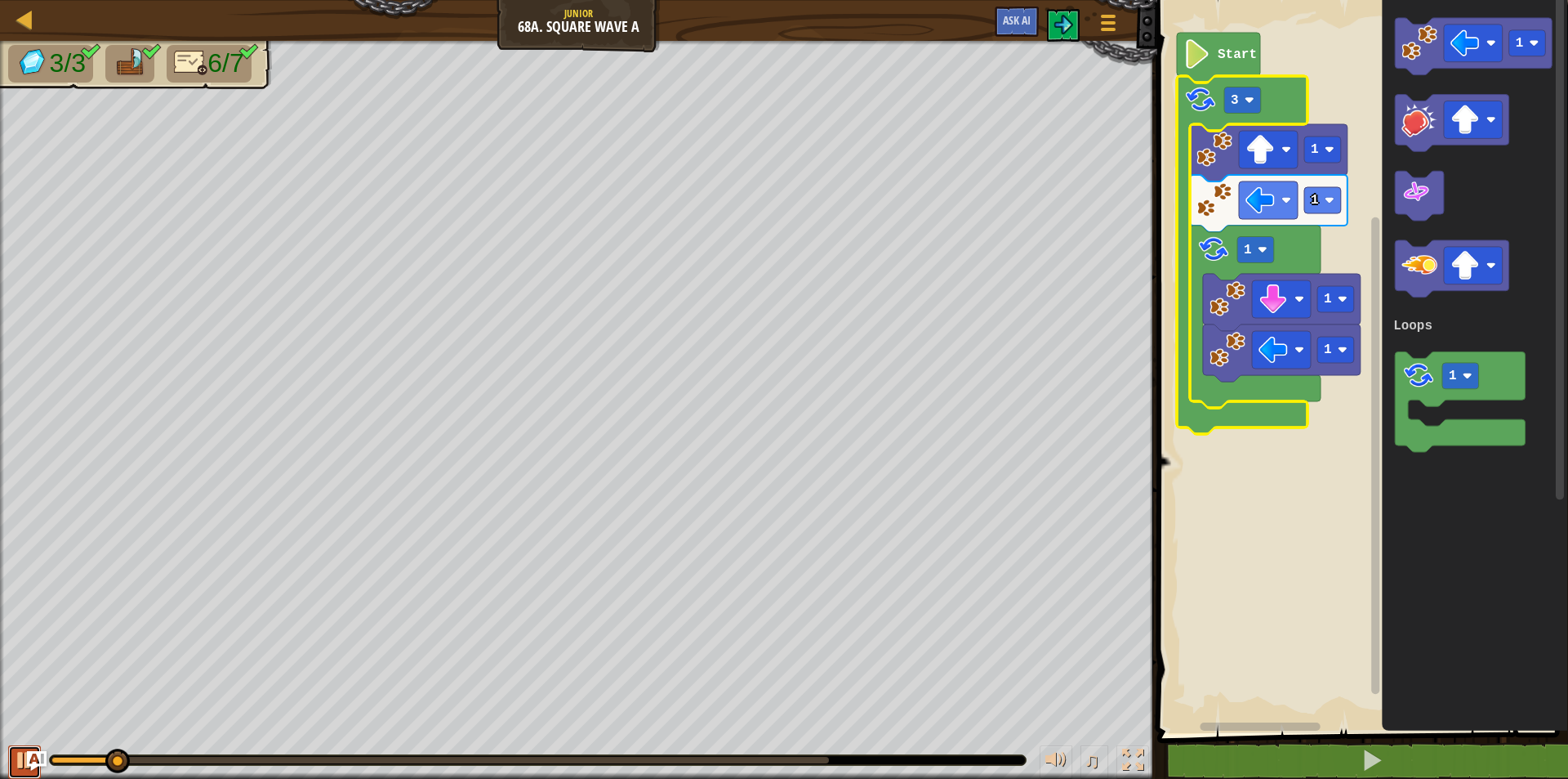
click at [19, 764] on div at bounding box center [24, 759] width 21 height 21
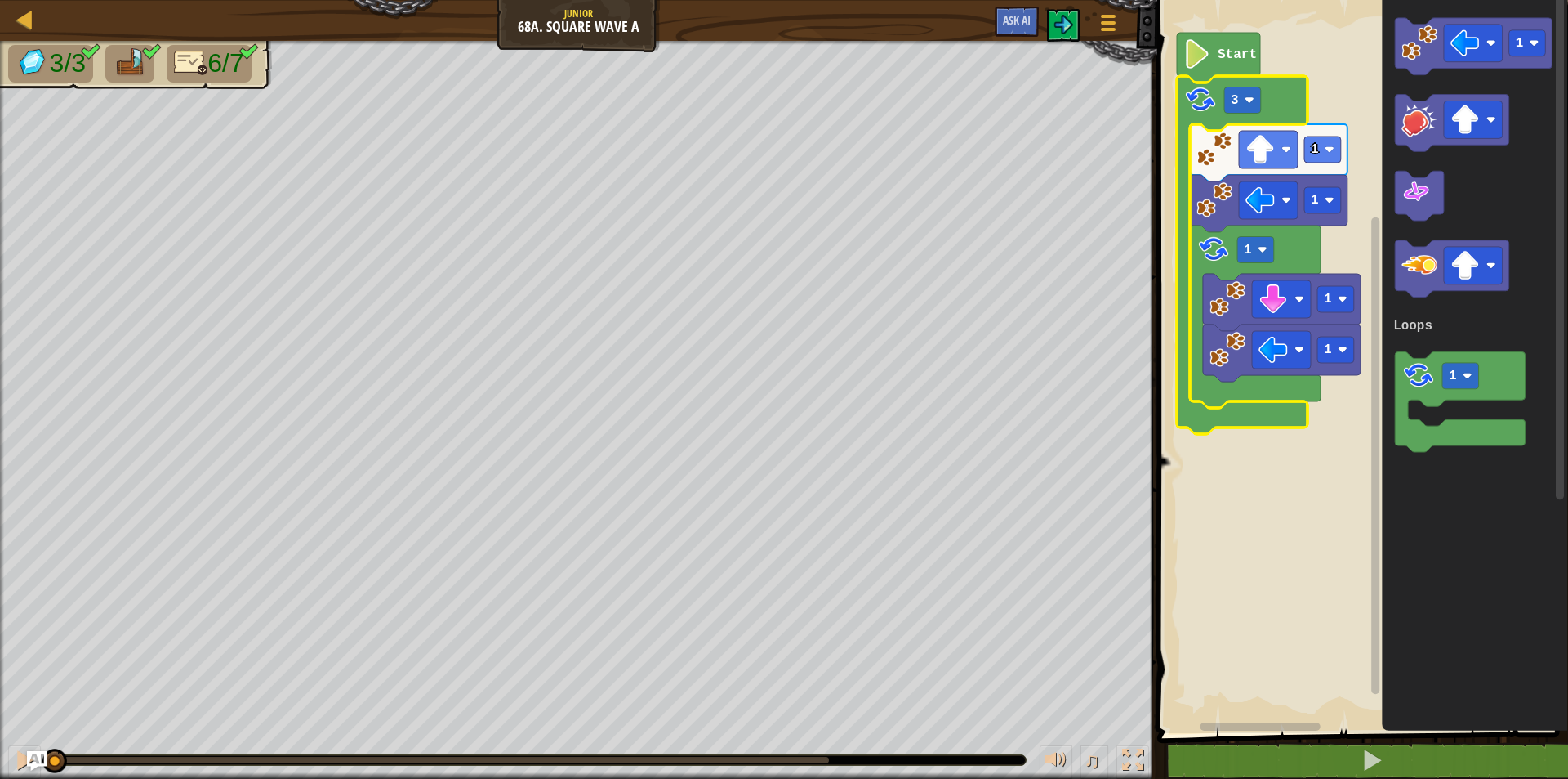
drag, startPoint x: 131, startPoint y: 763, endPoint x: 0, endPoint y: 761, distance: 131.0
click at [0, 761] on div "♫" at bounding box center [578, 755] width 1157 height 49
click at [12, 767] on button at bounding box center [24, 762] width 33 height 34
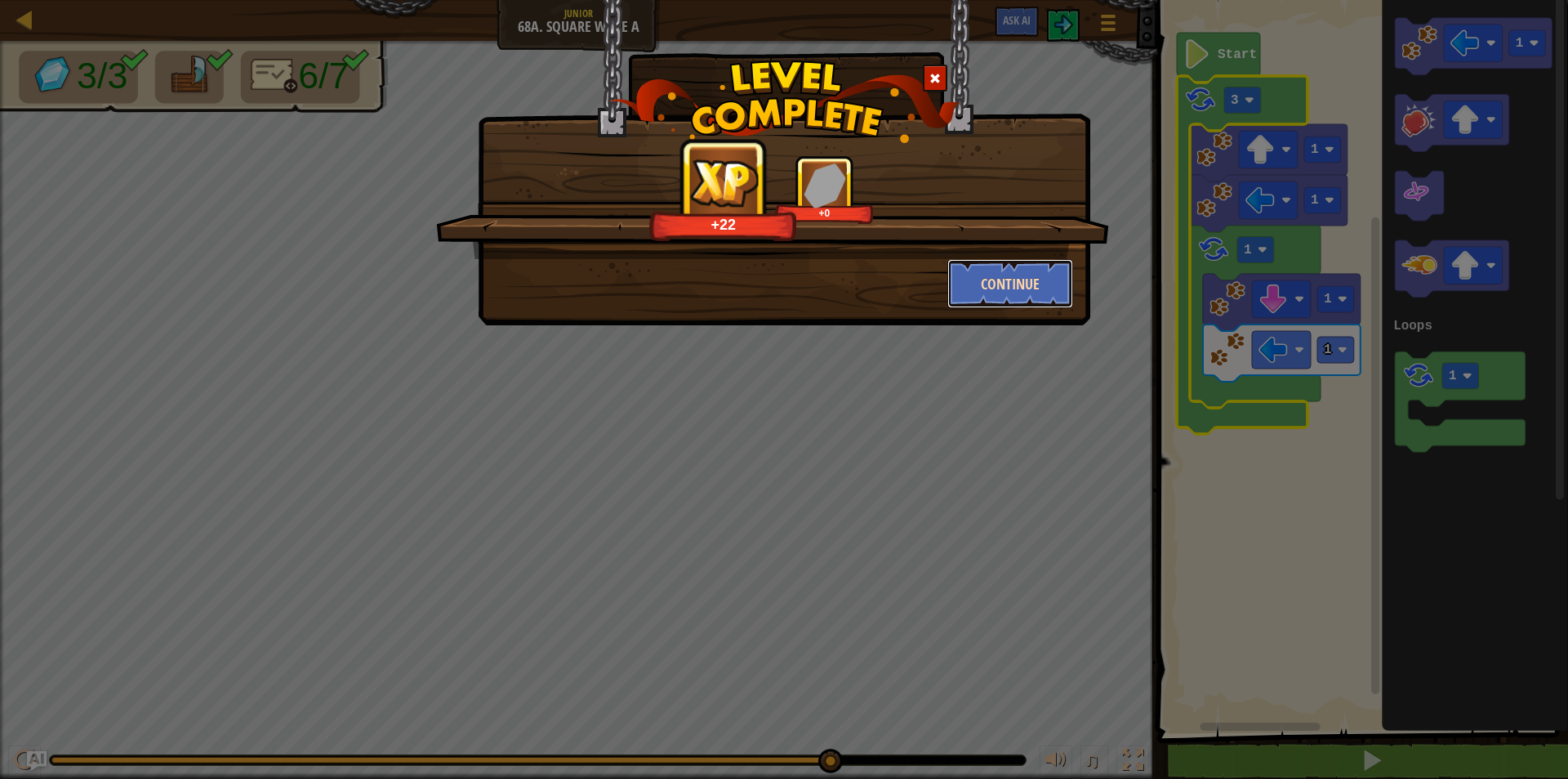
click at [1004, 282] on button "Continue" at bounding box center [1010, 284] width 127 height 49
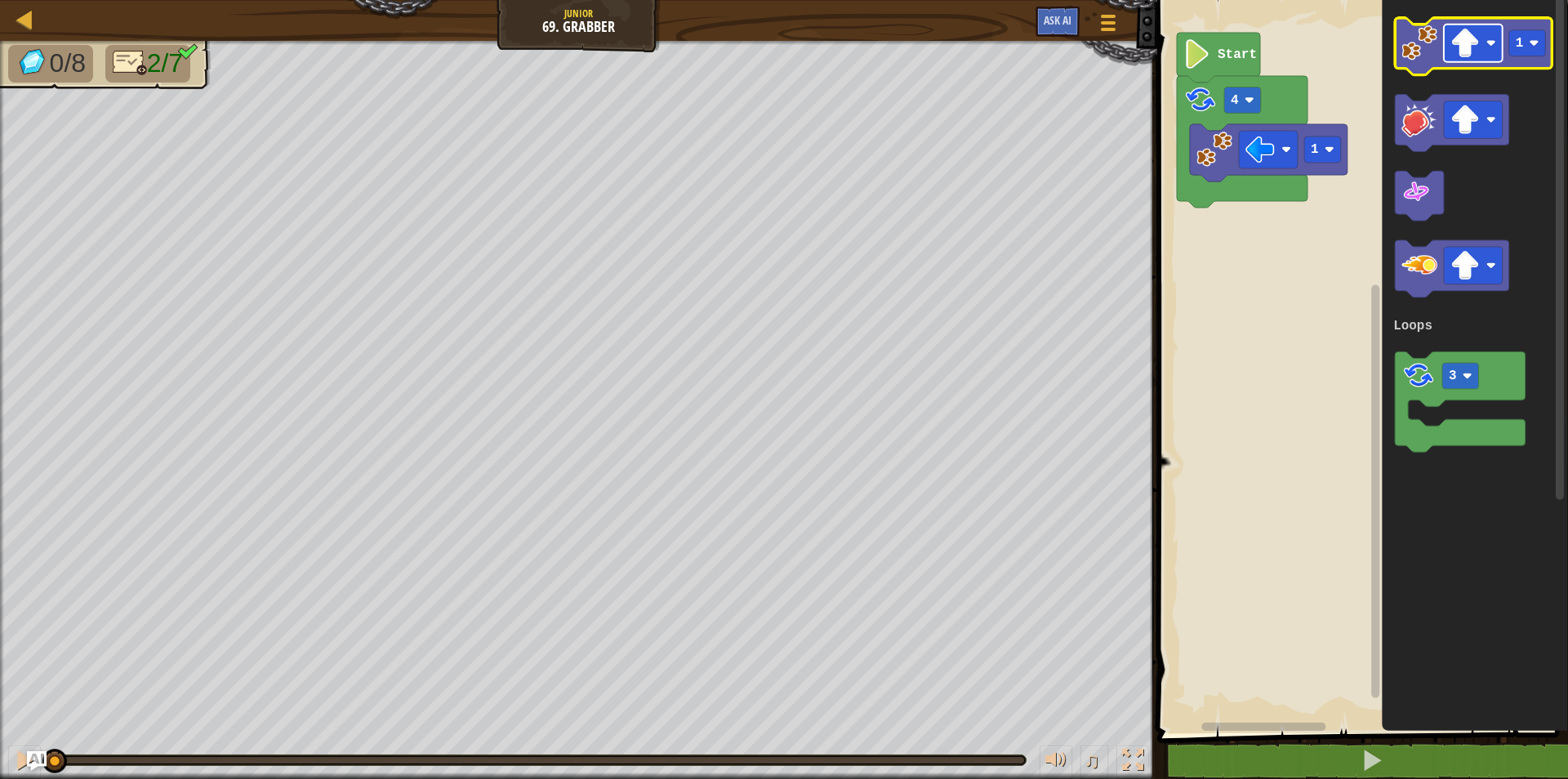
click at [1472, 47] on image "Blockly Workspace" at bounding box center [1465, 43] width 29 height 29
click at [1416, 53] on image "Blockly Workspace" at bounding box center [1419, 43] width 36 height 36
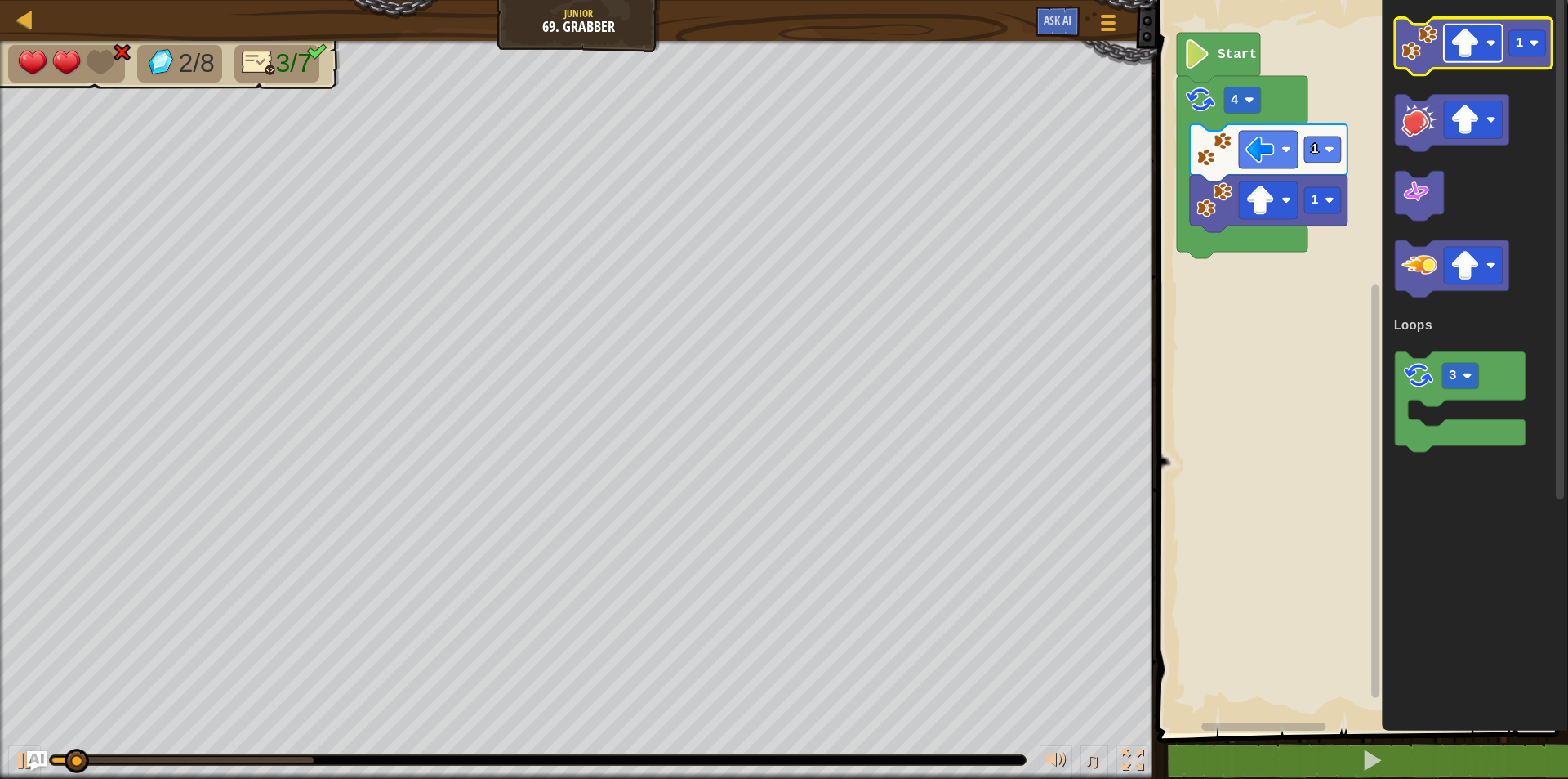
click at [1460, 48] on image "Blockly Workspace" at bounding box center [1465, 43] width 29 height 29
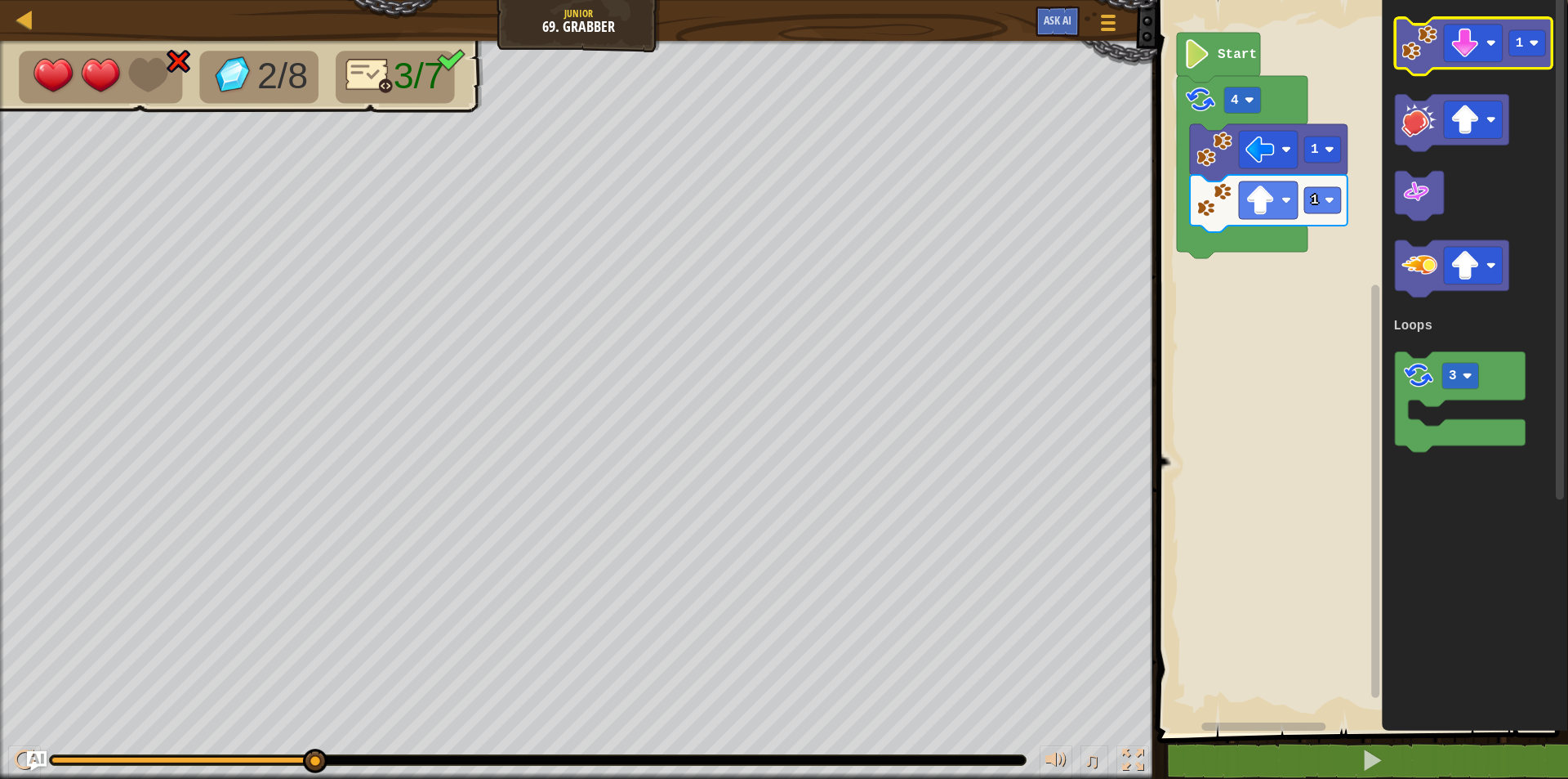
click at [1419, 46] on image "Blockly Workspace" at bounding box center [1419, 43] width 36 height 36
click at [1420, 45] on image "Blockly Workspace" at bounding box center [1419, 43] width 36 height 36
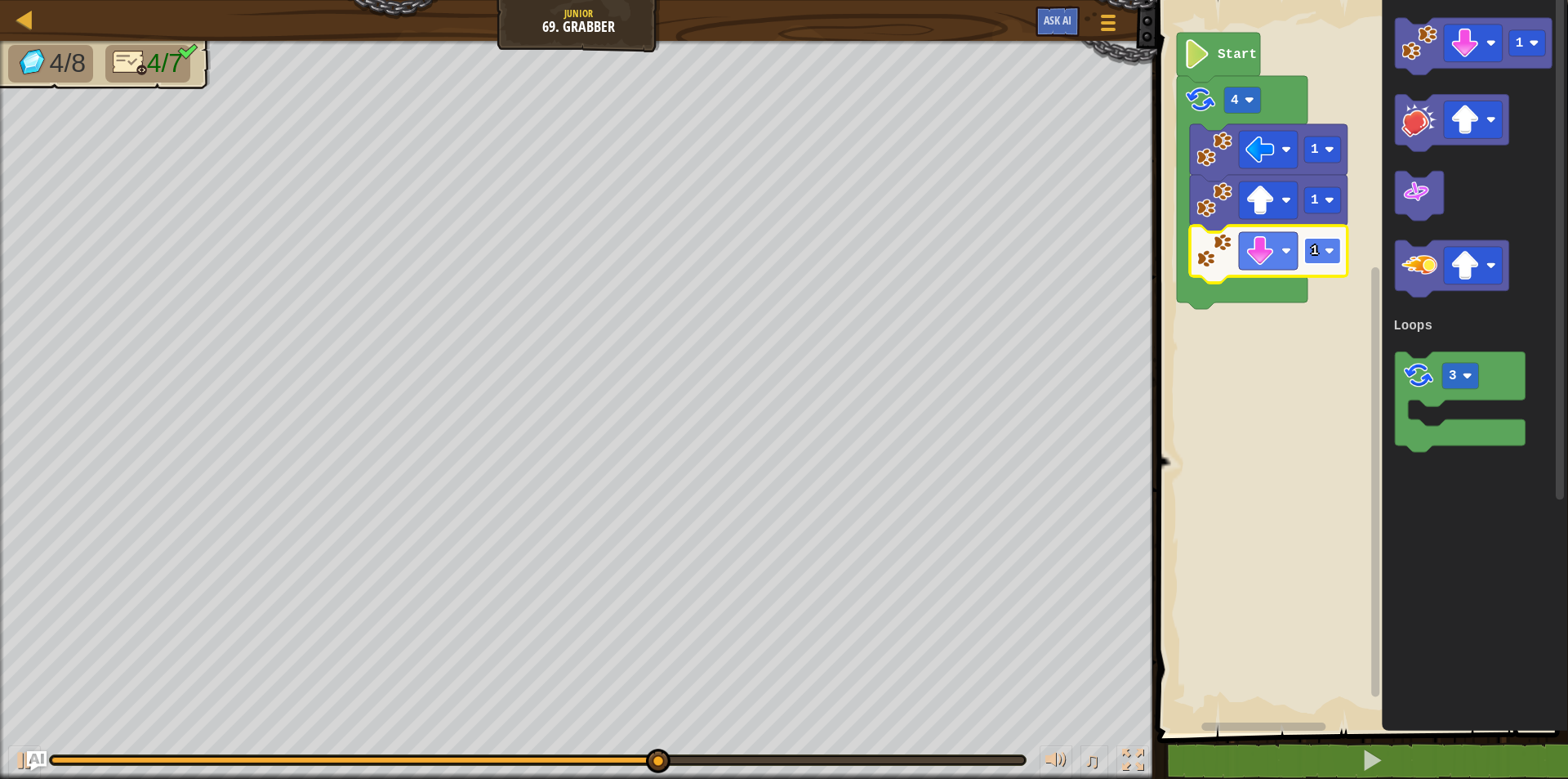
click at [1329, 246] on image "Blockly Workspace" at bounding box center [1329, 251] width 10 height 10
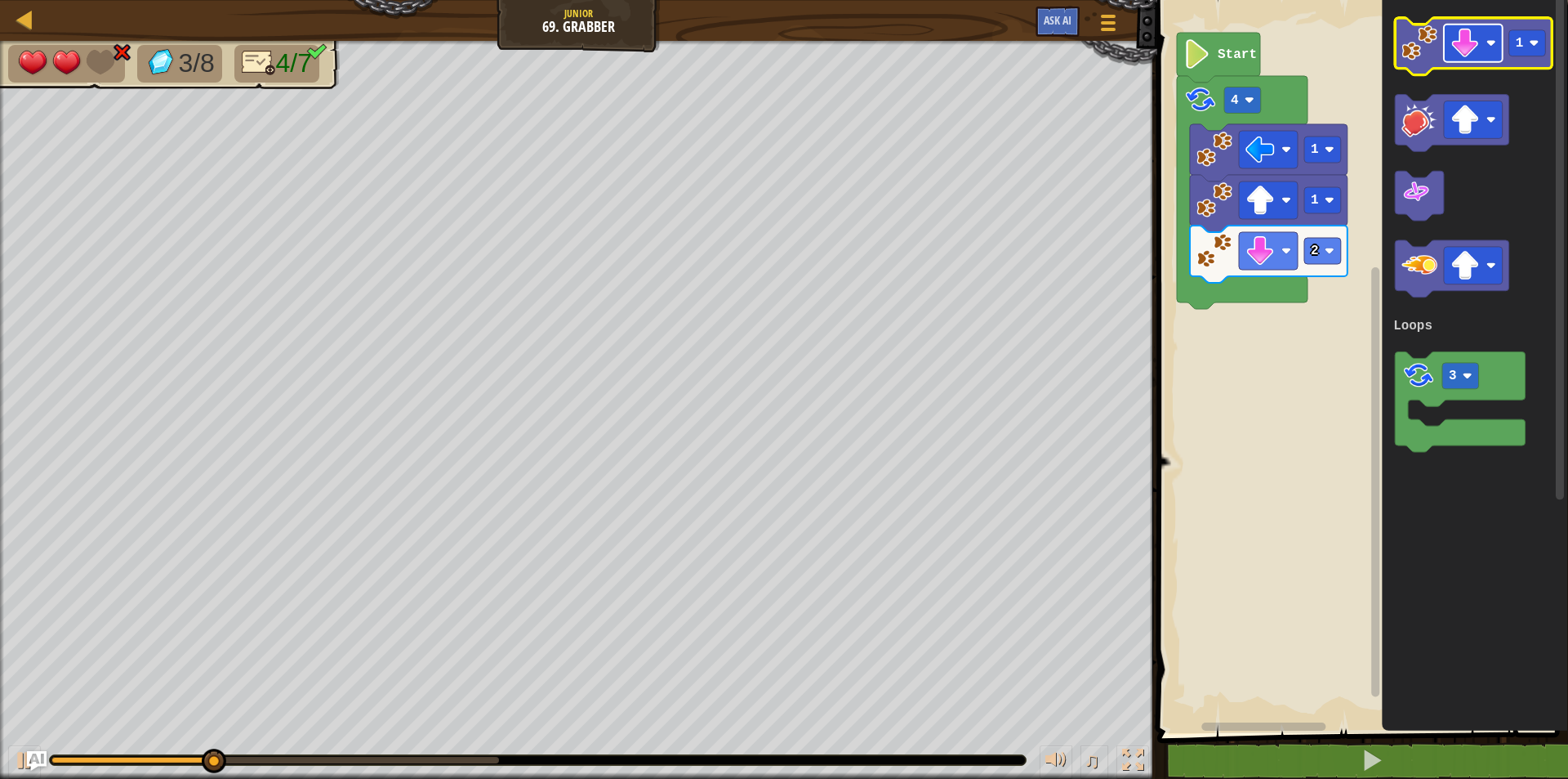
click at [1490, 45] on image "Blockly Workspace" at bounding box center [1491, 44] width 10 height 10
click at [1420, 52] on image "Blockly Workspace" at bounding box center [1419, 43] width 36 height 36
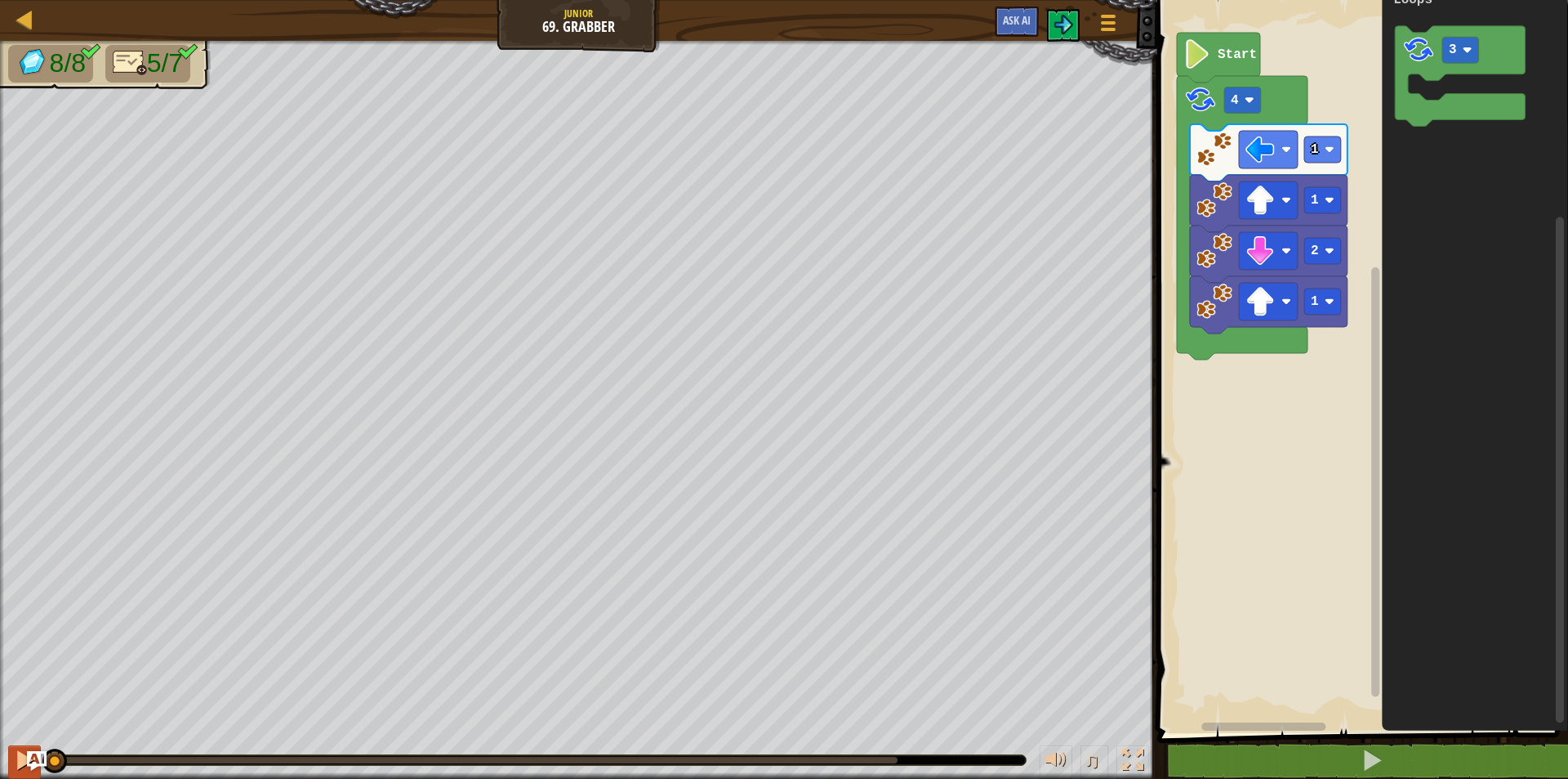
drag, startPoint x: 836, startPoint y: 758, endPoint x: 12, endPoint y: 758, distance: 824.0
click at [12, 758] on div "♫" at bounding box center [578, 755] width 1157 height 49
click at [12, 758] on button at bounding box center [24, 762] width 33 height 34
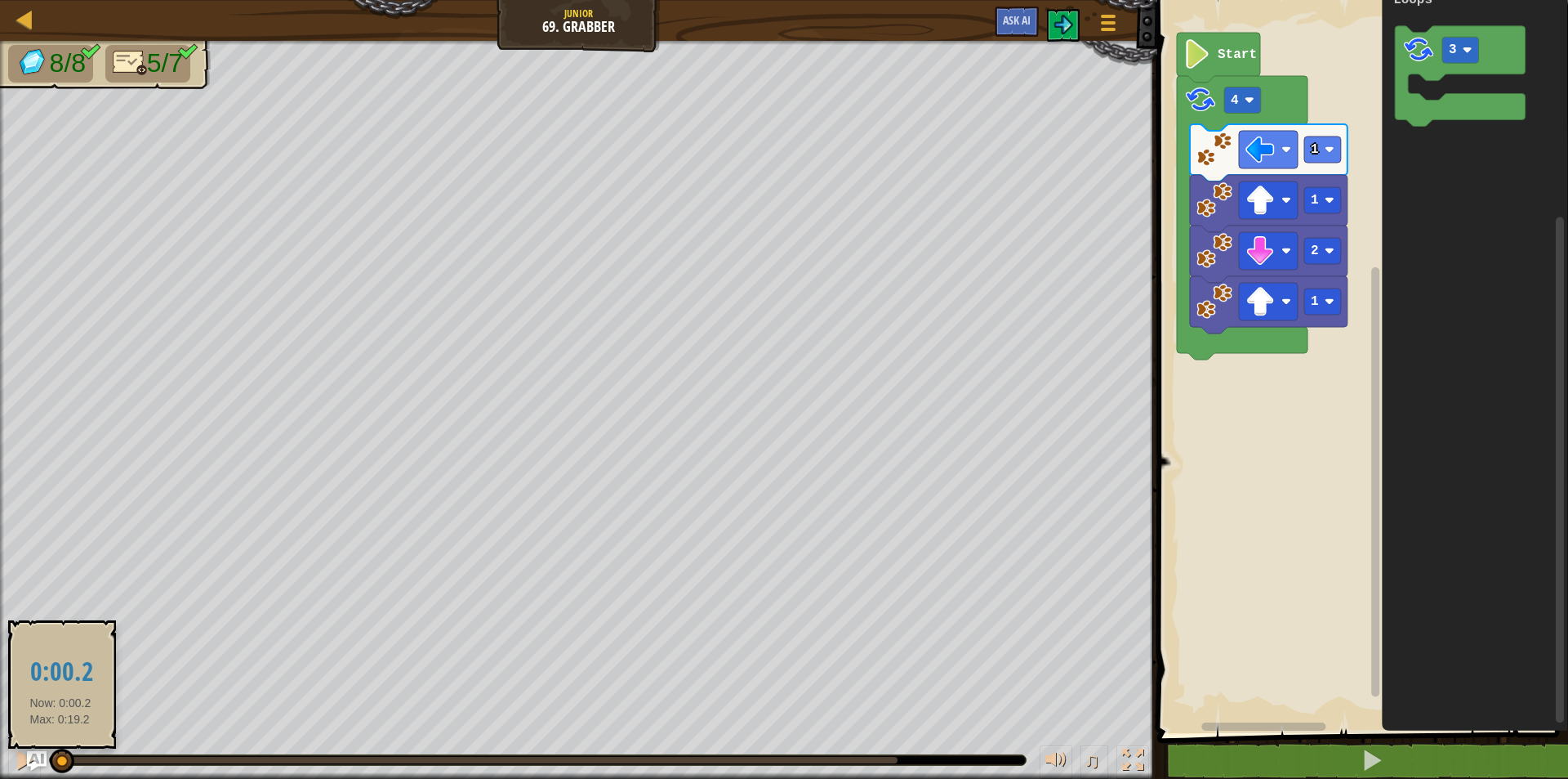
drag, startPoint x: 65, startPoint y: 758, endPoint x: 96, endPoint y: 755, distance: 31.1
click at [75, 755] on div at bounding box center [61, 761] width 24 height 24
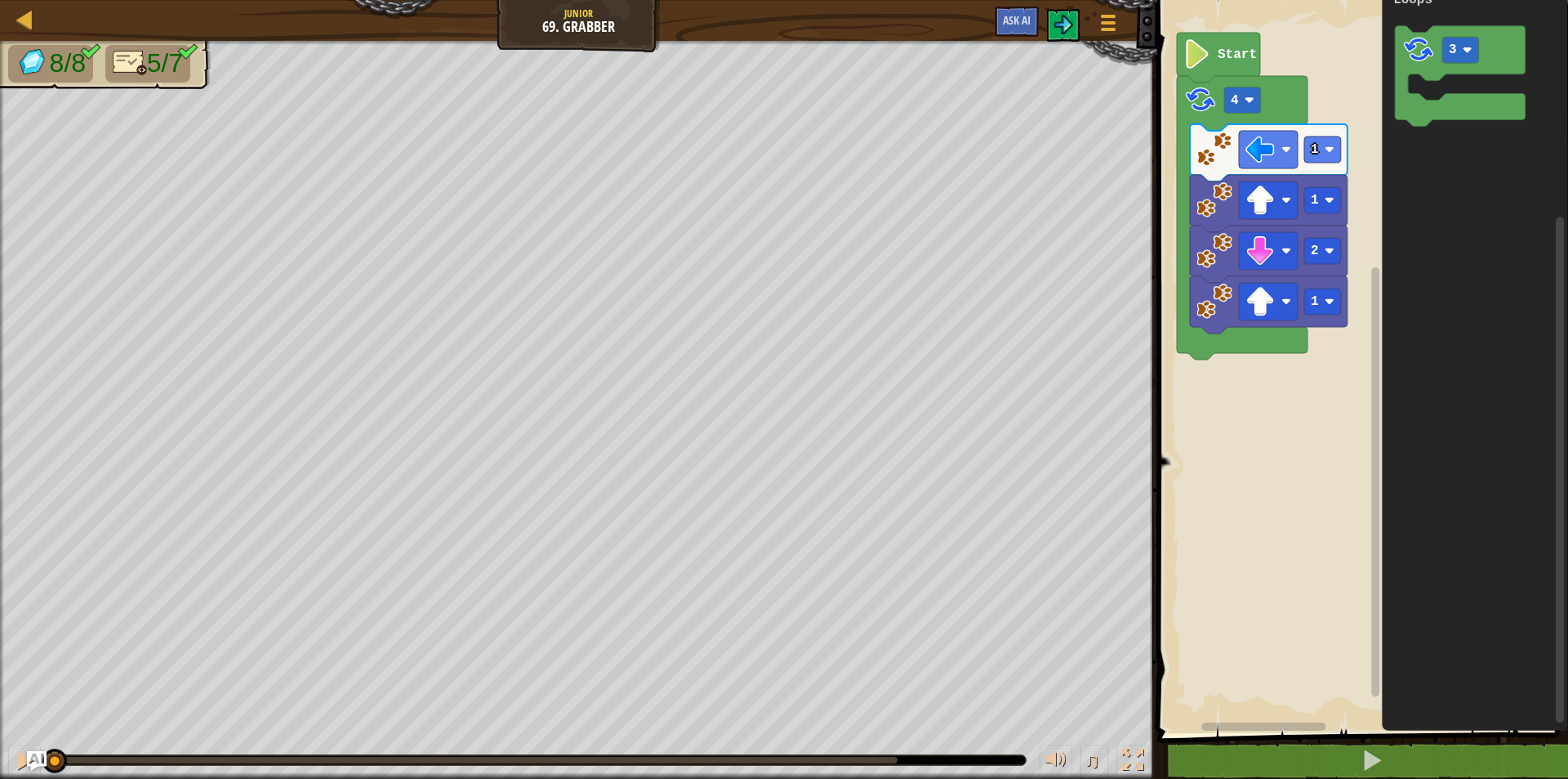
drag, startPoint x: 97, startPoint y: 758, endPoint x: 6, endPoint y: 759, distance: 91.0
click at [6, 759] on div "♫" at bounding box center [578, 755] width 1157 height 49
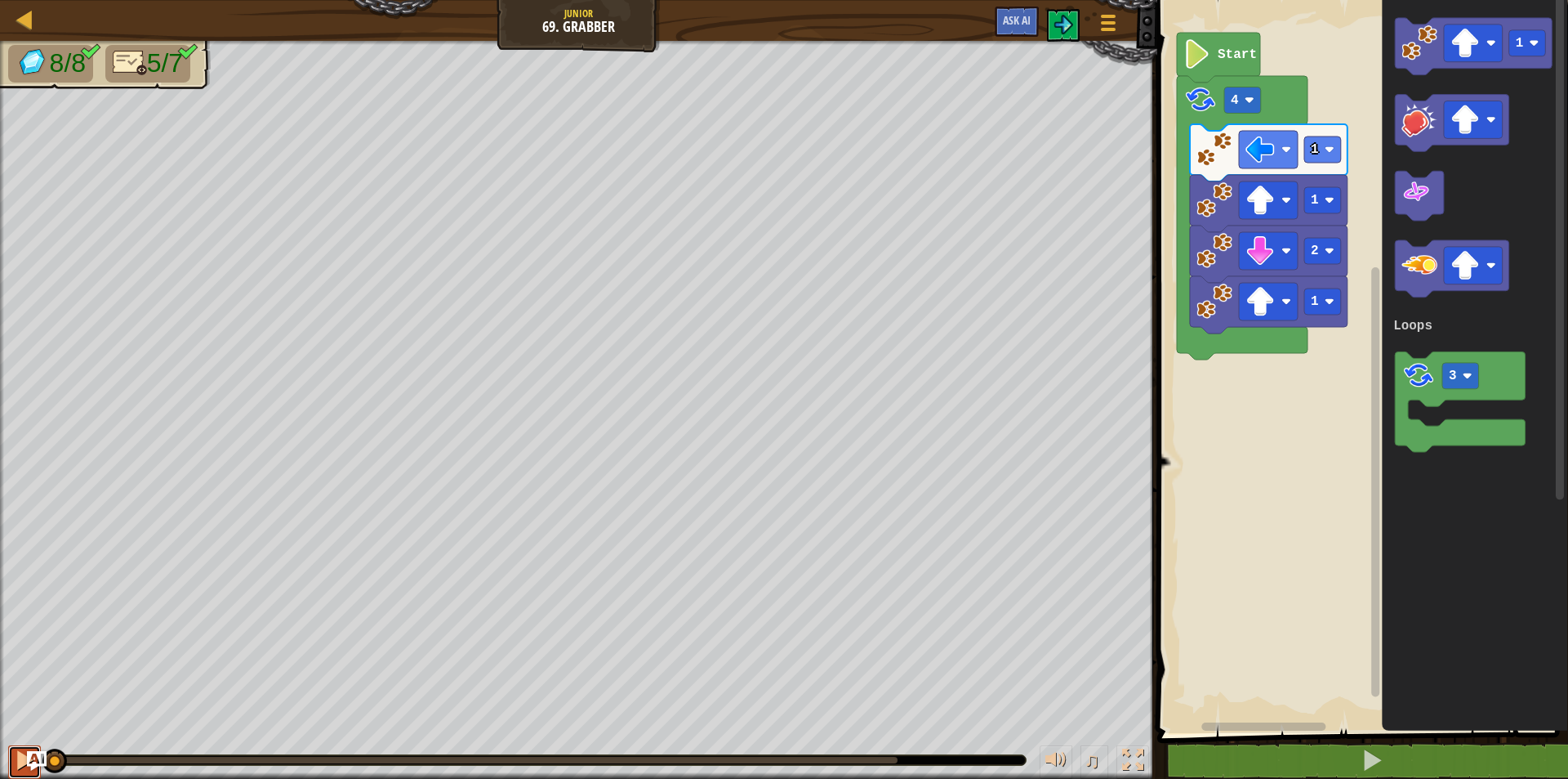
click at [23, 753] on div at bounding box center [24, 759] width 21 height 21
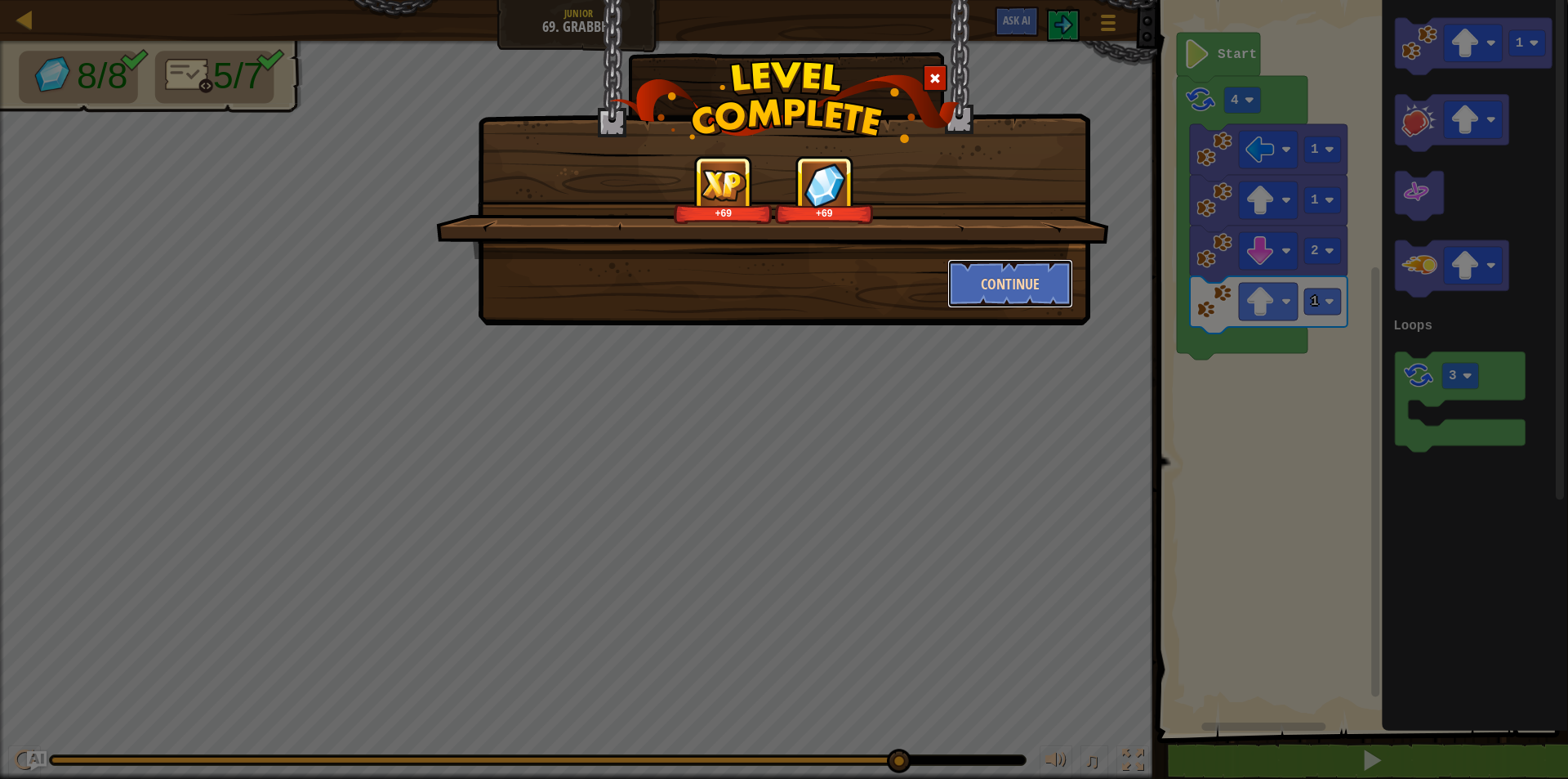
click at [1024, 267] on button "Continue" at bounding box center [1010, 284] width 127 height 49
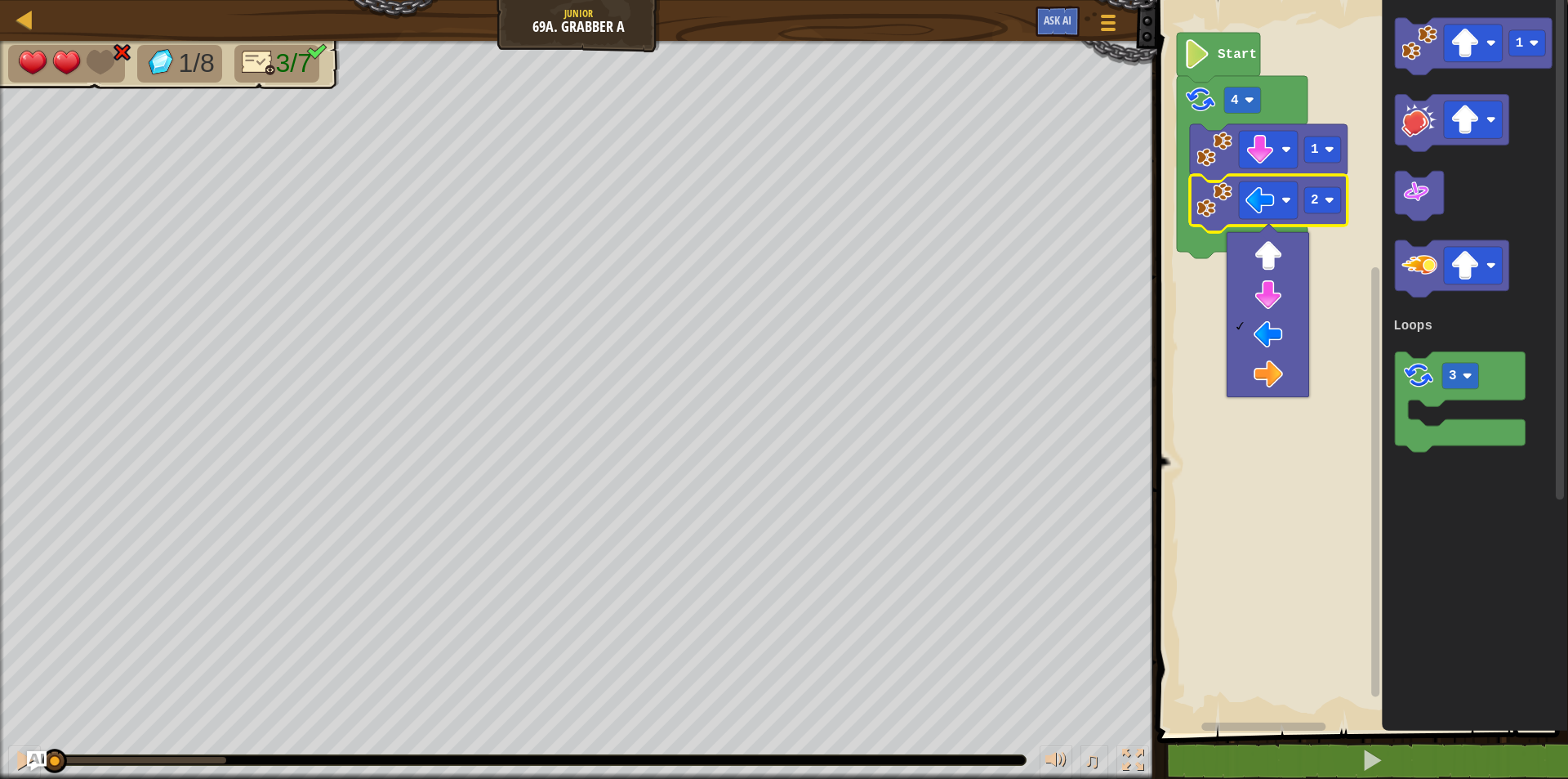
click at [1323, 318] on rect "Blockly Workspace" at bounding box center [1359, 362] width 415 height 741
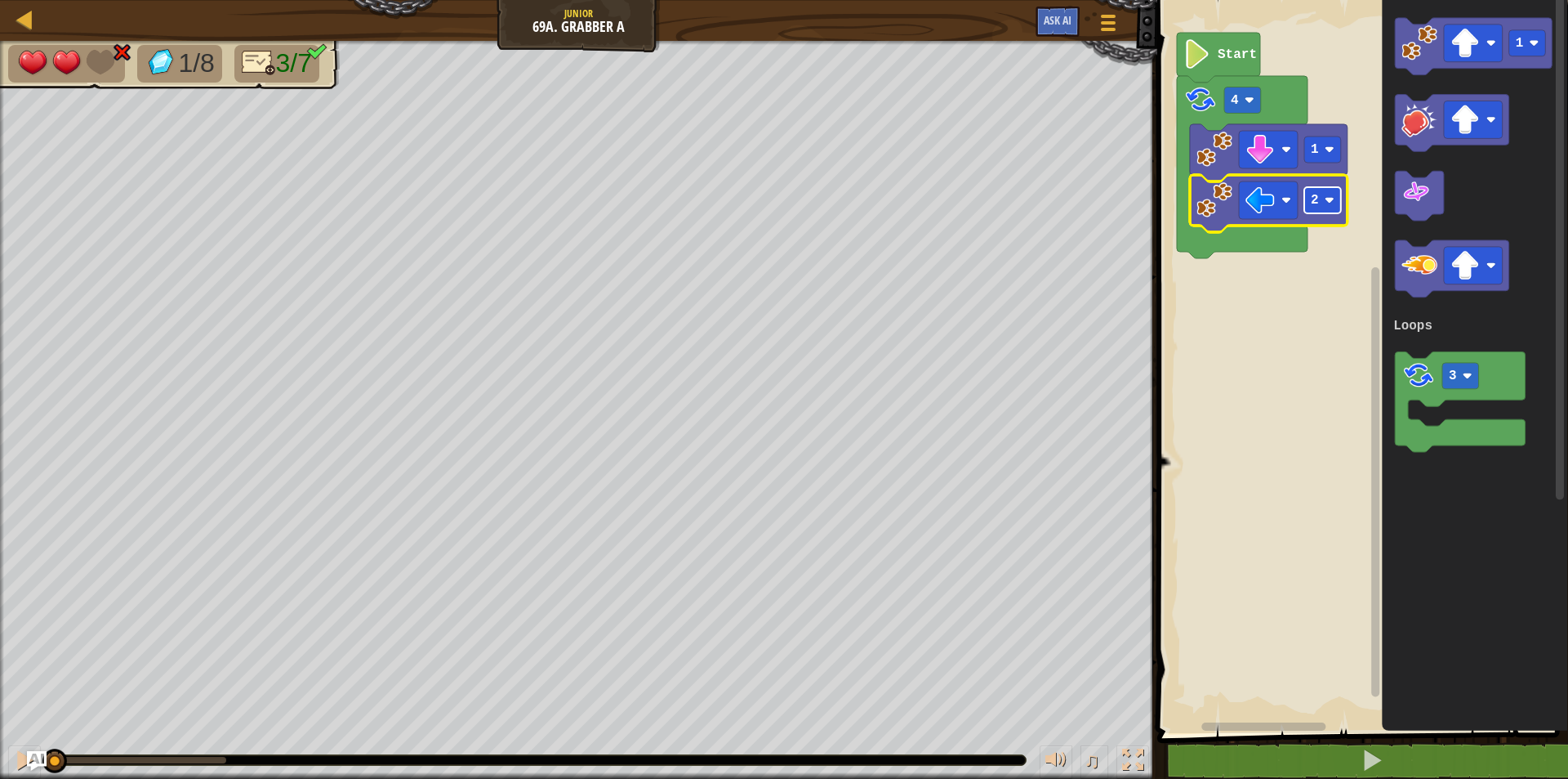
click at [1332, 204] on image "Blockly Workspace" at bounding box center [1329, 201] width 10 height 10
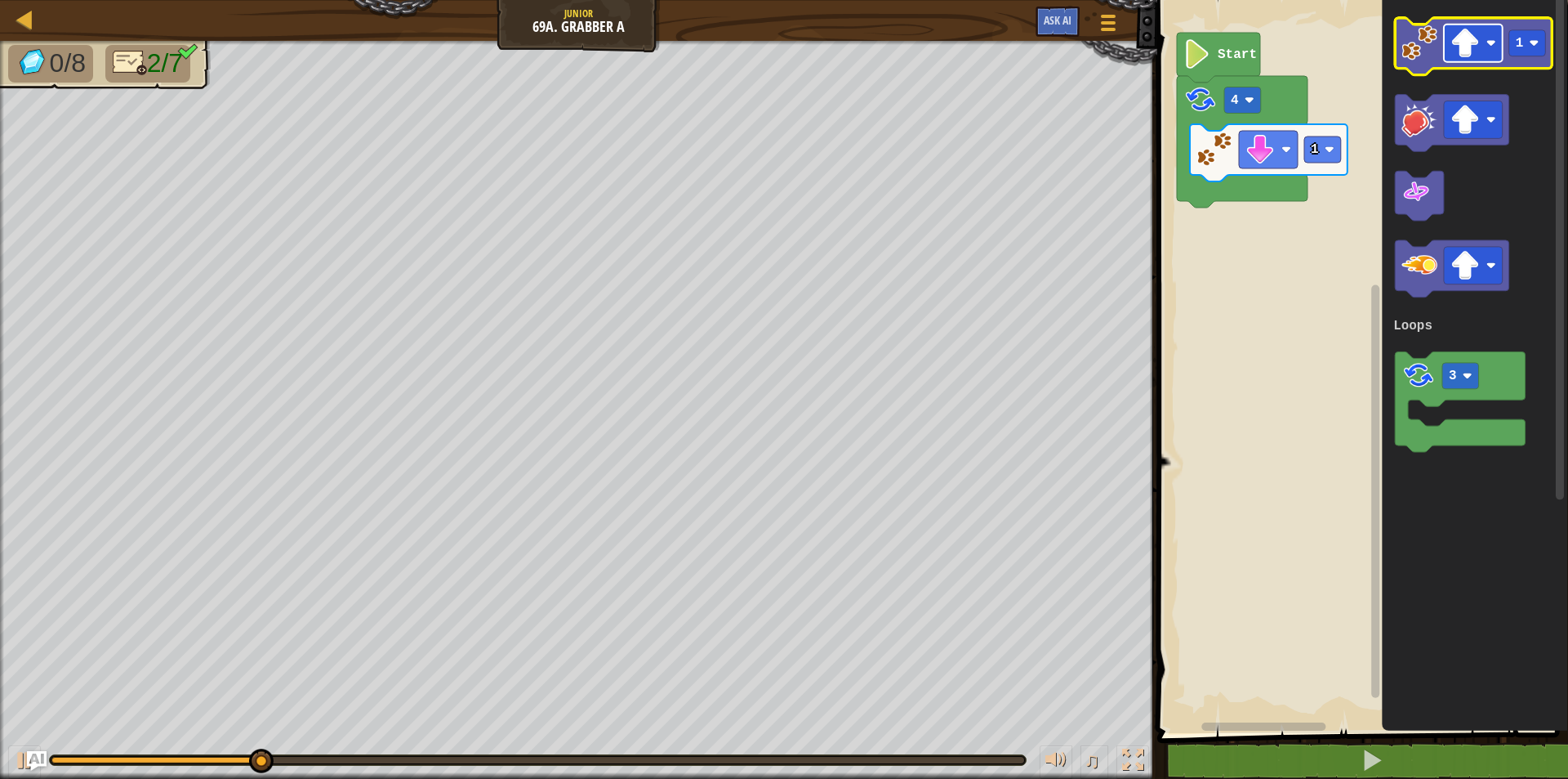
click at [1495, 60] on rect "Blockly Workspace" at bounding box center [1473, 43] width 59 height 38
click at [1425, 50] on image "Blockly Workspace" at bounding box center [1419, 43] width 36 height 36
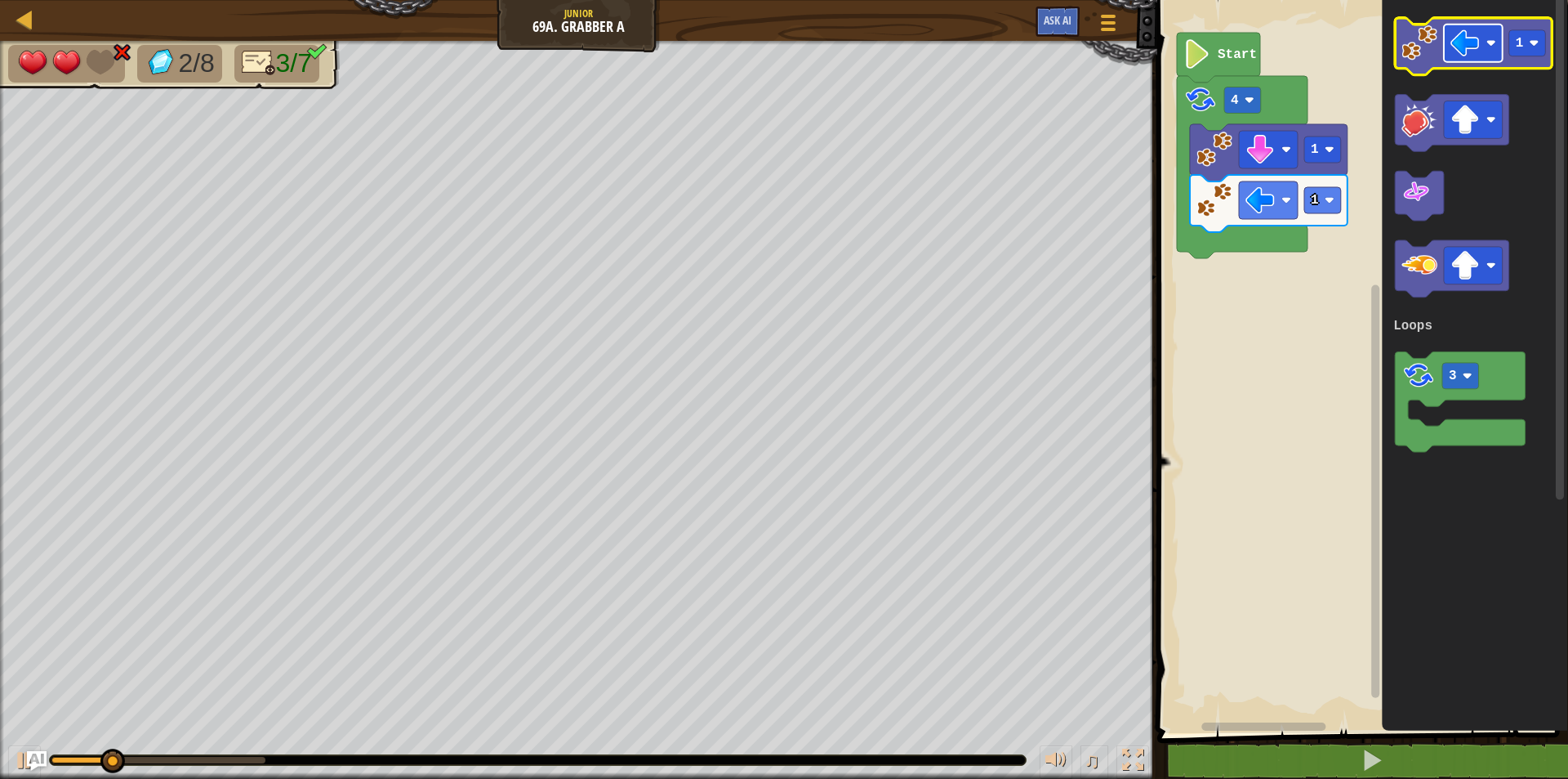
click at [1475, 52] on image "Blockly Workspace" at bounding box center [1465, 43] width 29 height 29
click at [1417, 36] on image "Blockly Workspace" at bounding box center [1419, 43] width 36 height 36
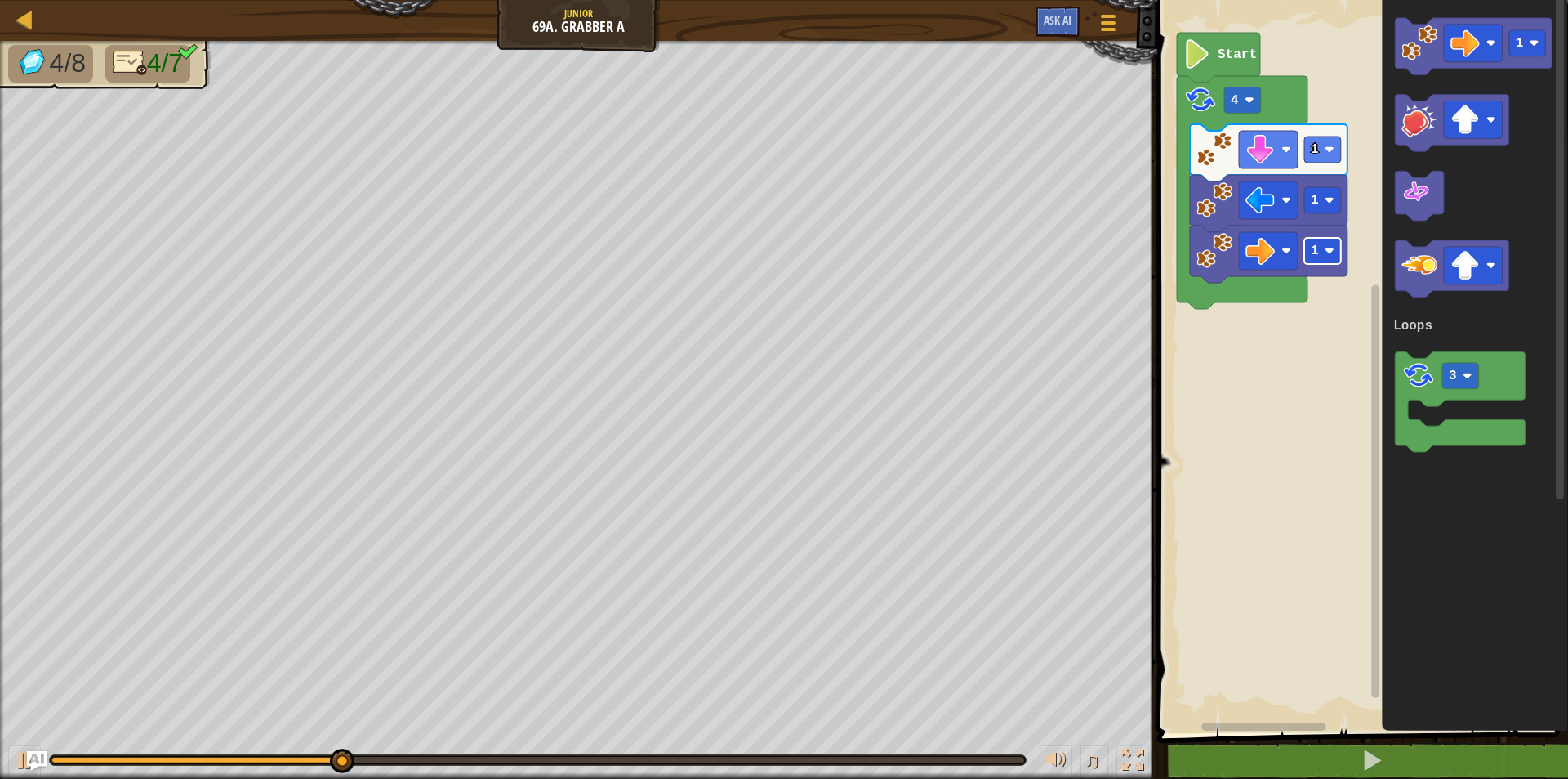
click at [1322, 243] on rect "Blockly Workspace" at bounding box center [1322, 250] width 37 height 26
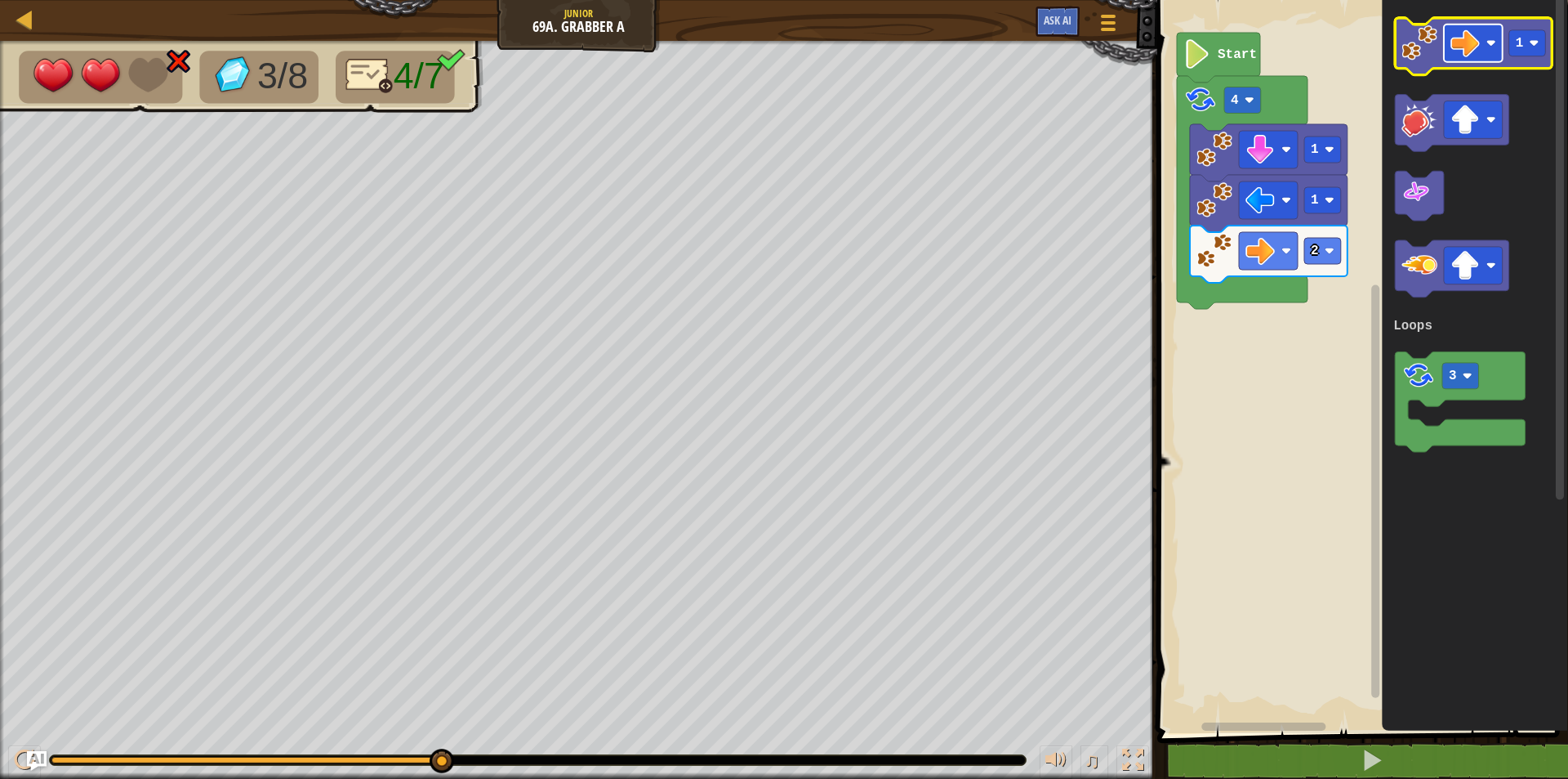
click at [1462, 45] on image "Blockly Workspace" at bounding box center [1465, 43] width 29 height 29
click at [1405, 48] on image "Blockly Workspace" at bounding box center [1419, 43] width 36 height 36
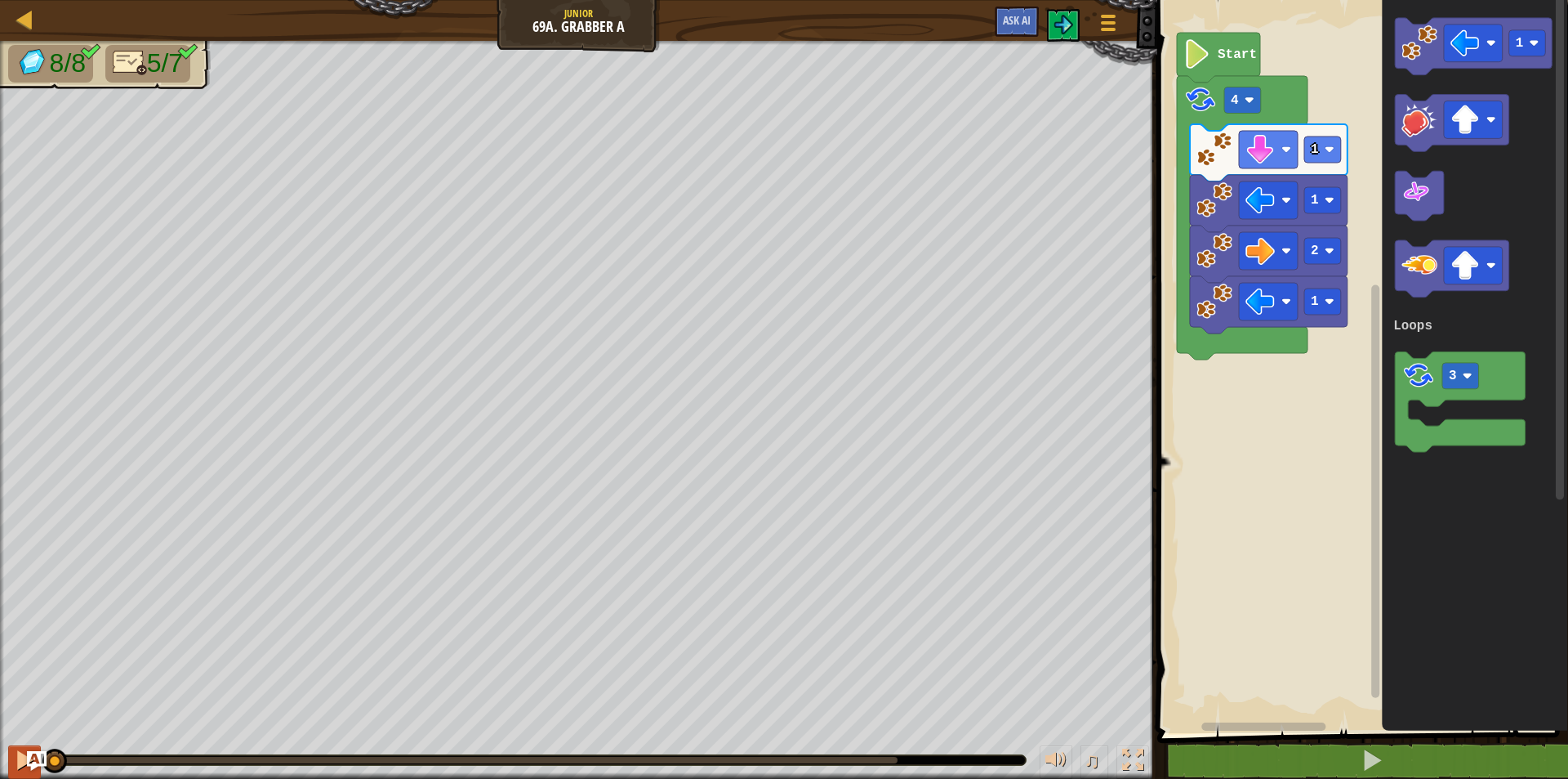
drag, startPoint x: 513, startPoint y: 758, endPoint x: 17, endPoint y: 757, distance: 496.0
click at [17, 757] on div "♫" at bounding box center [578, 755] width 1157 height 49
click at [17, 757] on div at bounding box center [24, 759] width 21 height 21
drag, startPoint x: 70, startPoint y: 761, endPoint x: 15, endPoint y: 771, distance: 55.9
click at [15, 771] on div "♫" at bounding box center [578, 755] width 1157 height 49
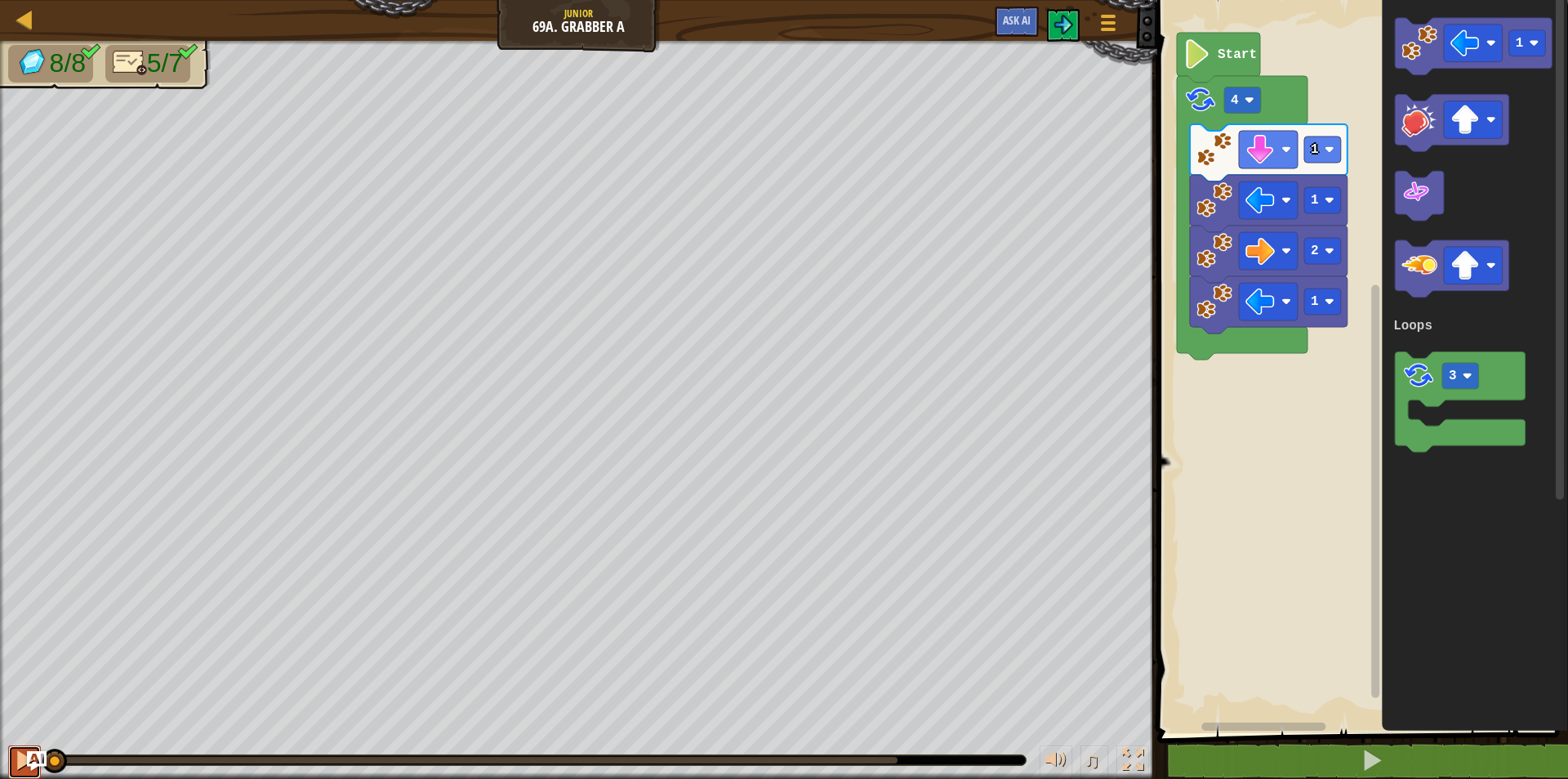
click at [25, 752] on div at bounding box center [24, 759] width 21 height 21
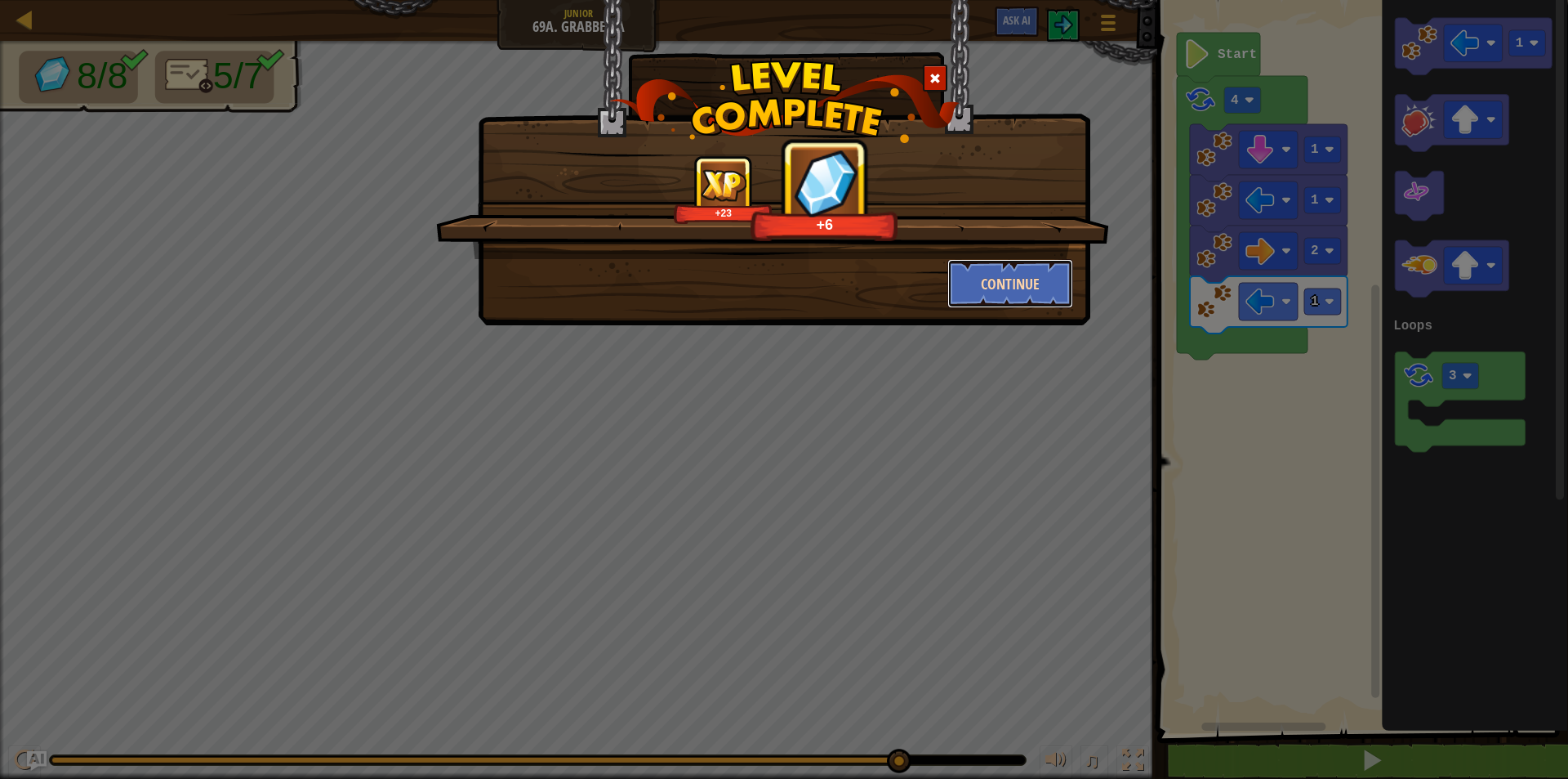
click at [1018, 289] on button "Continue" at bounding box center [1010, 284] width 127 height 49
